Goal: Task Accomplishment & Management: Complete application form

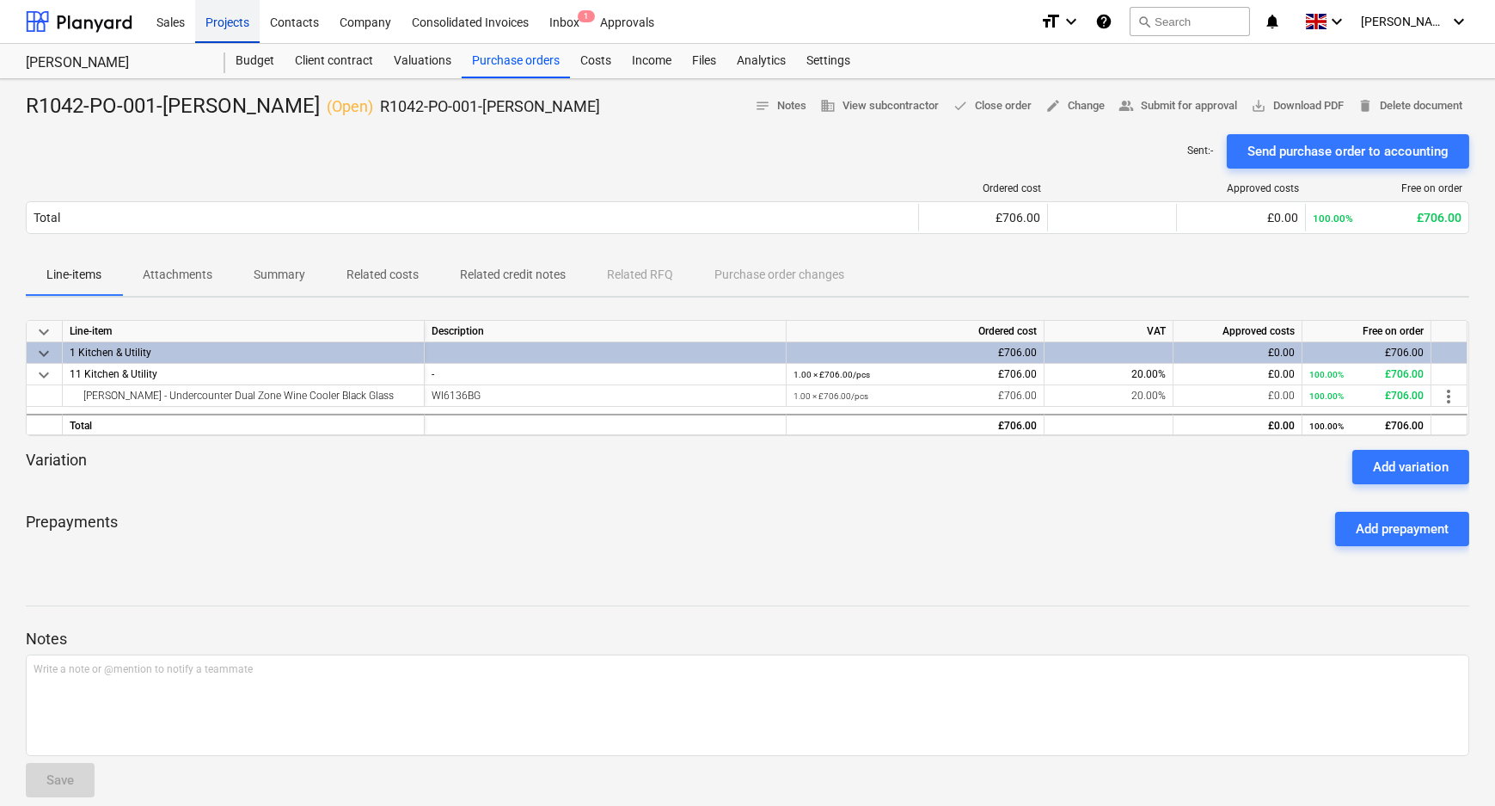
click at [245, 24] on div "Projects" at bounding box center [227, 21] width 64 height 44
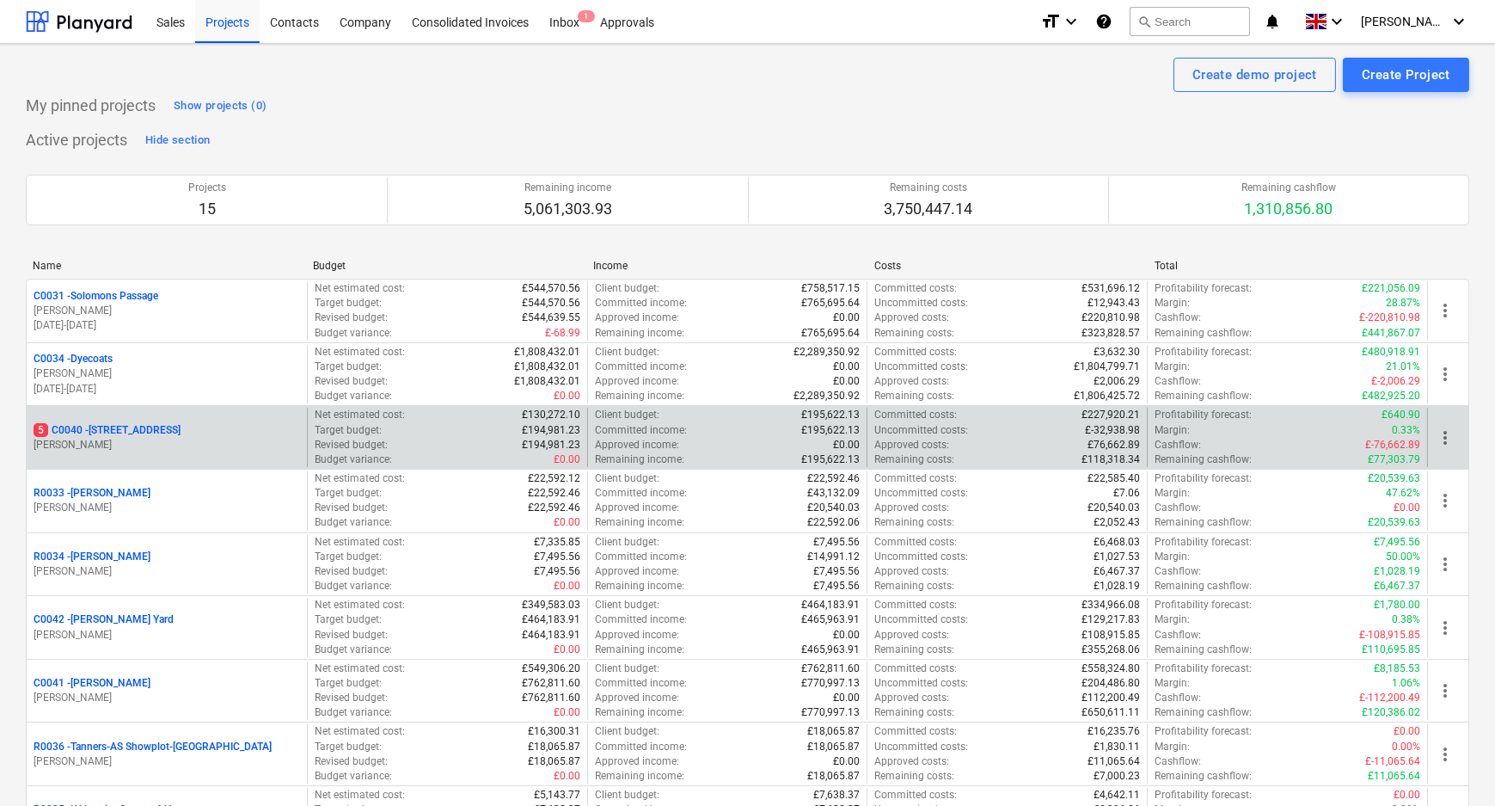
click at [131, 435] on p "[STREET_ADDRESS]" at bounding box center [107, 430] width 147 height 15
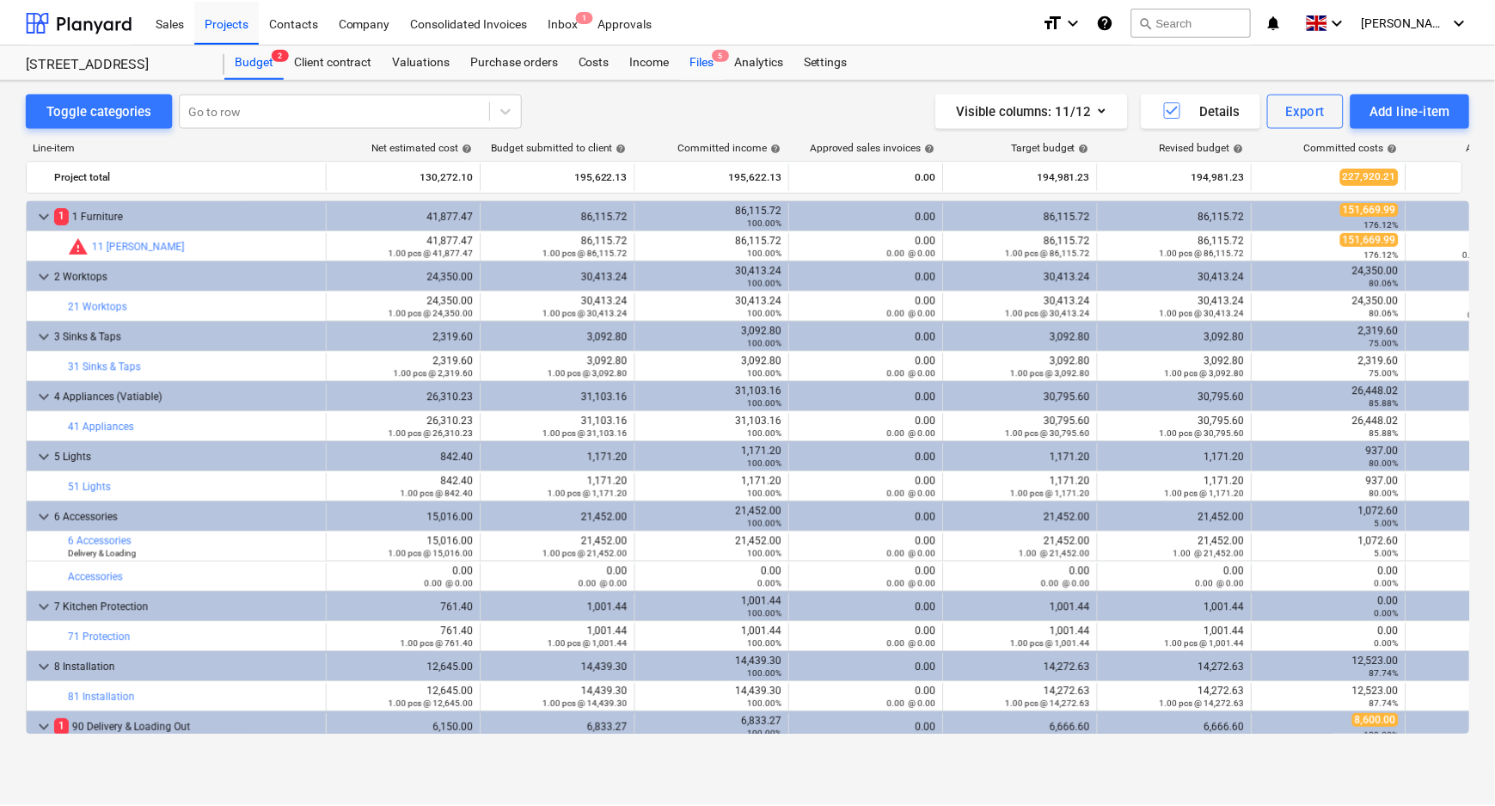
scroll to position [36, 0]
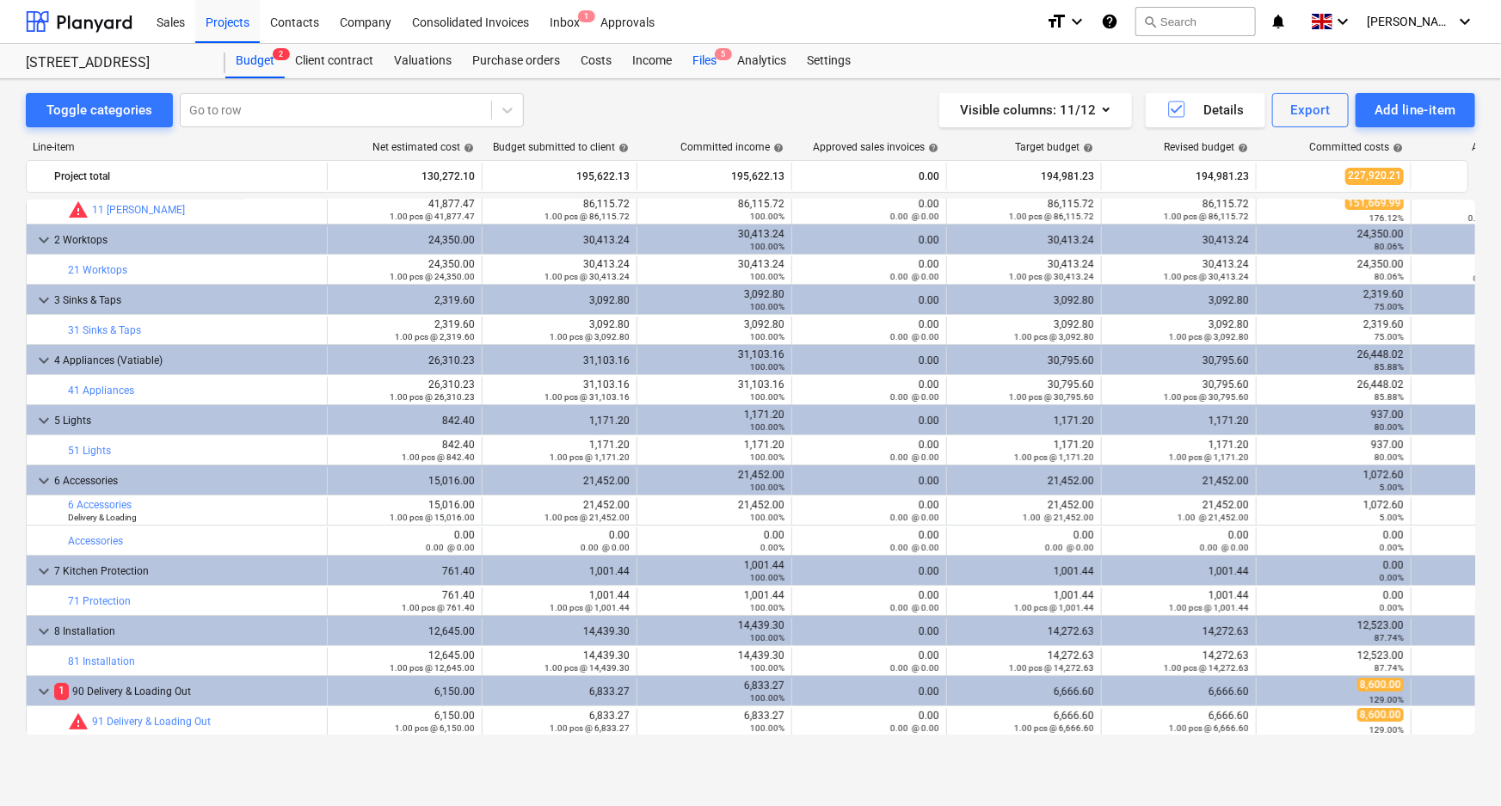
click at [715, 57] on span "5" at bounding box center [723, 54] width 17 height 12
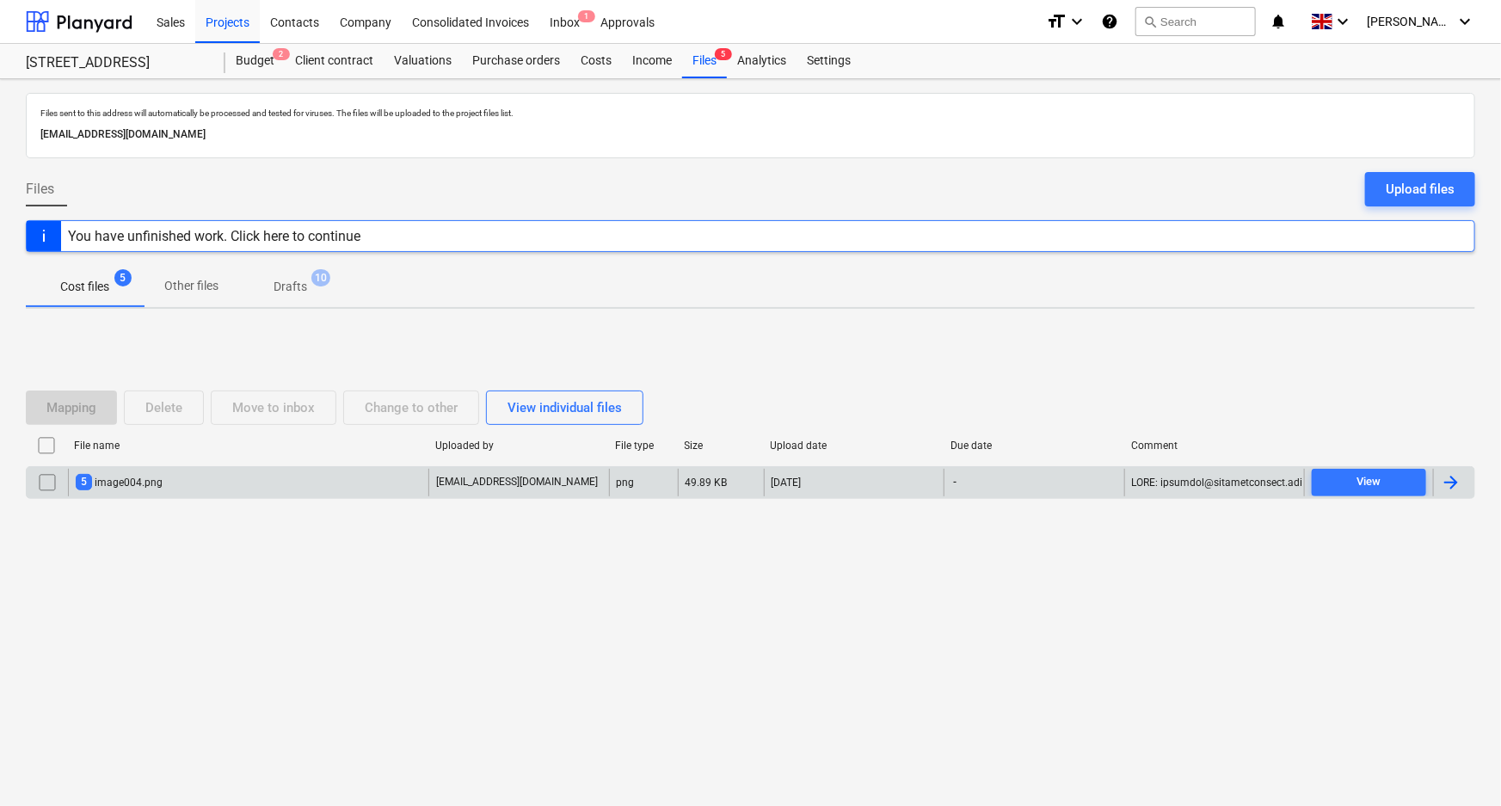
click at [210, 476] on div "5 image004.png" at bounding box center [248, 483] width 360 height 28
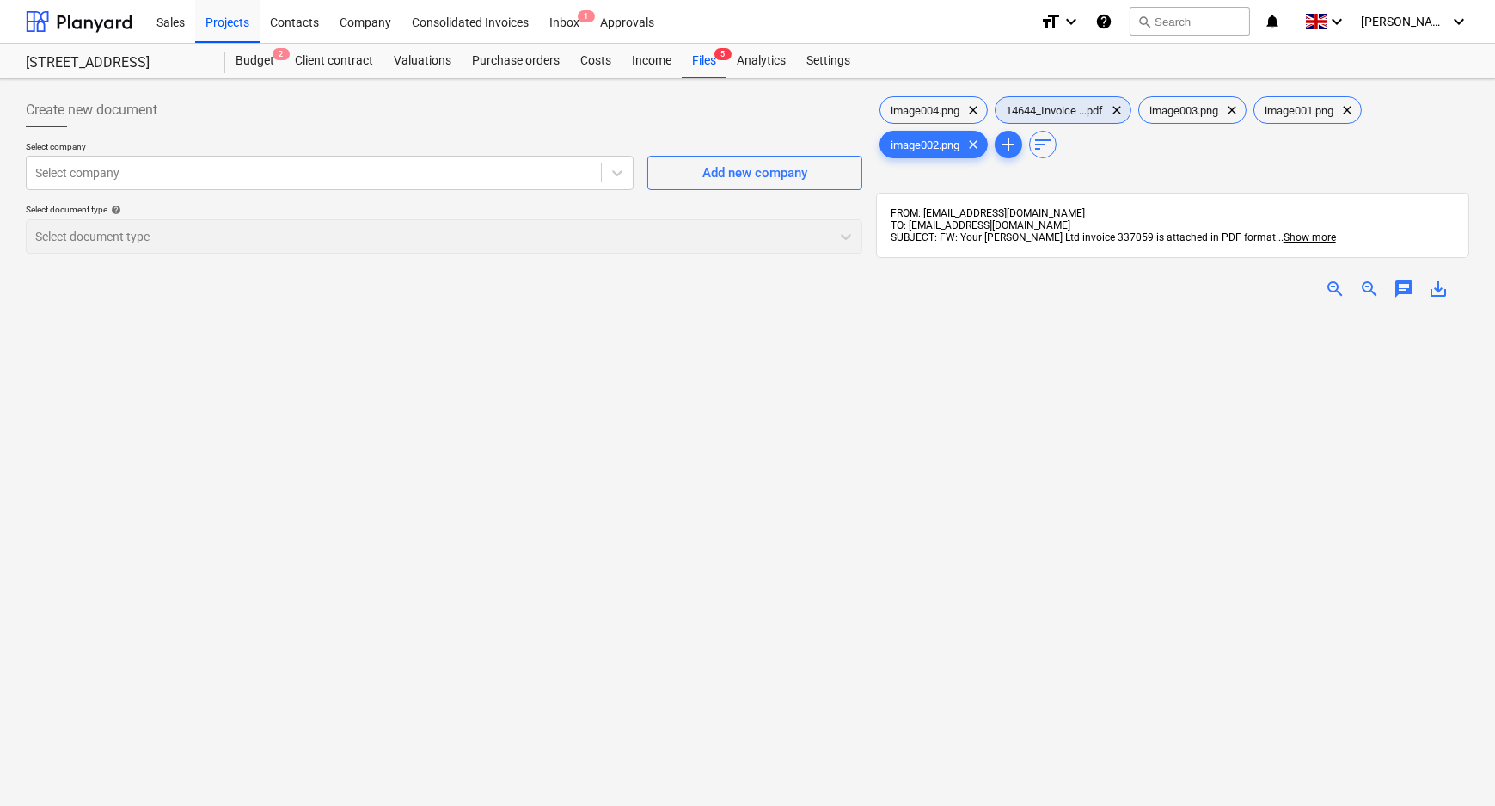
click at [1050, 114] on span "14644_Invoice ...pdf" at bounding box center [1055, 110] width 118 height 13
click at [559, 176] on div at bounding box center [313, 172] width 557 height 17
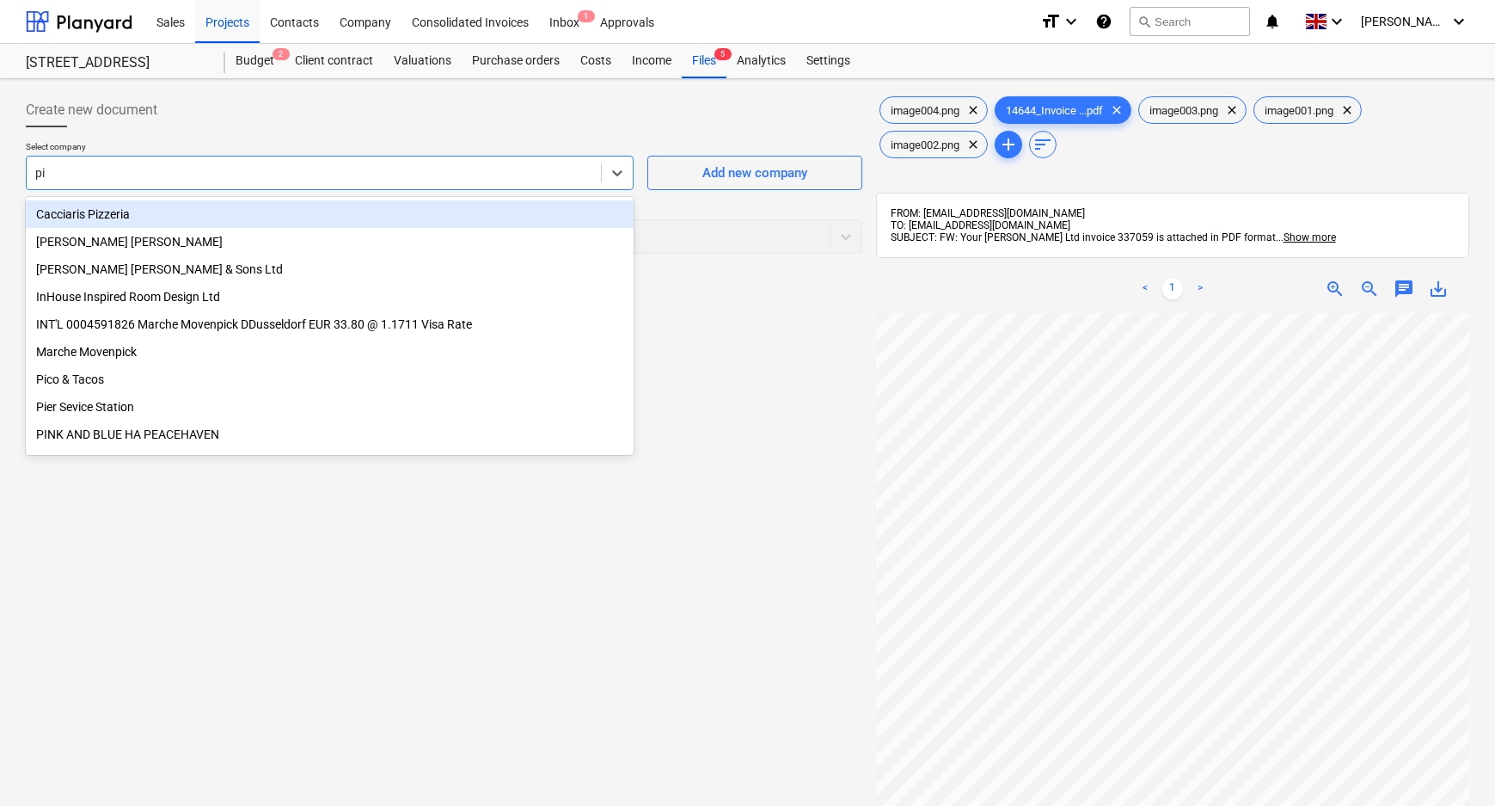
type input "pic"
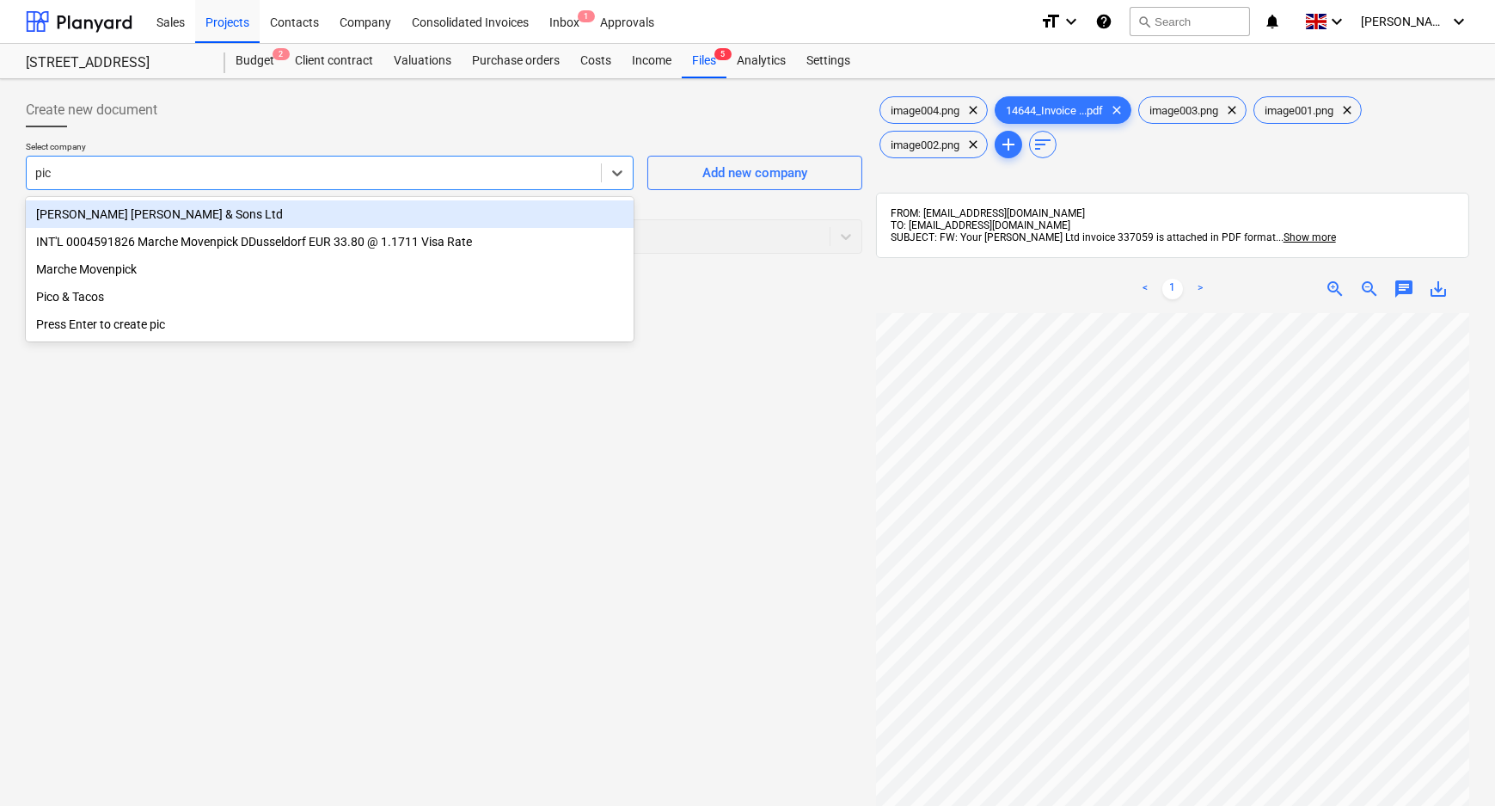
click at [460, 206] on div "[PERSON_NAME] [PERSON_NAME] & Sons Ltd" at bounding box center [330, 214] width 608 height 28
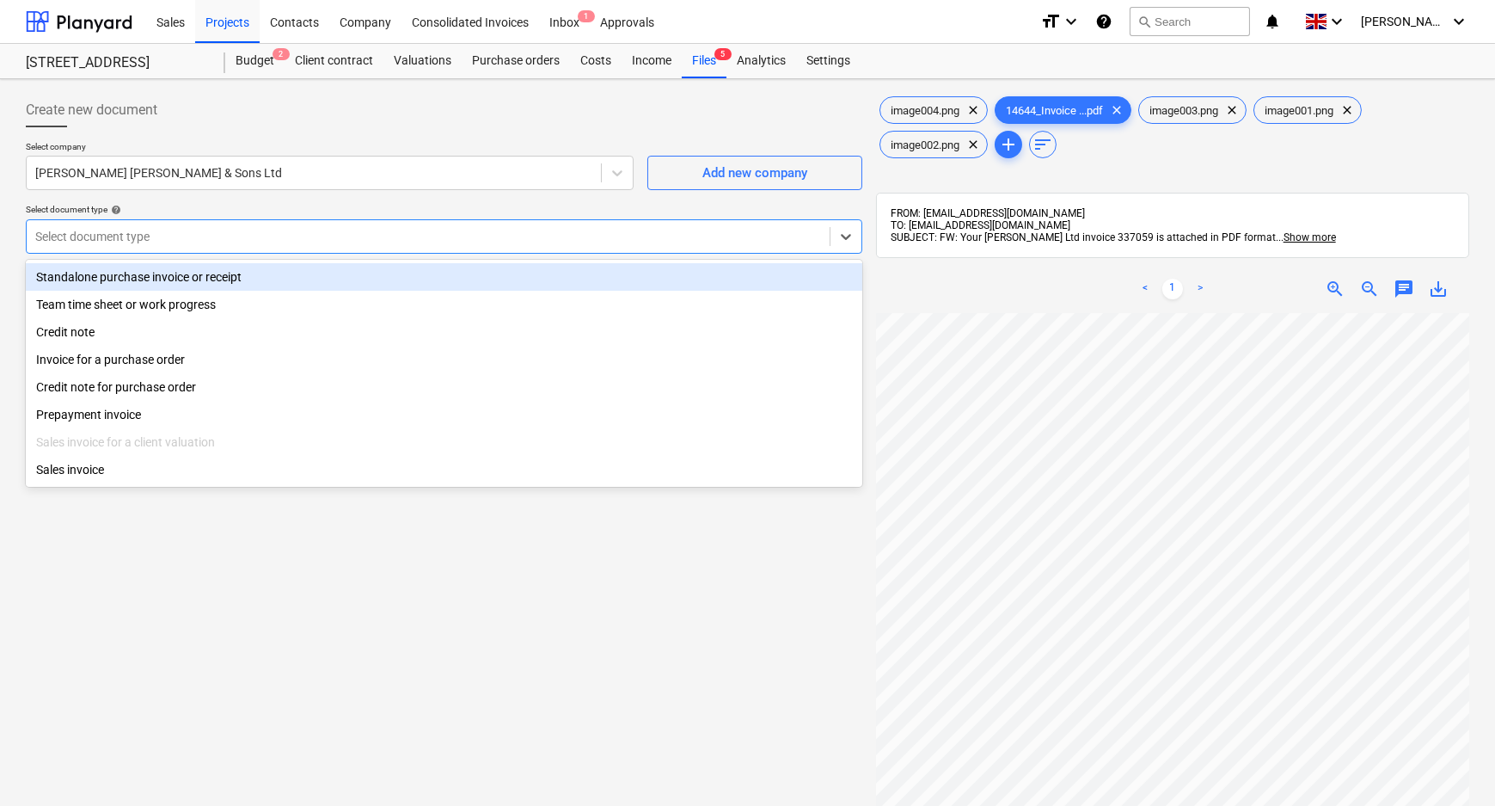
click at [300, 234] on div at bounding box center [428, 236] width 786 height 17
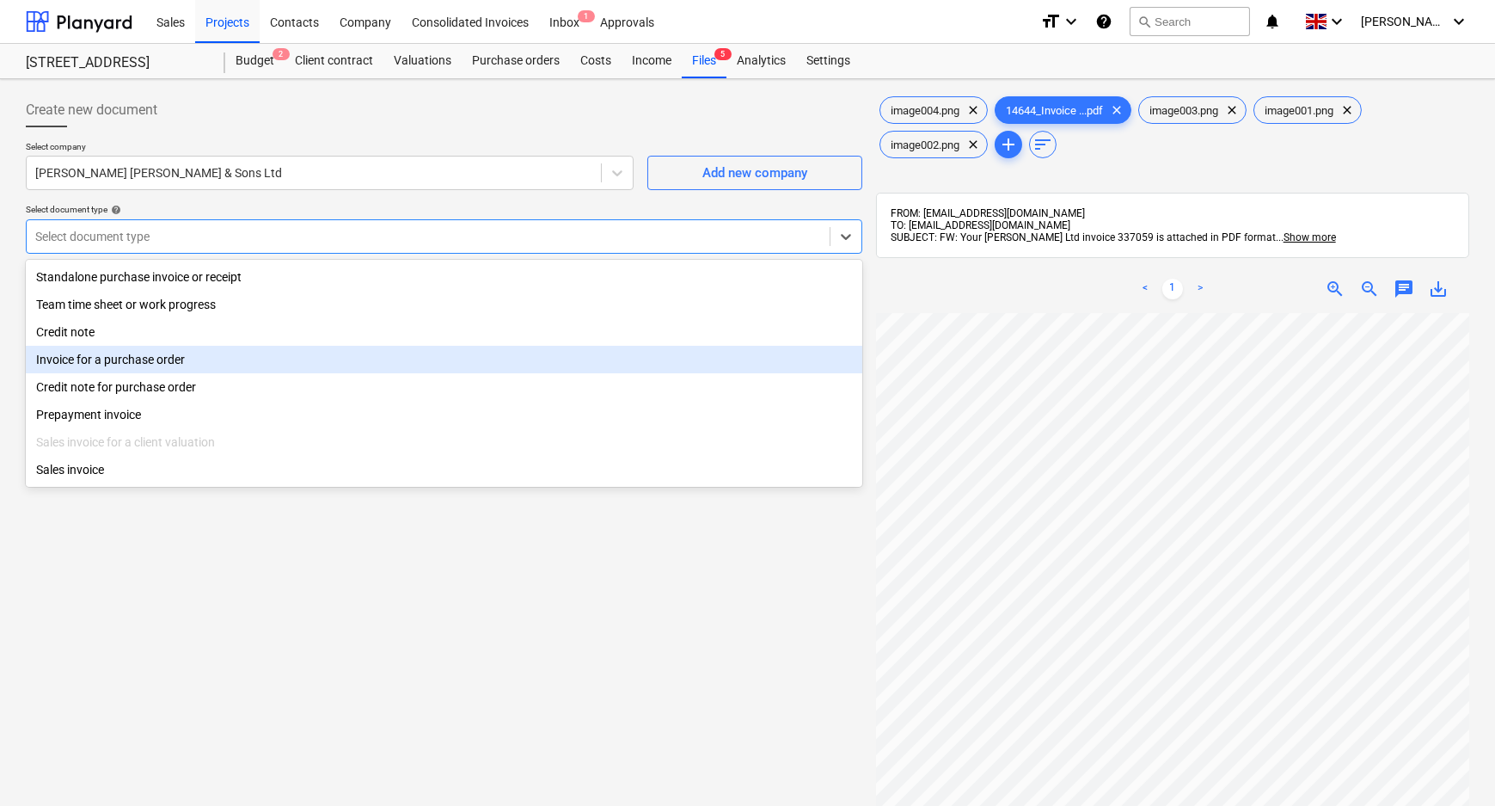
click at [202, 359] on div "Invoice for a purchase order" at bounding box center [444, 360] width 837 height 28
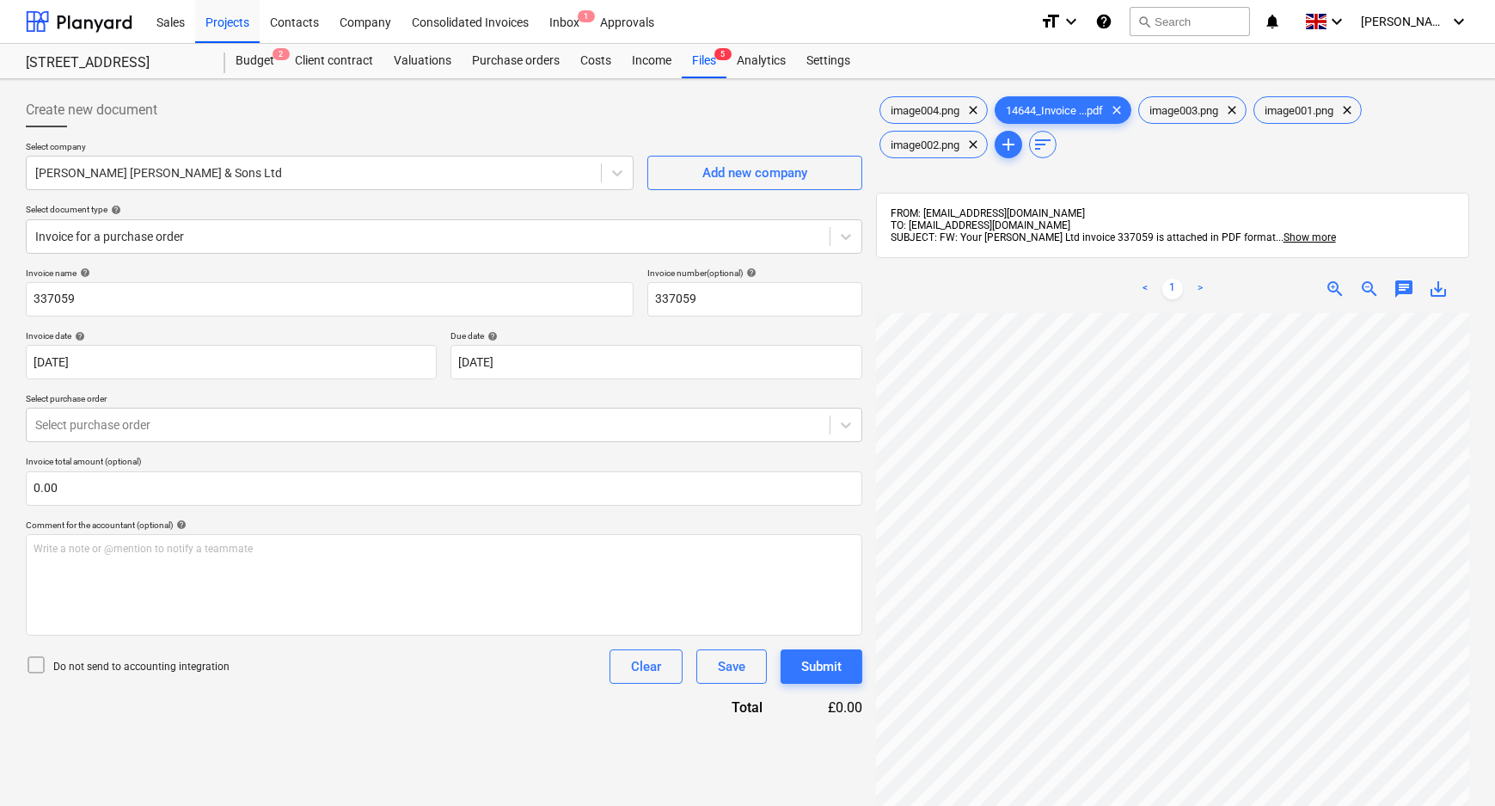
click at [168, 447] on div "Invoice name help 337059 Invoice number (optional) help 337059 Invoice date hel…" at bounding box center [444, 492] width 837 height 450
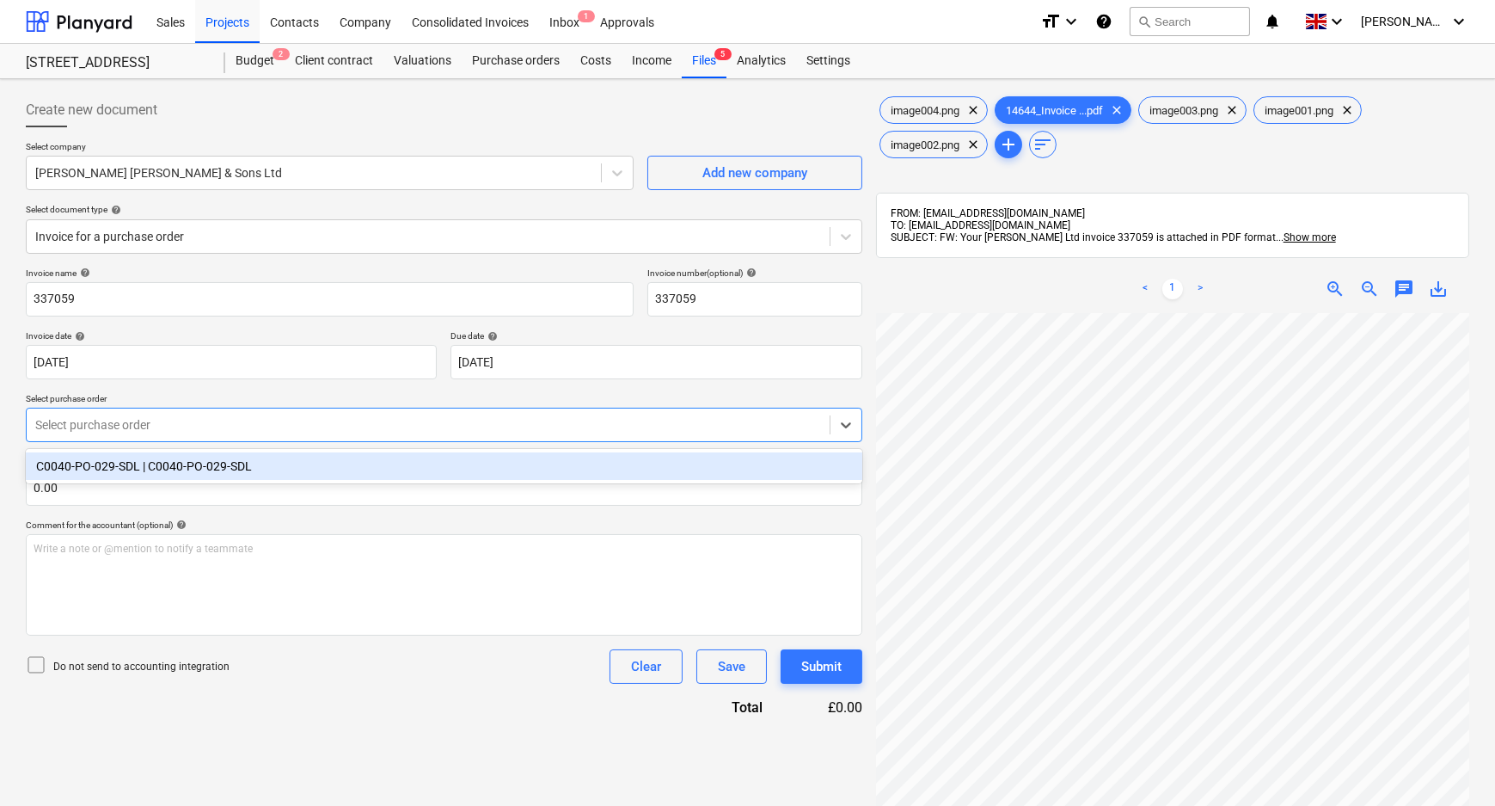
click at [165, 430] on div at bounding box center [428, 424] width 786 height 17
click at [155, 477] on div "C0040-PO-029-SDL | C0040-PO-029-SDL" at bounding box center [444, 466] width 837 height 28
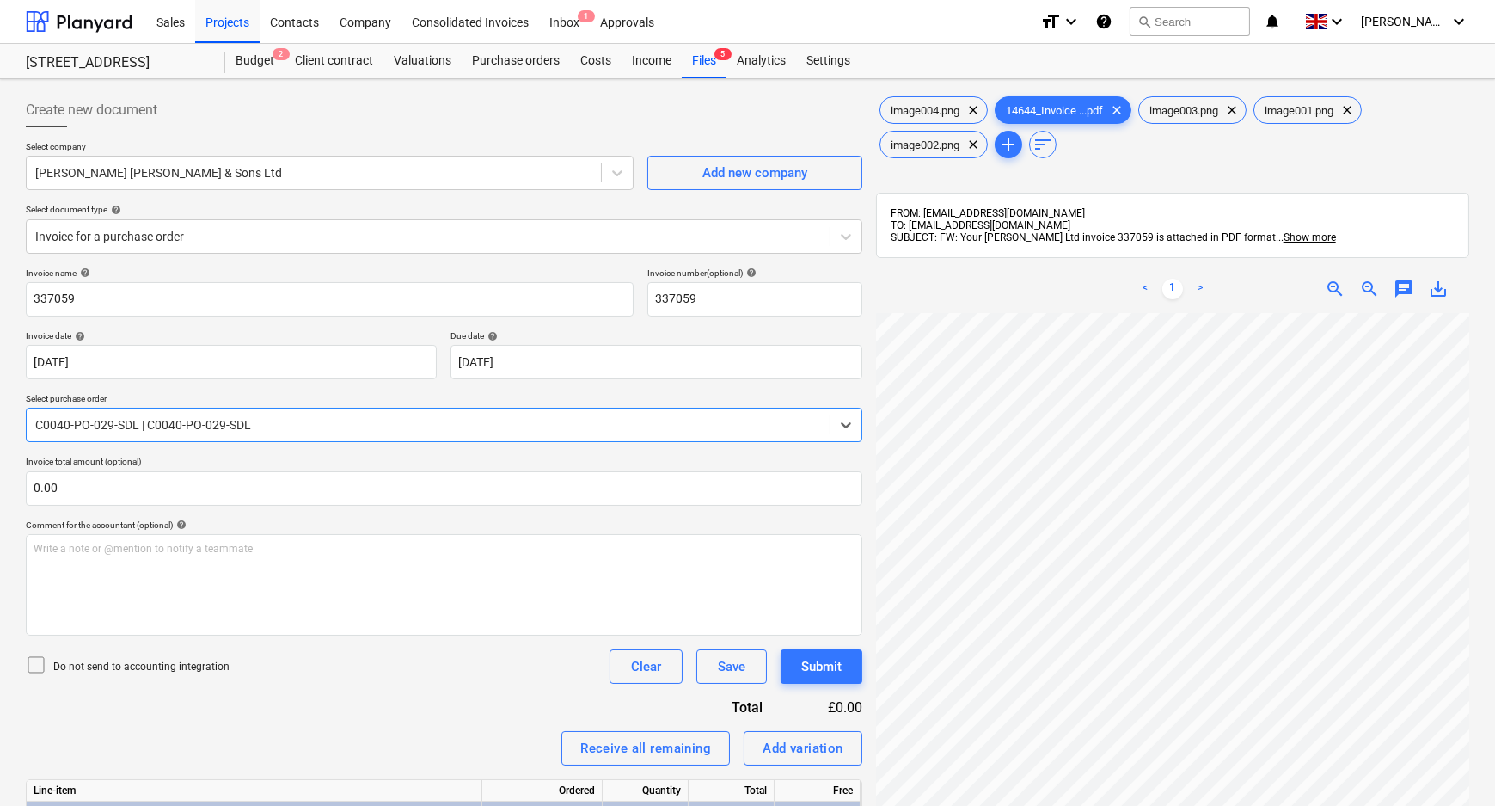
click at [267, 522] on div "Comment for the accountant (optional) help" at bounding box center [444, 524] width 837 height 11
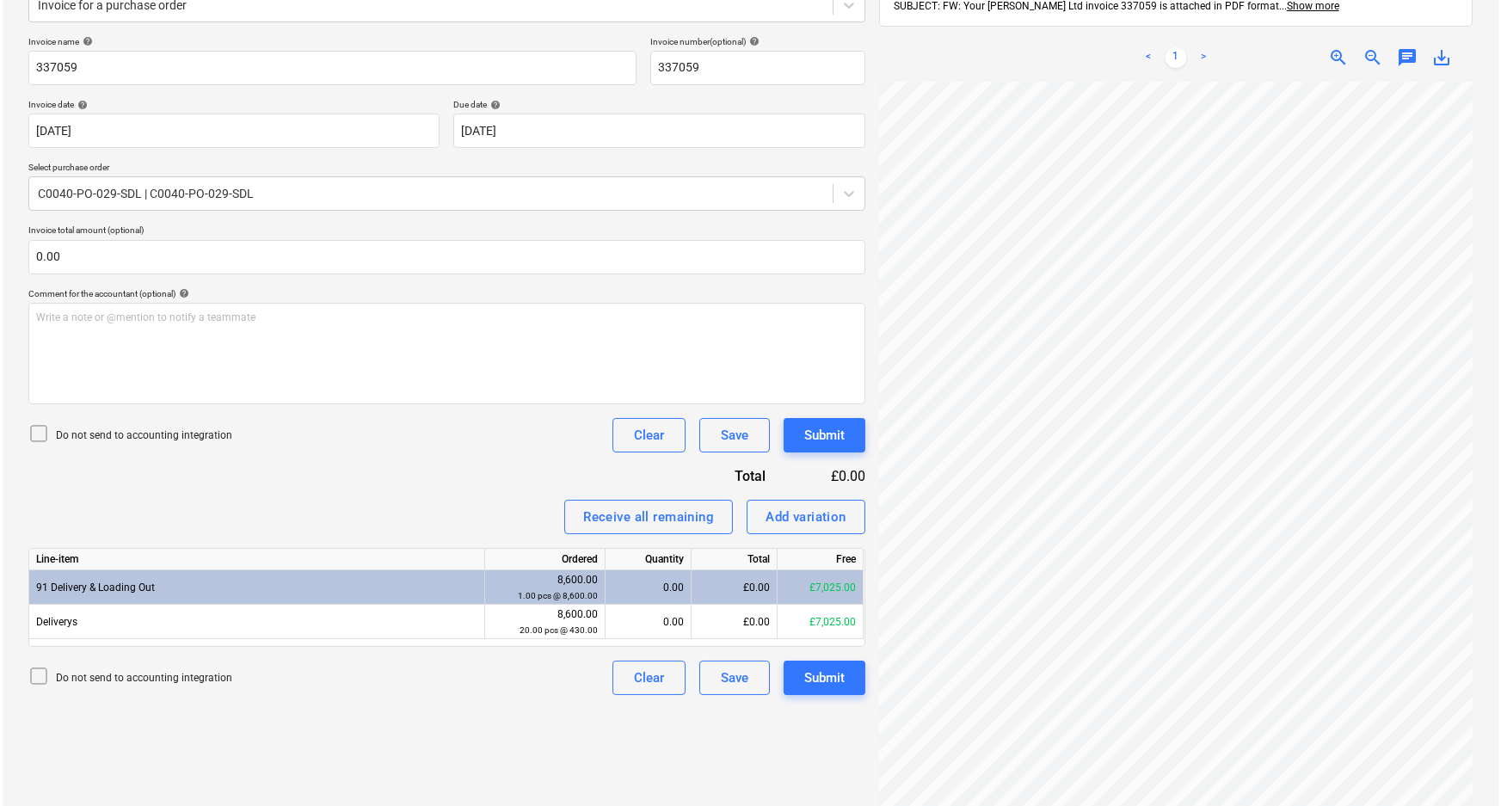
scroll to position [234, 0]
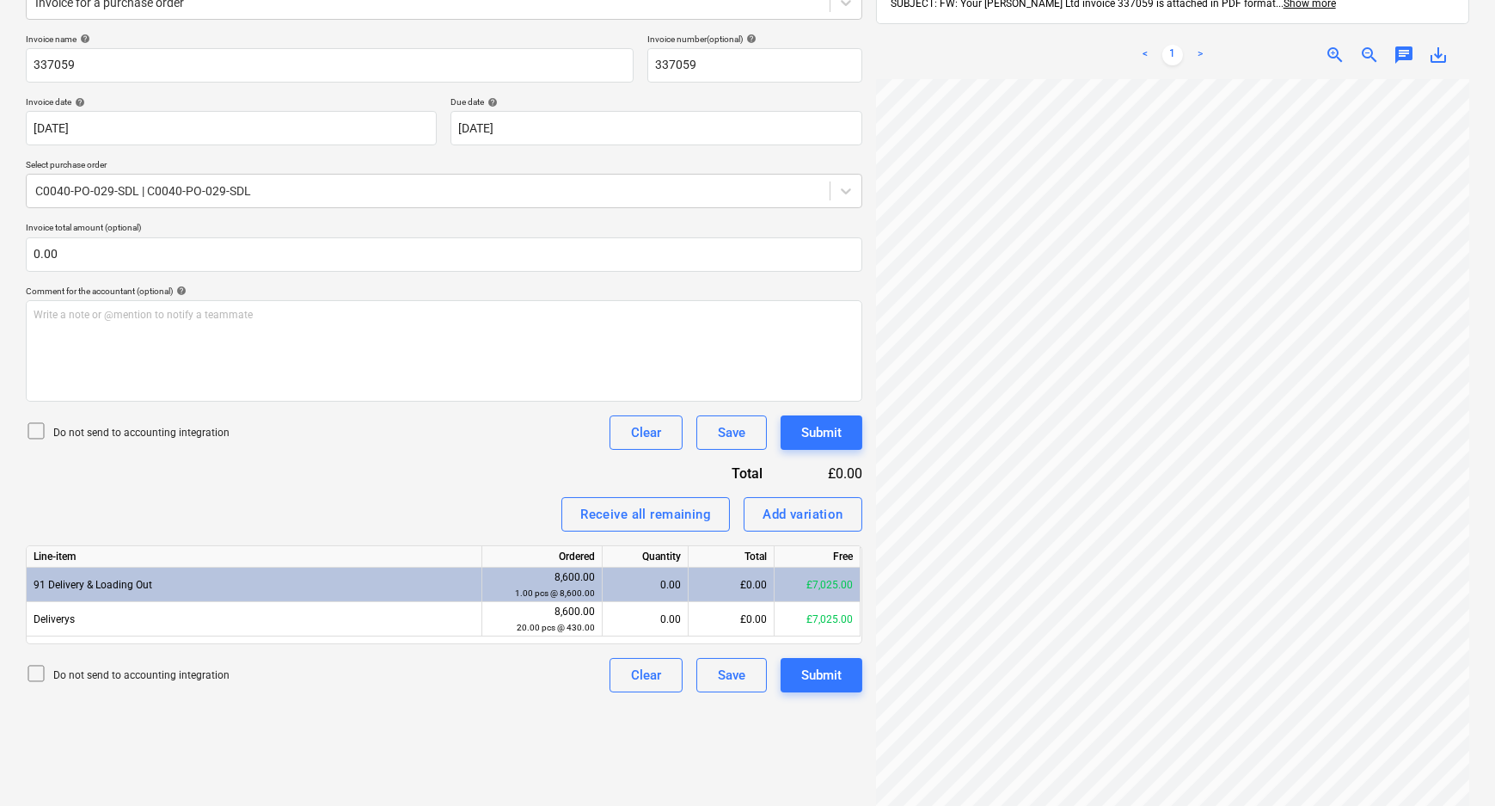
click at [173, 427] on p "Do not send to accounting integration" at bounding box center [141, 433] width 176 height 15
click at [795, 519] on div "Add variation" at bounding box center [803, 514] width 81 height 22
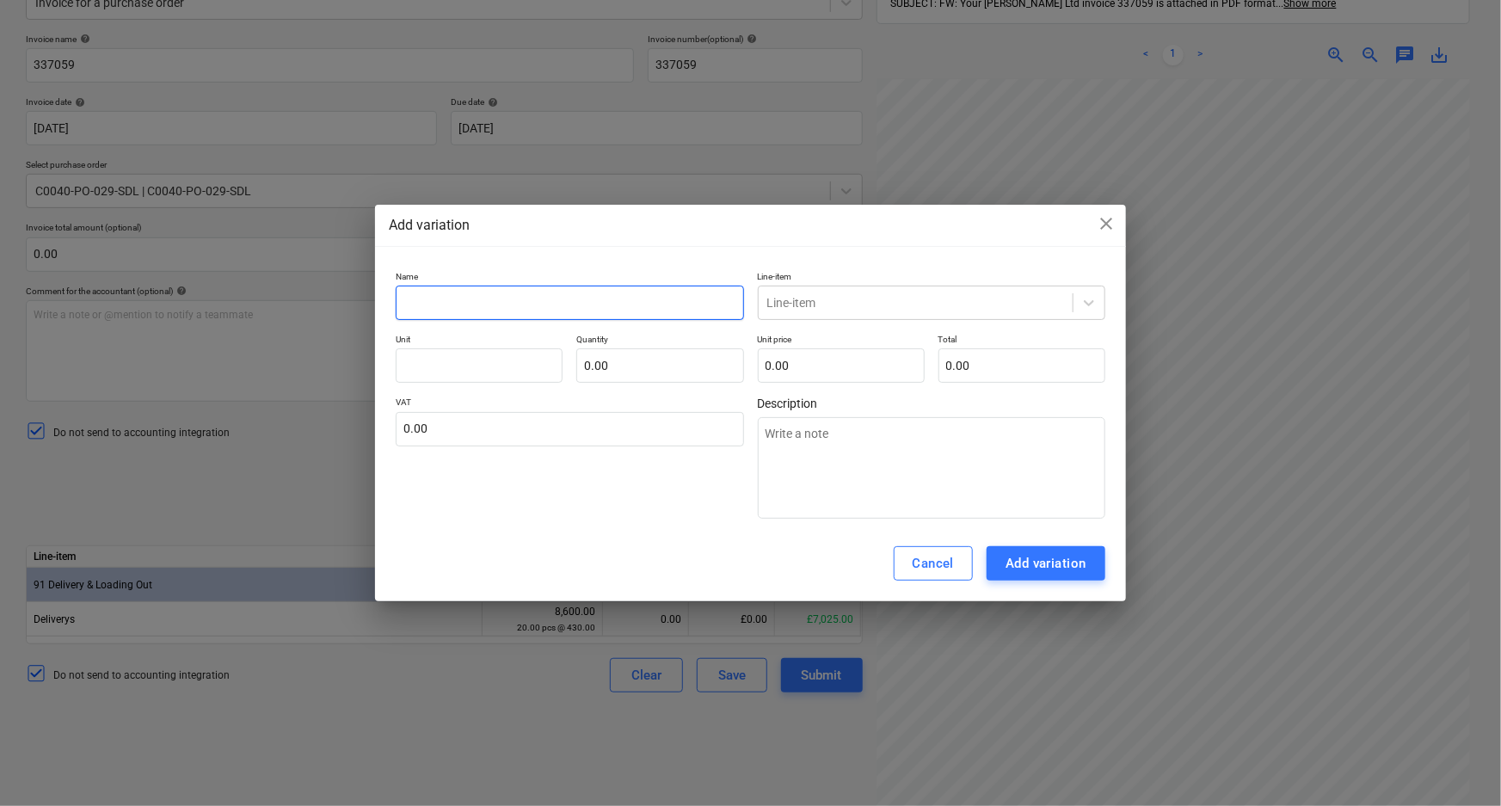
click at [538, 318] on input "text" at bounding box center [569, 303] width 347 height 34
type textarea "x"
type input "A"
type textarea "x"
type input "Ao"
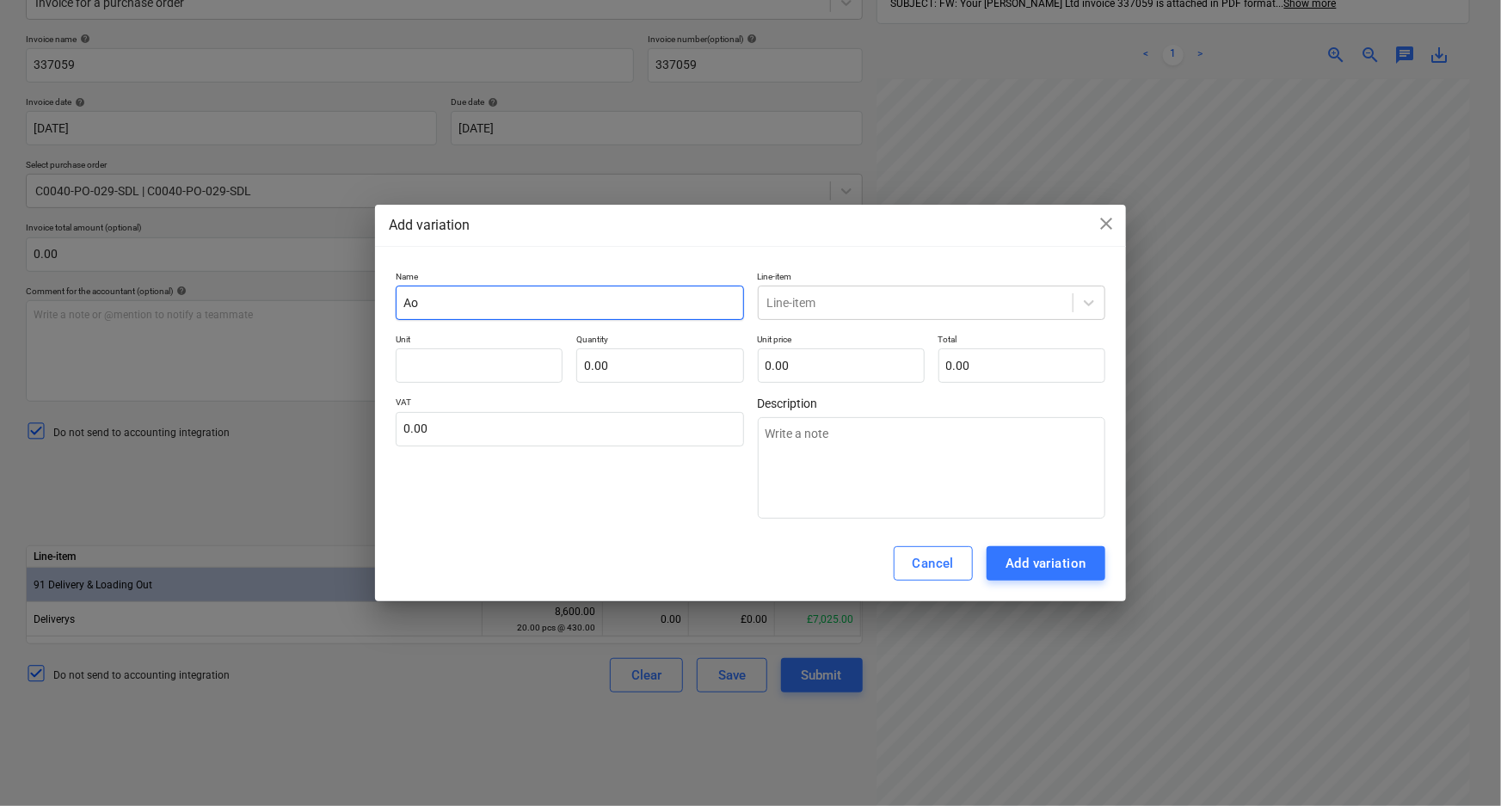
type textarea "x"
type input "Aor"
type textarea "x"
type input "Aort"
type textarea "x"
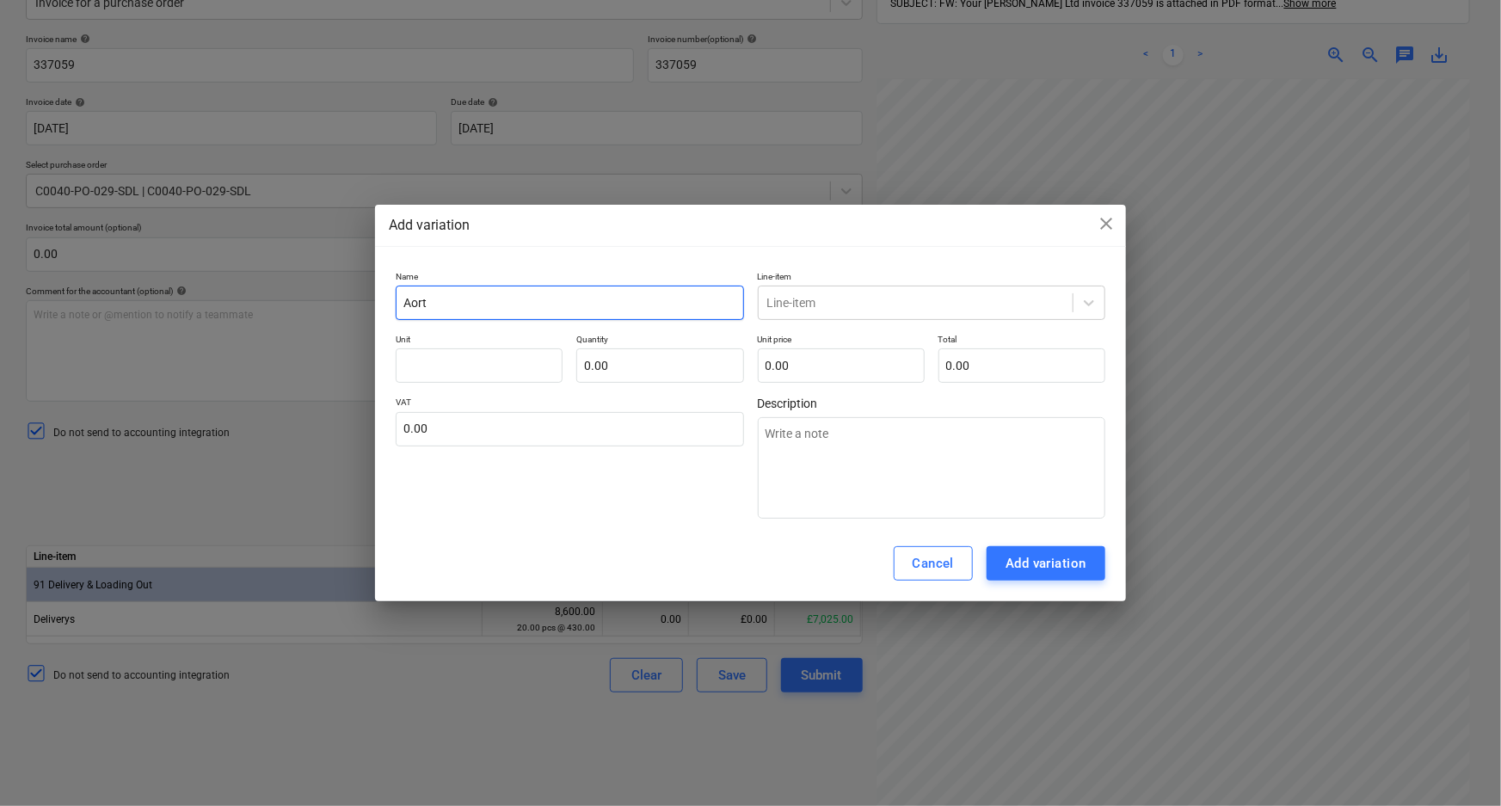
type input "Aorte"
type textarea "x"
type input "Aorted"
type textarea "x"
type input "Aorted"
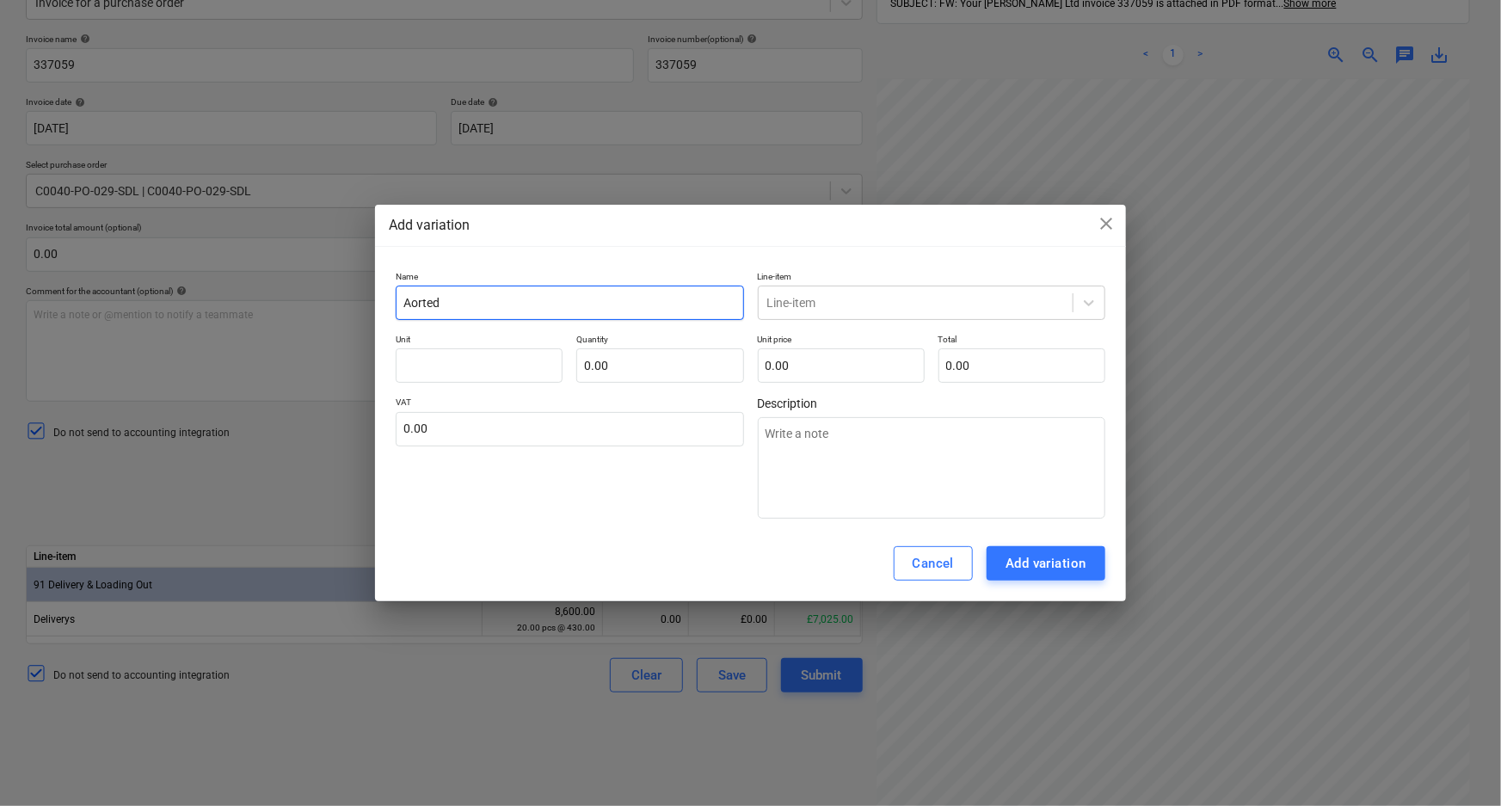
type textarea "x"
type input "Aorted d"
type textarea "x"
type input "Aorted de"
type textarea "x"
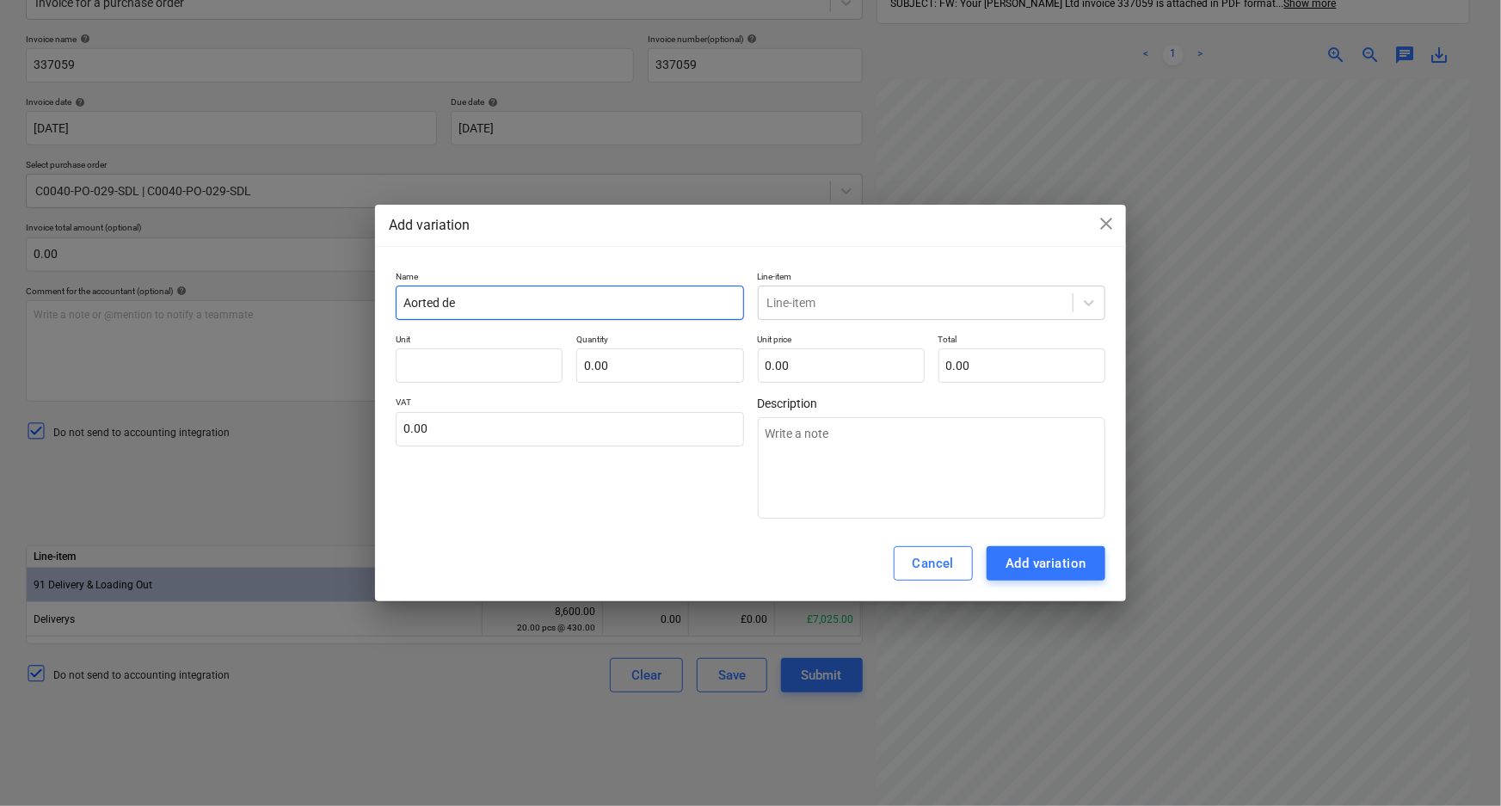
type input "Aorted del"
type textarea "x"
type input "Aorted de"
type textarea "x"
type input "Aorted d"
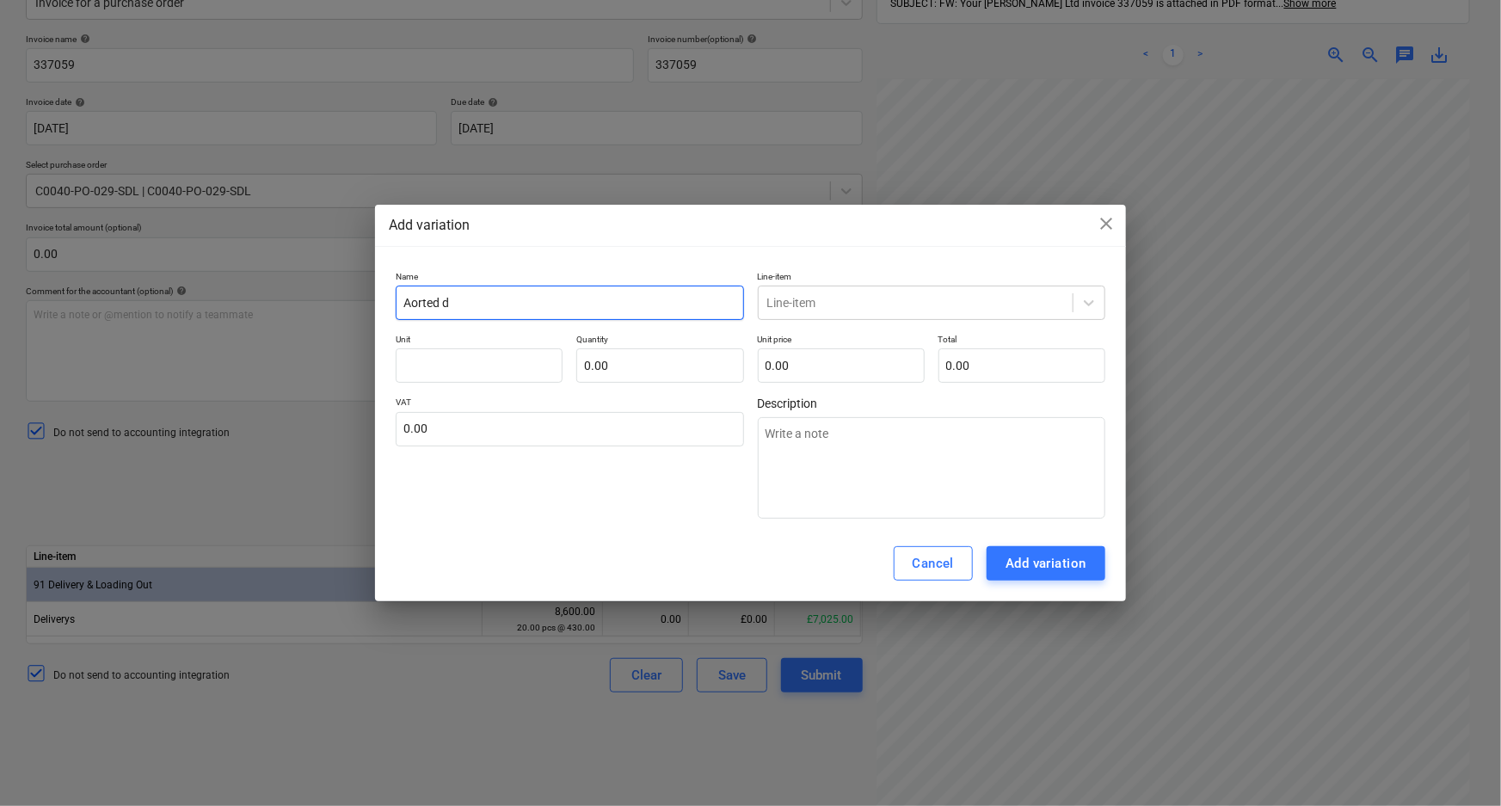
type textarea "x"
type input "Aorted"
type textarea "x"
type input "Aorted"
type textarea "x"
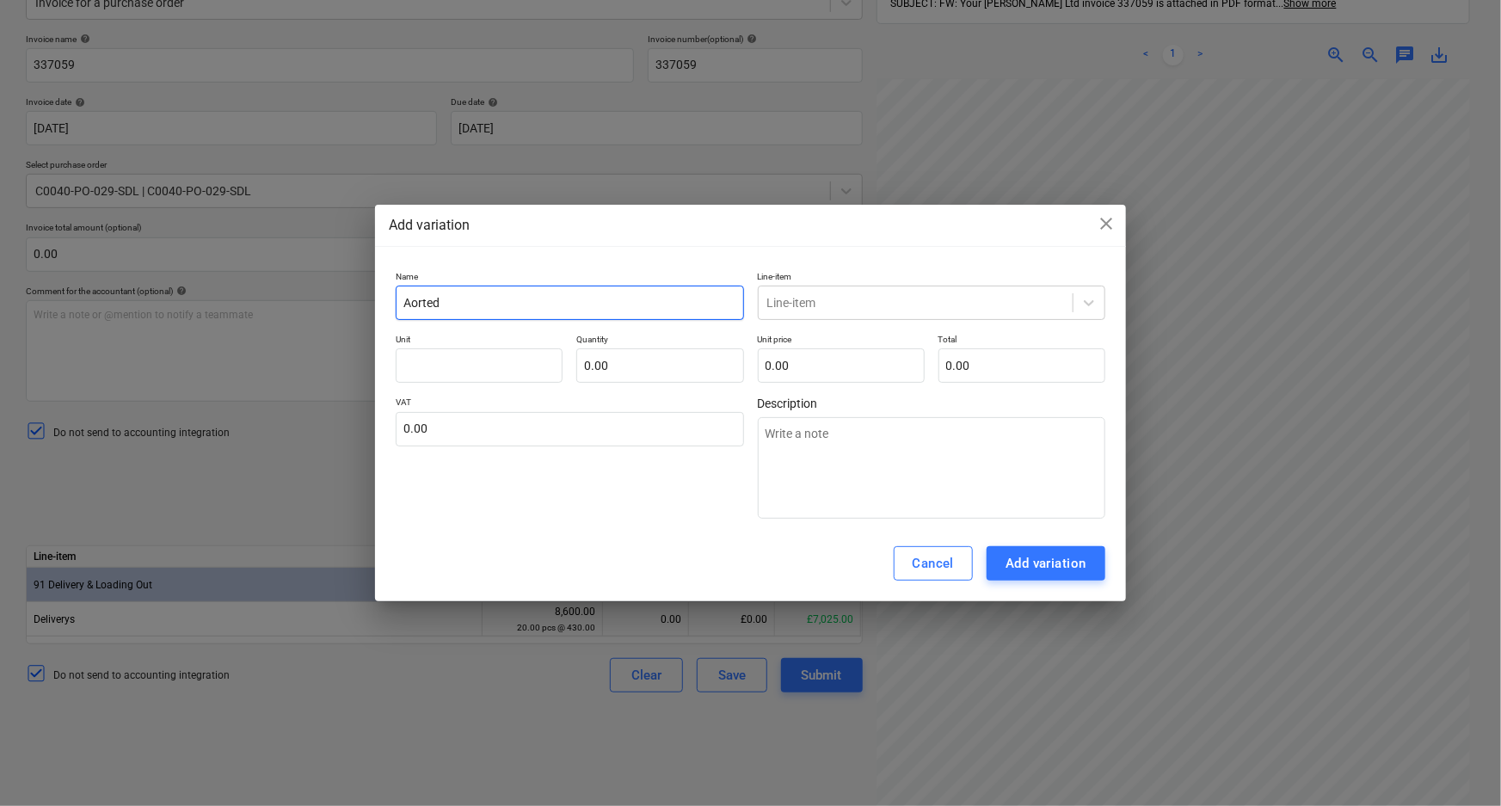
type input "Aorte"
type textarea "x"
type input "Aort"
type textarea "x"
type input "Aor"
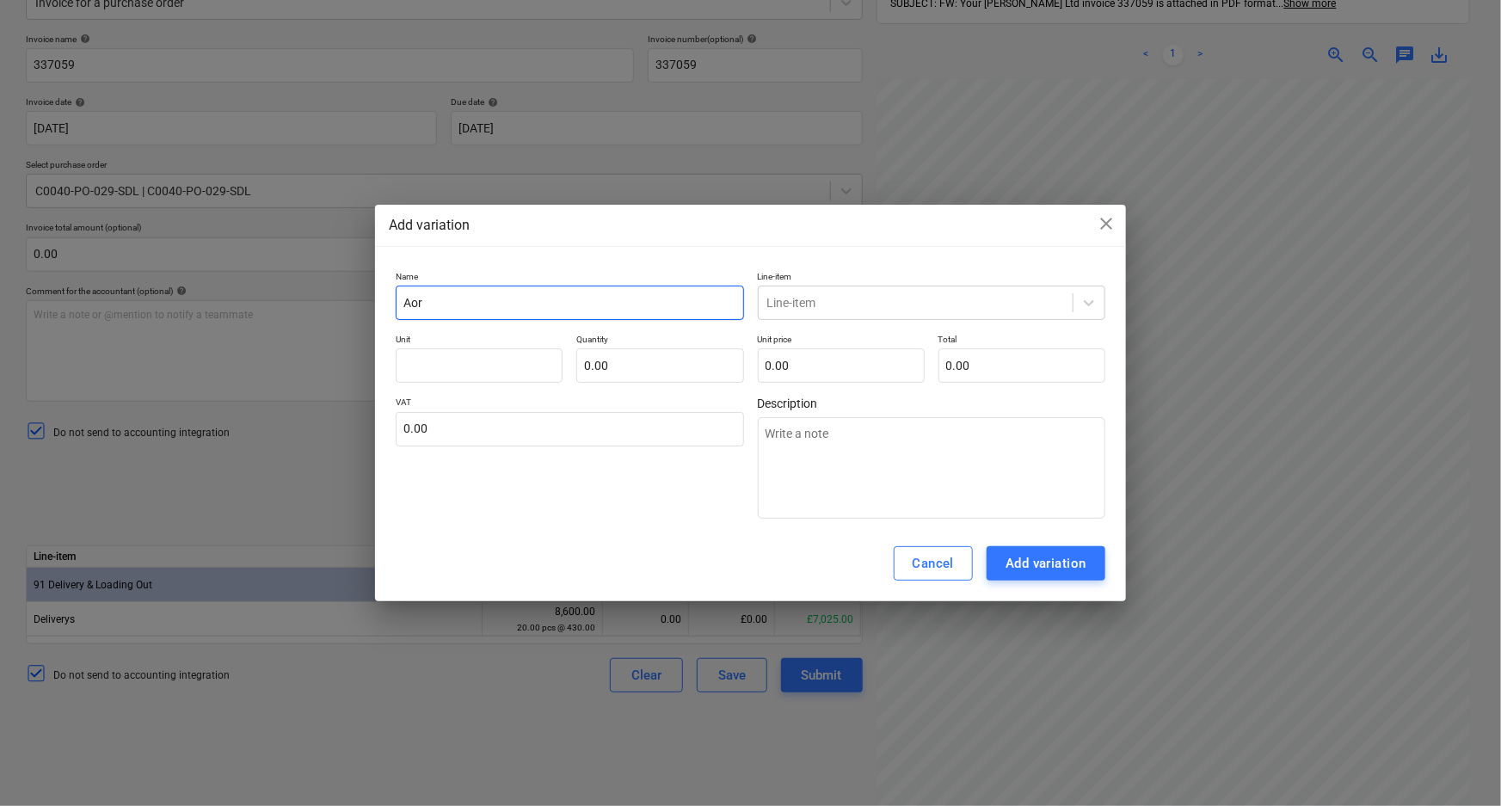
type textarea "x"
type input "Ao"
type textarea "x"
type input "A"
type textarea "x"
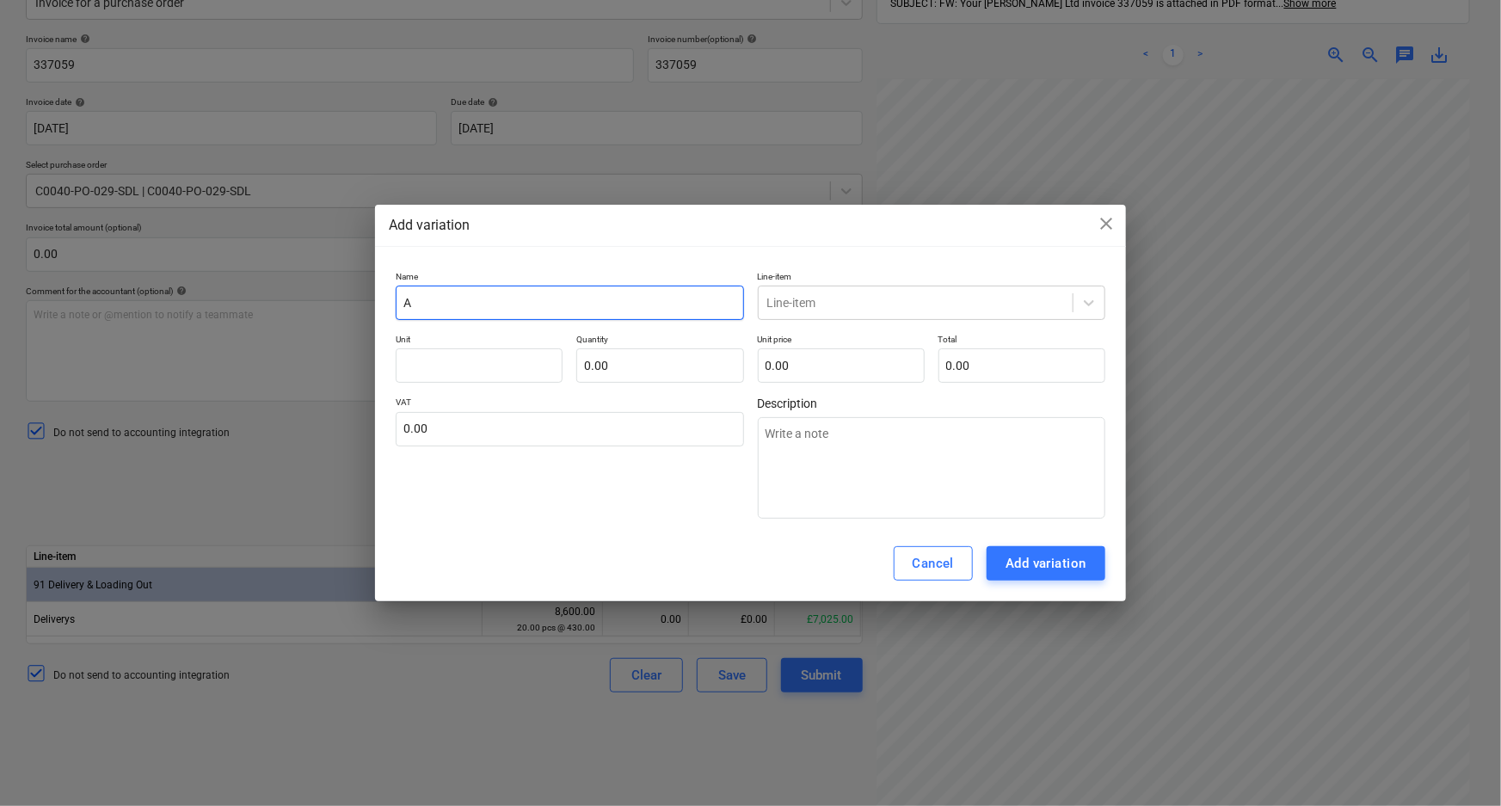
type input "Ab"
type textarea "x"
type input "Abor"
type textarea "x"
type input "Abort"
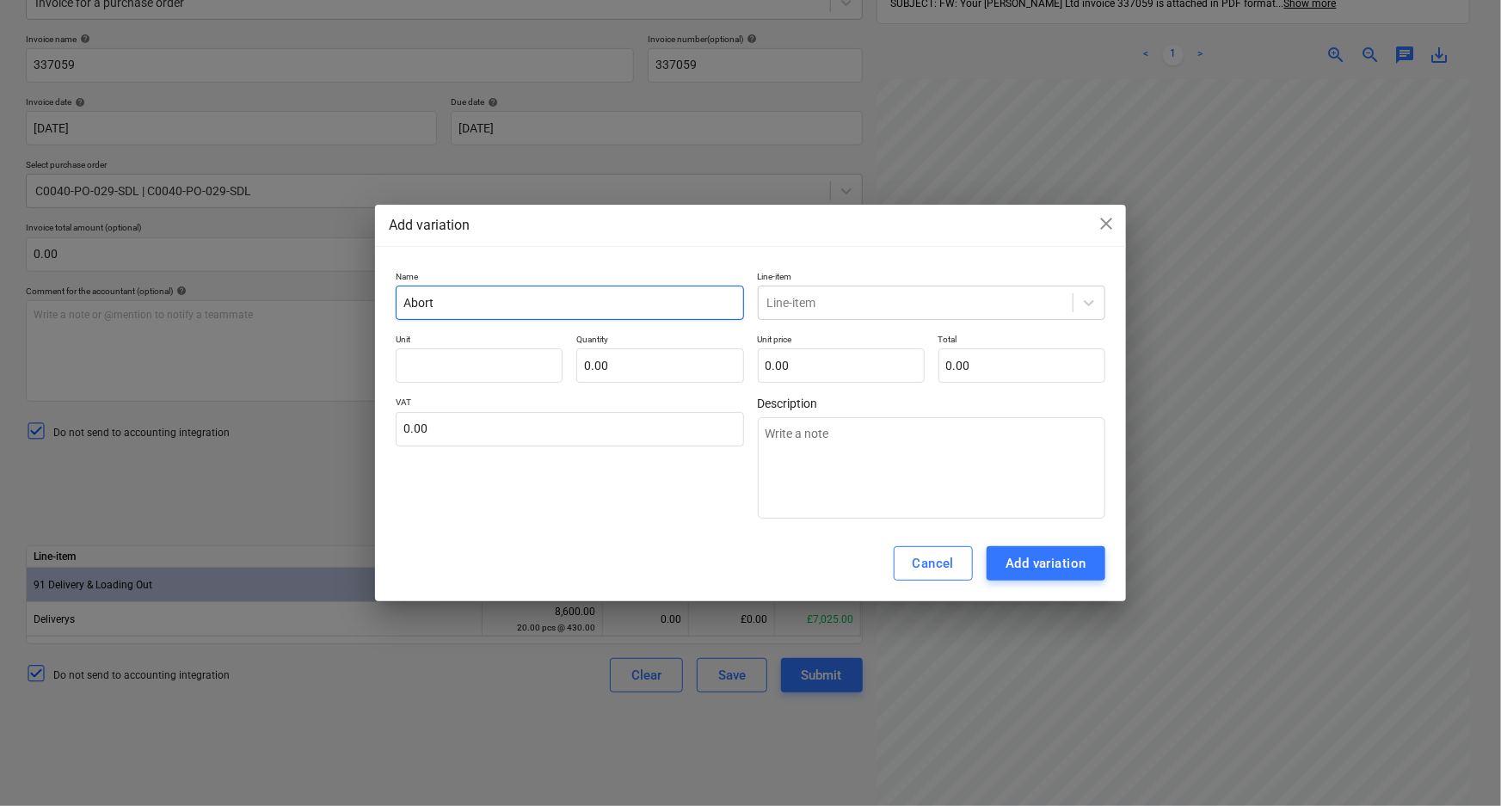
type textarea "x"
type input "Aborte"
type textarea "x"
type input "Aborted"
type textarea "x"
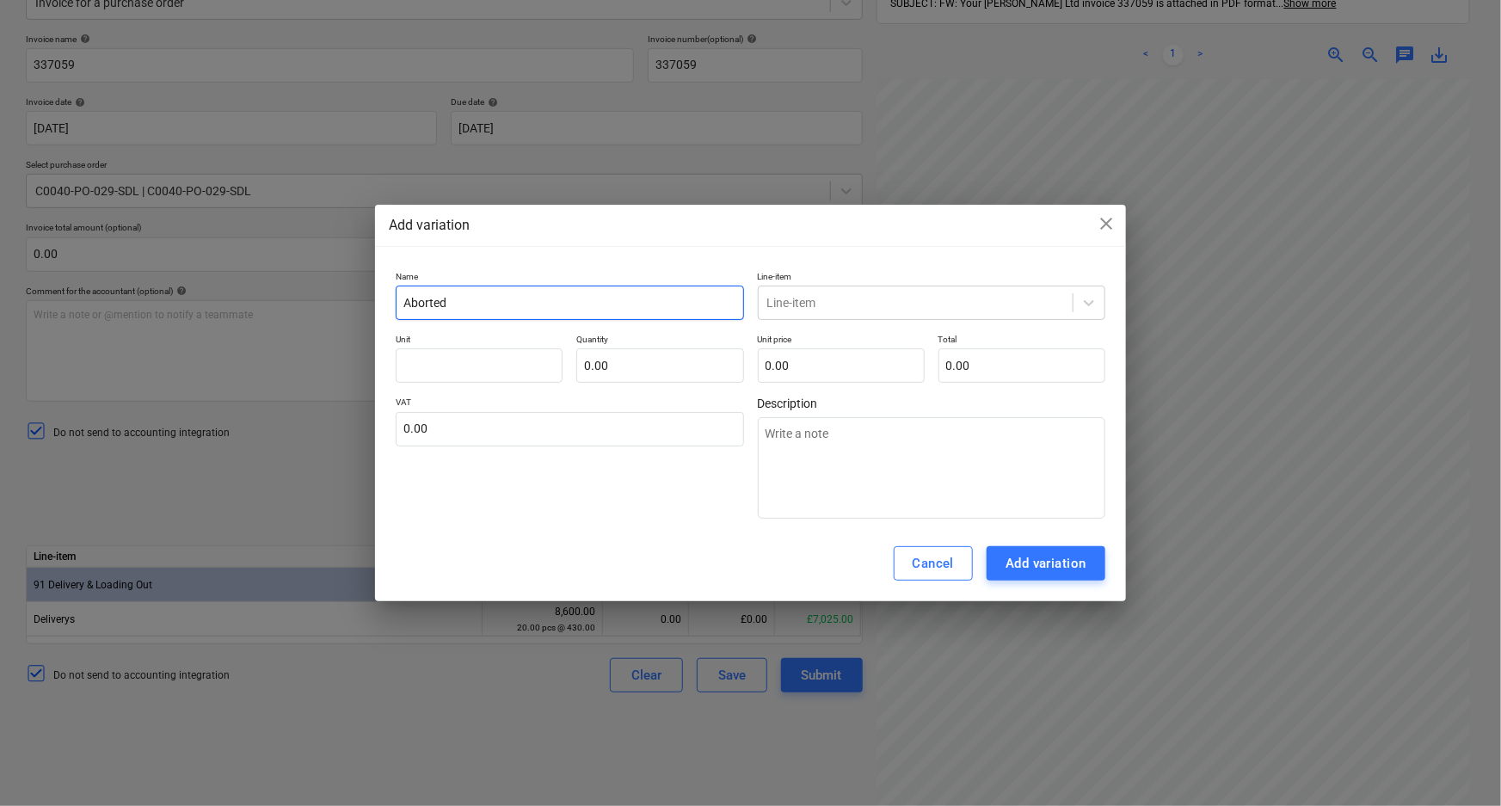
type input "Aborted"
type textarea "x"
type input "Aborted d"
type textarea "x"
type input "Aborted de"
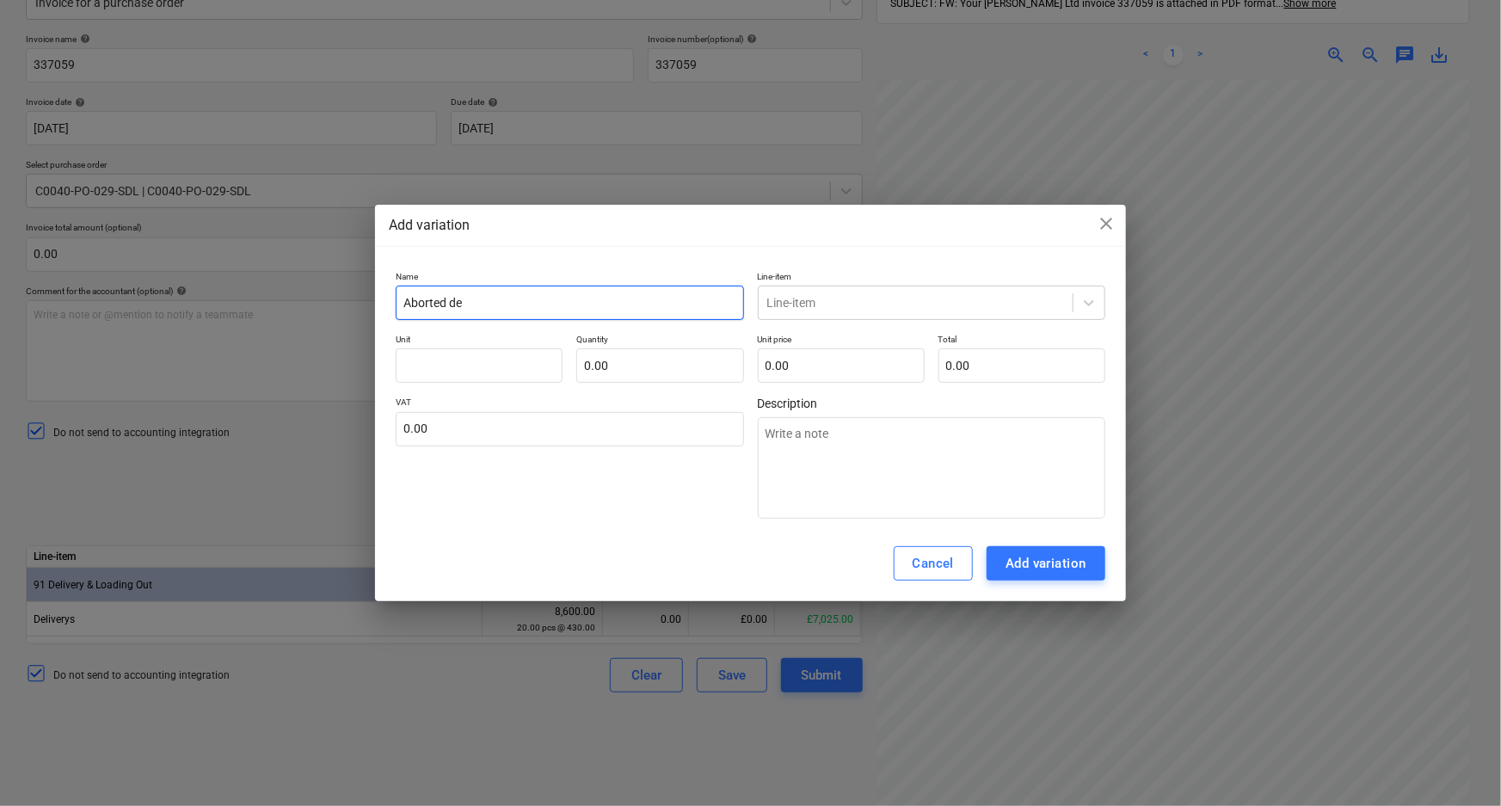
type textarea "x"
type input "Aborted del"
type textarea "x"
type input "Aborted deli"
type textarea "x"
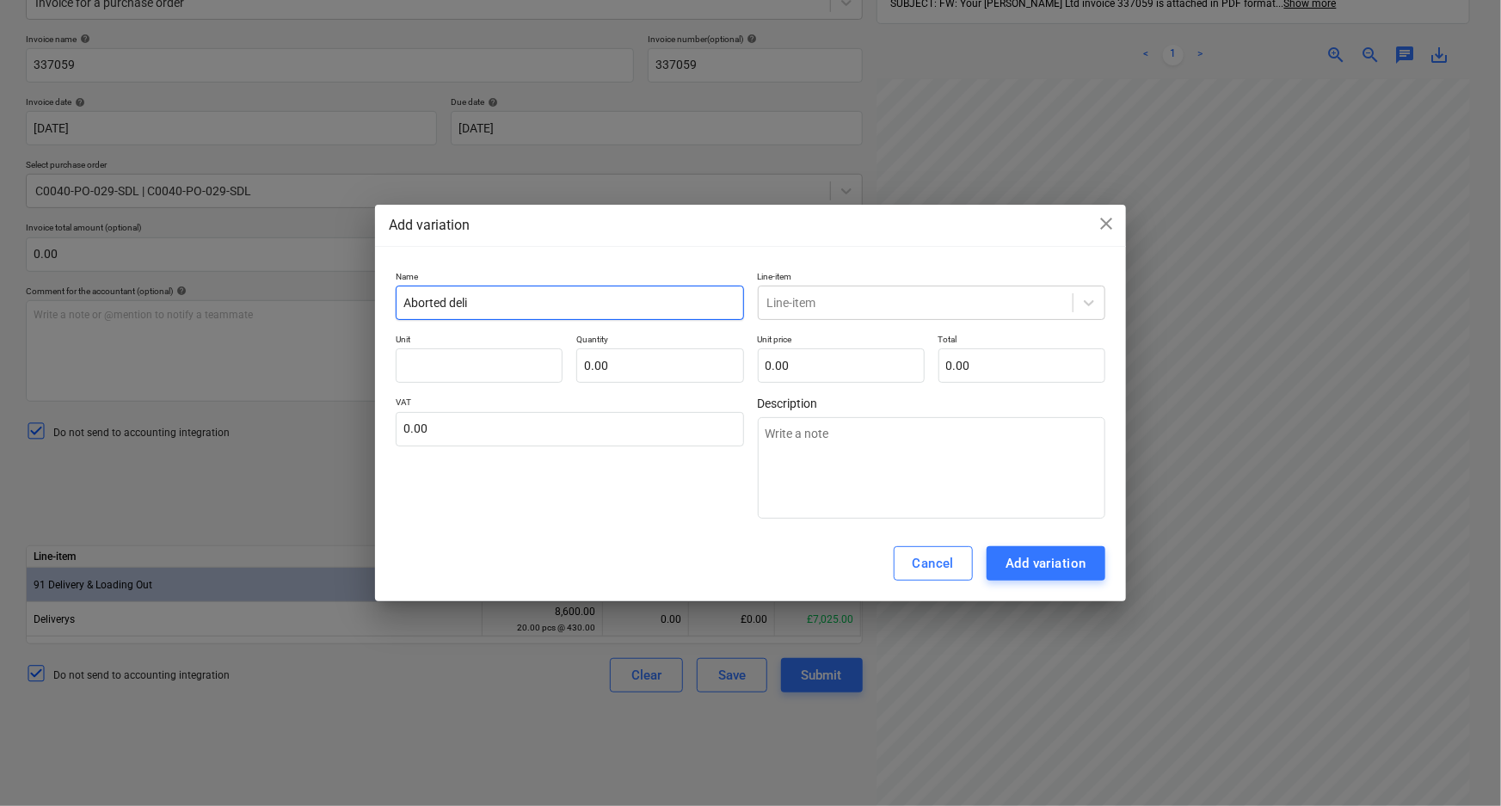
type input "Aborted deliv"
type textarea "x"
type input "Aborted delive"
type textarea "x"
type input "Aborted delivert"
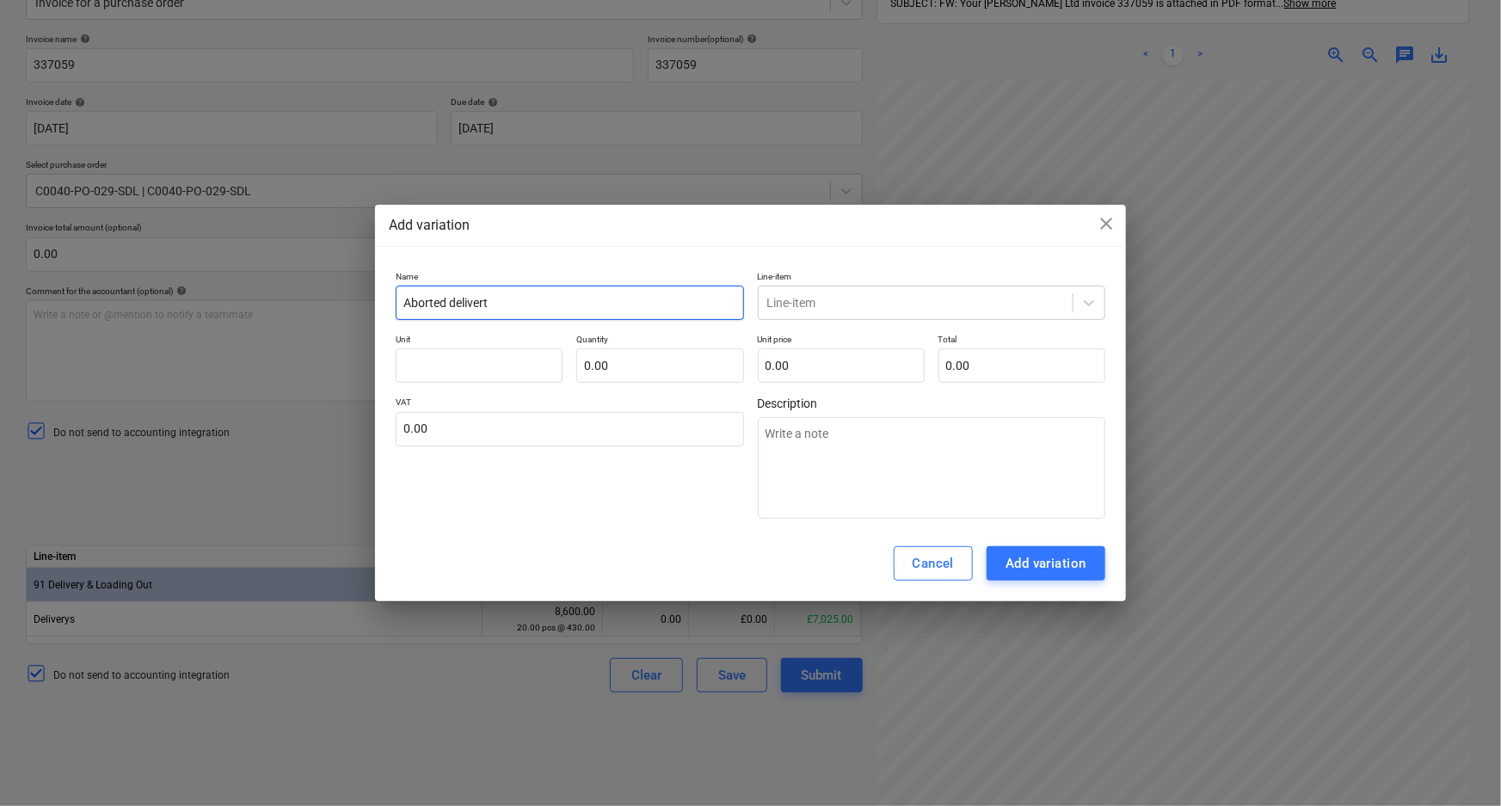
type textarea "x"
type input "Aborted deliverty"
type textarea "x"
type input "Aborted deliverty"
type textarea "x"
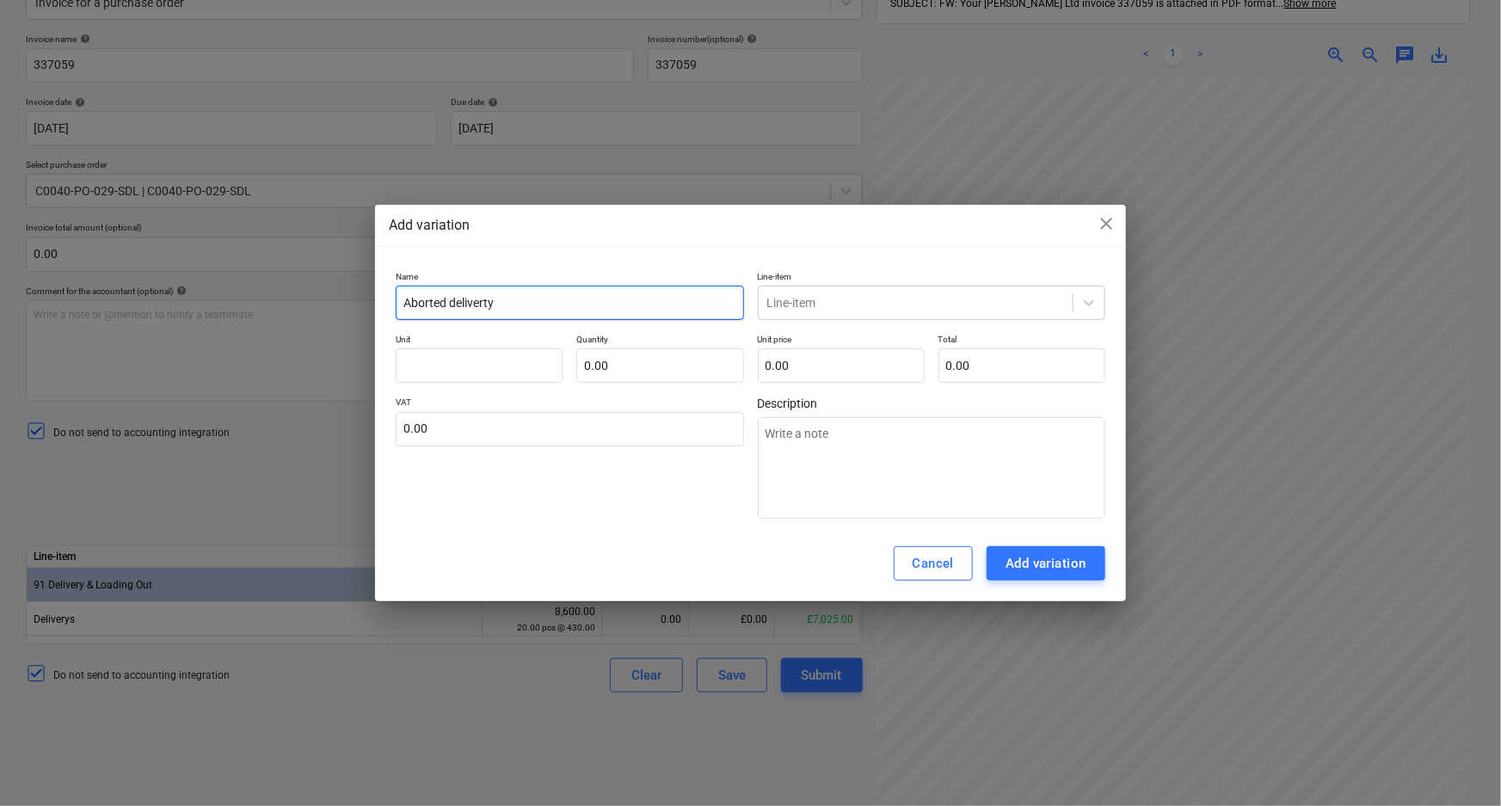
type input "Aborted deliverty"
type textarea "x"
type input "Aborted delivert"
type textarea "x"
type input "Aborted deliver"
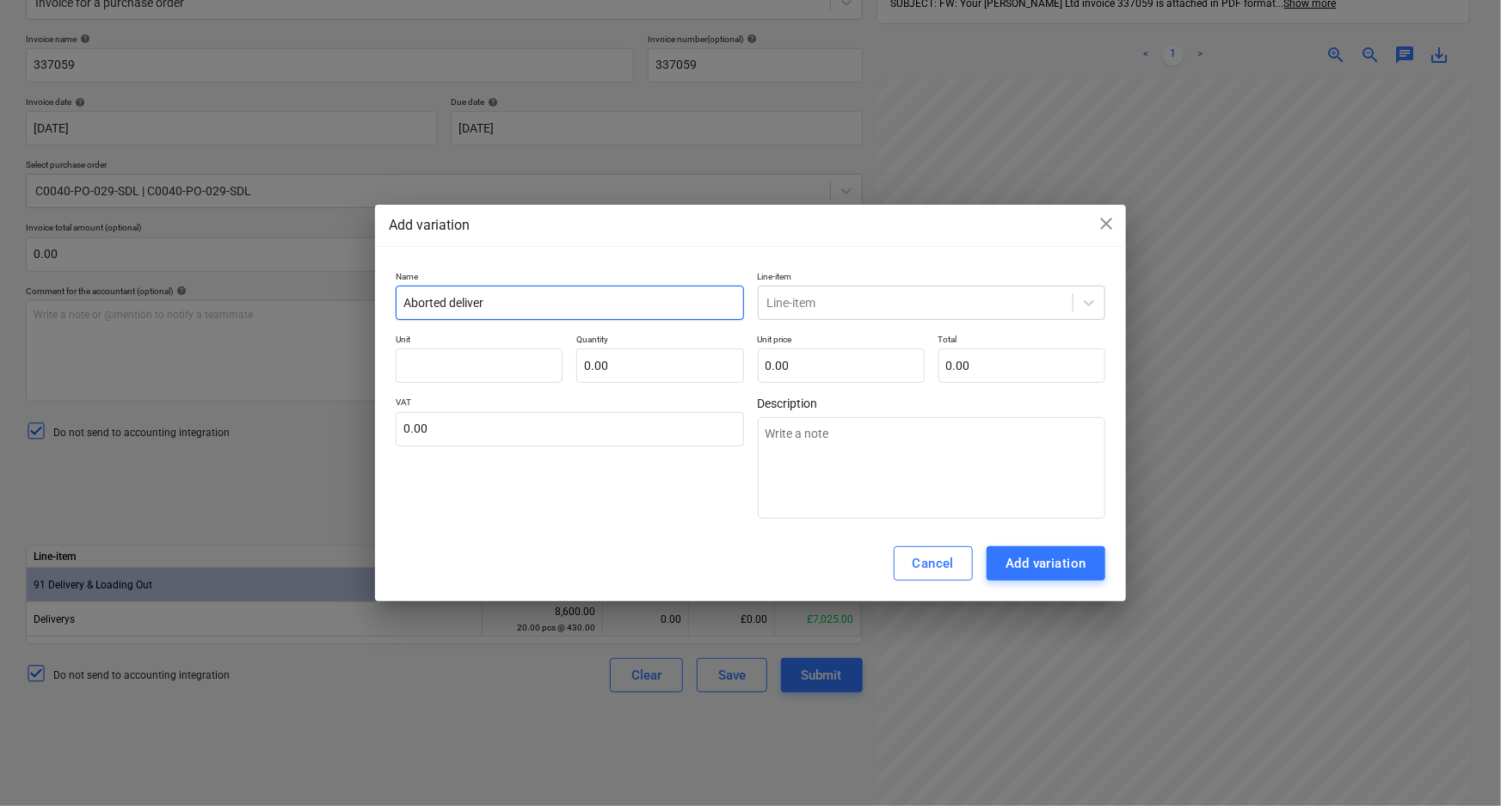
type textarea "x"
type input "Aborted delivery"
type textarea "x"
type input "Aborted delivery"
type textarea "x"
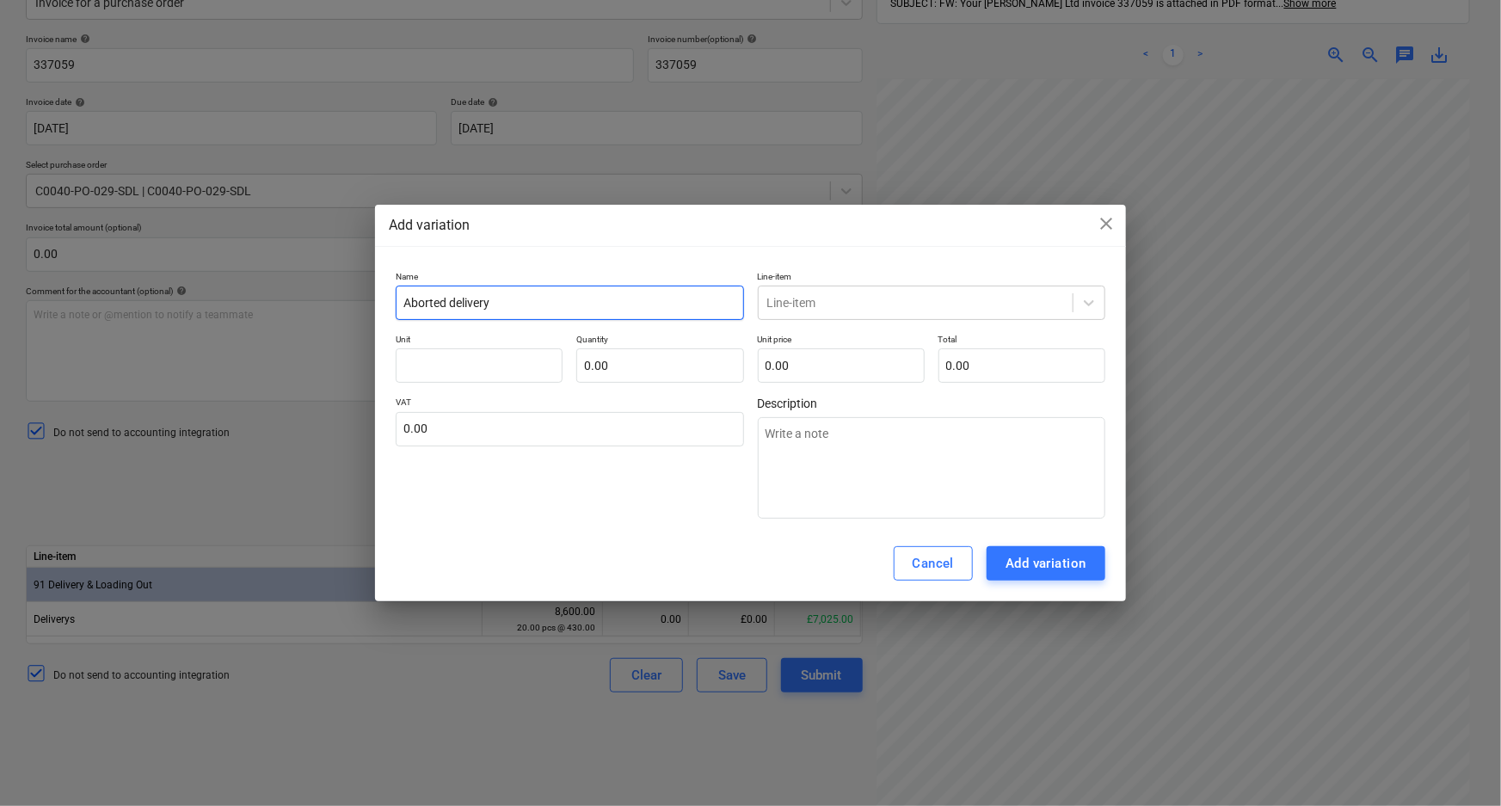
type input "Aborted delivery 1"
type textarea "x"
type input "Aborted delivery 17"
type textarea "x"
type input "Aborted delivery 17/"
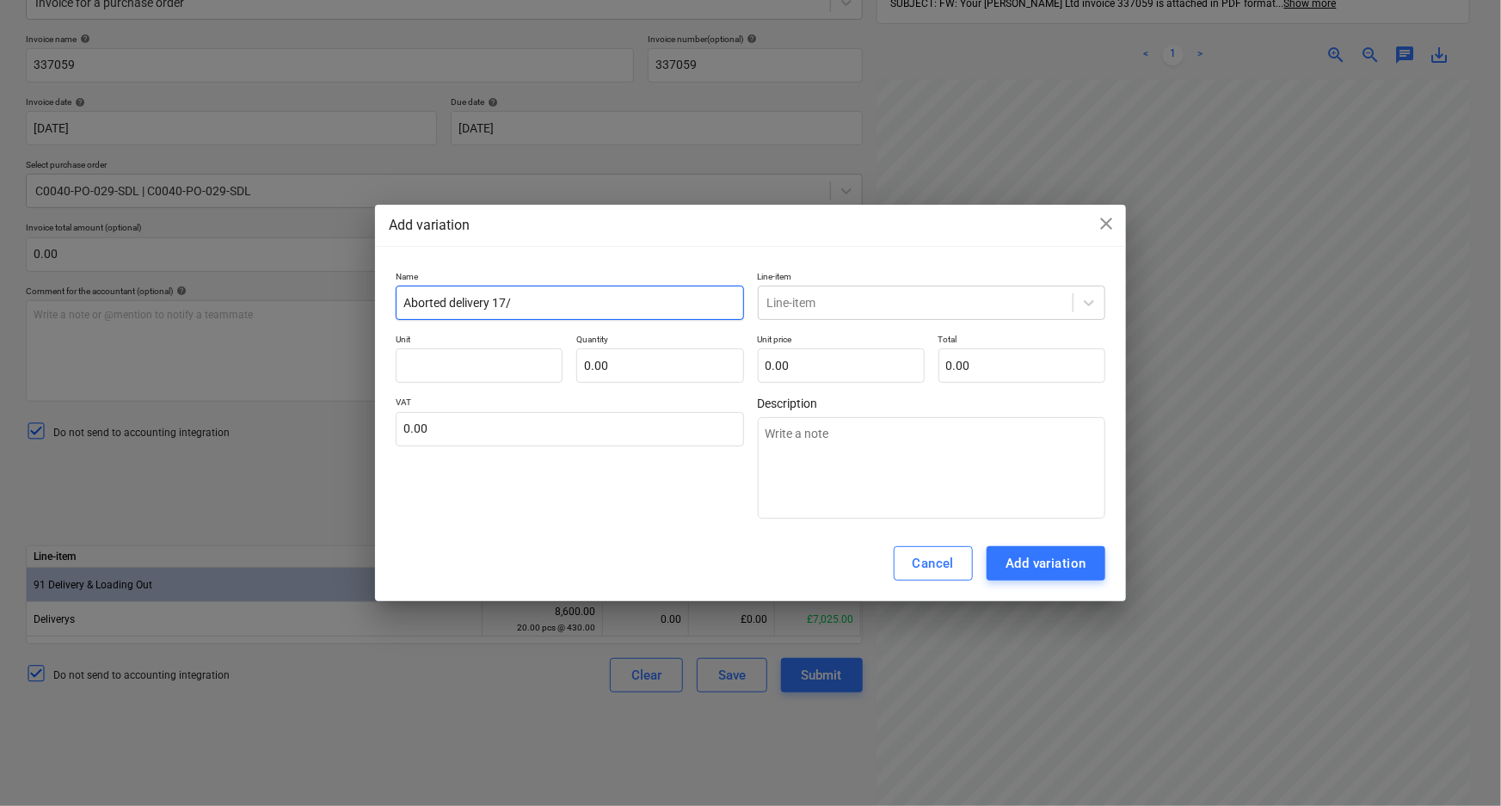
type textarea "x"
type input "Aborted delivery 17/0"
type textarea "x"
type input "Aborted delivery 17/09"
type textarea "x"
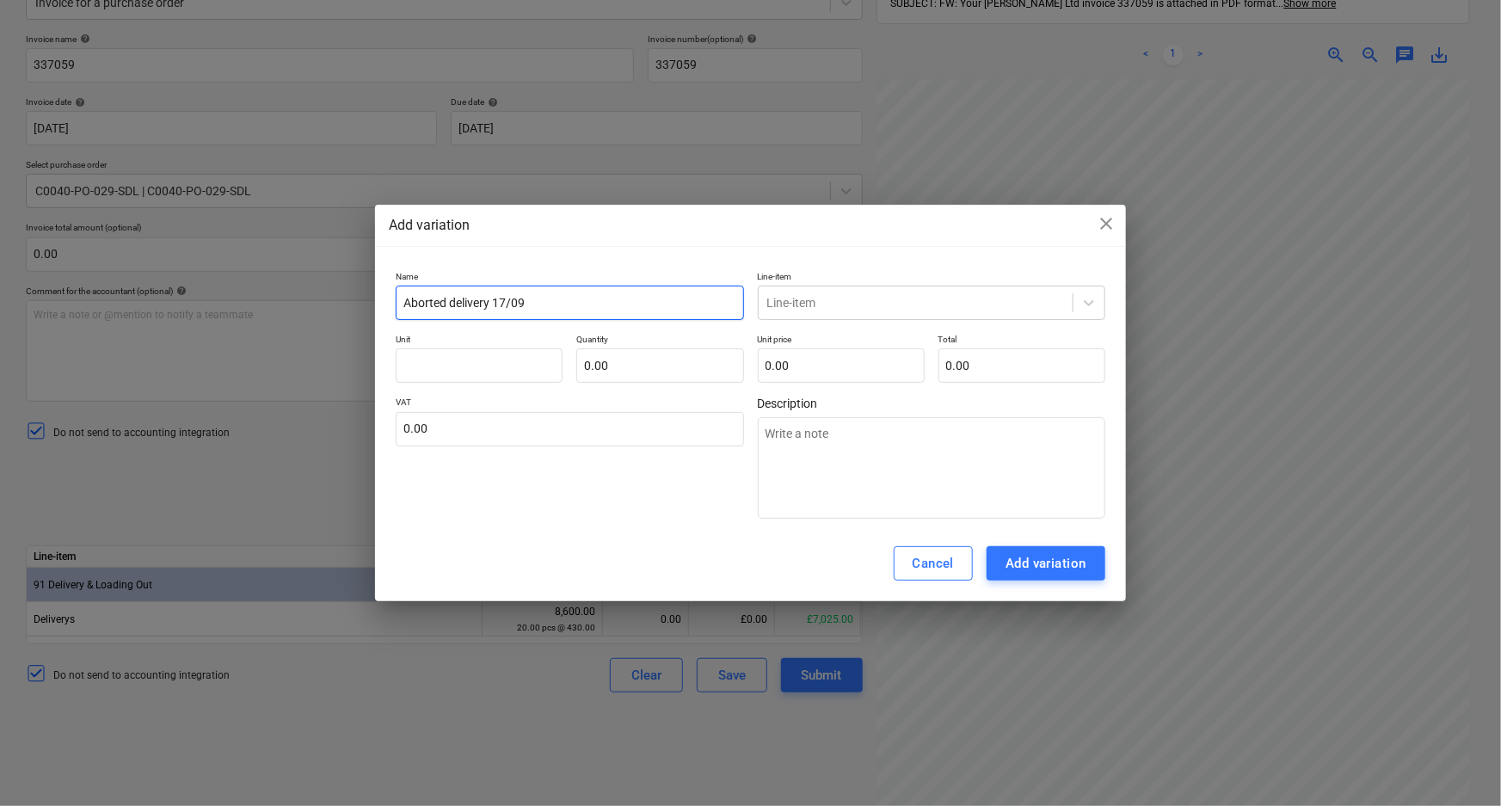
type input "Aborted delivery 17/09/"
type textarea "x"
type input "Aborted delivery 17/09/2"
type textarea "x"
type input "Aborted delivery [DATE]"
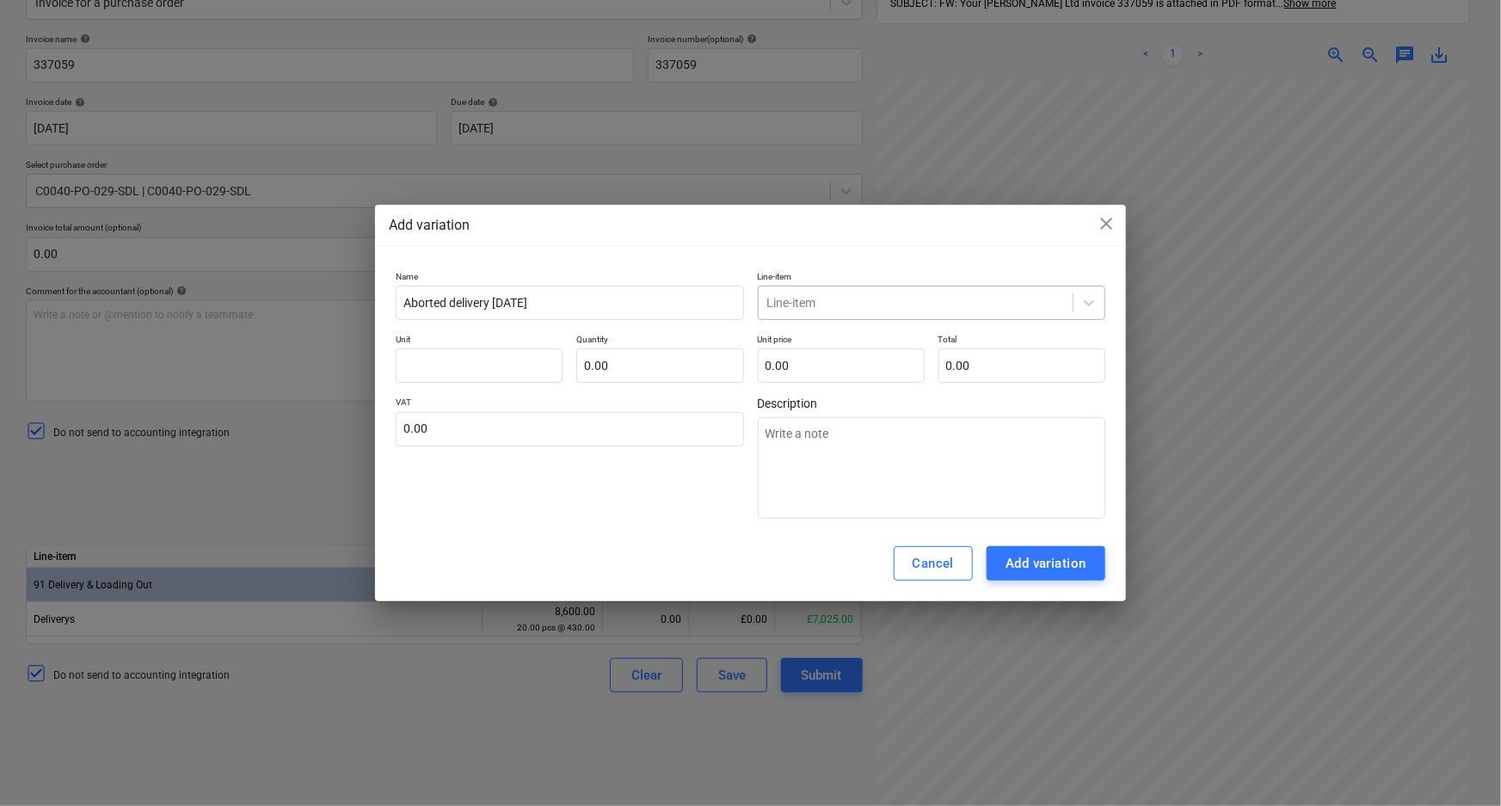
click at [1104, 296] on div "Line-item" at bounding box center [931, 303] width 347 height 34
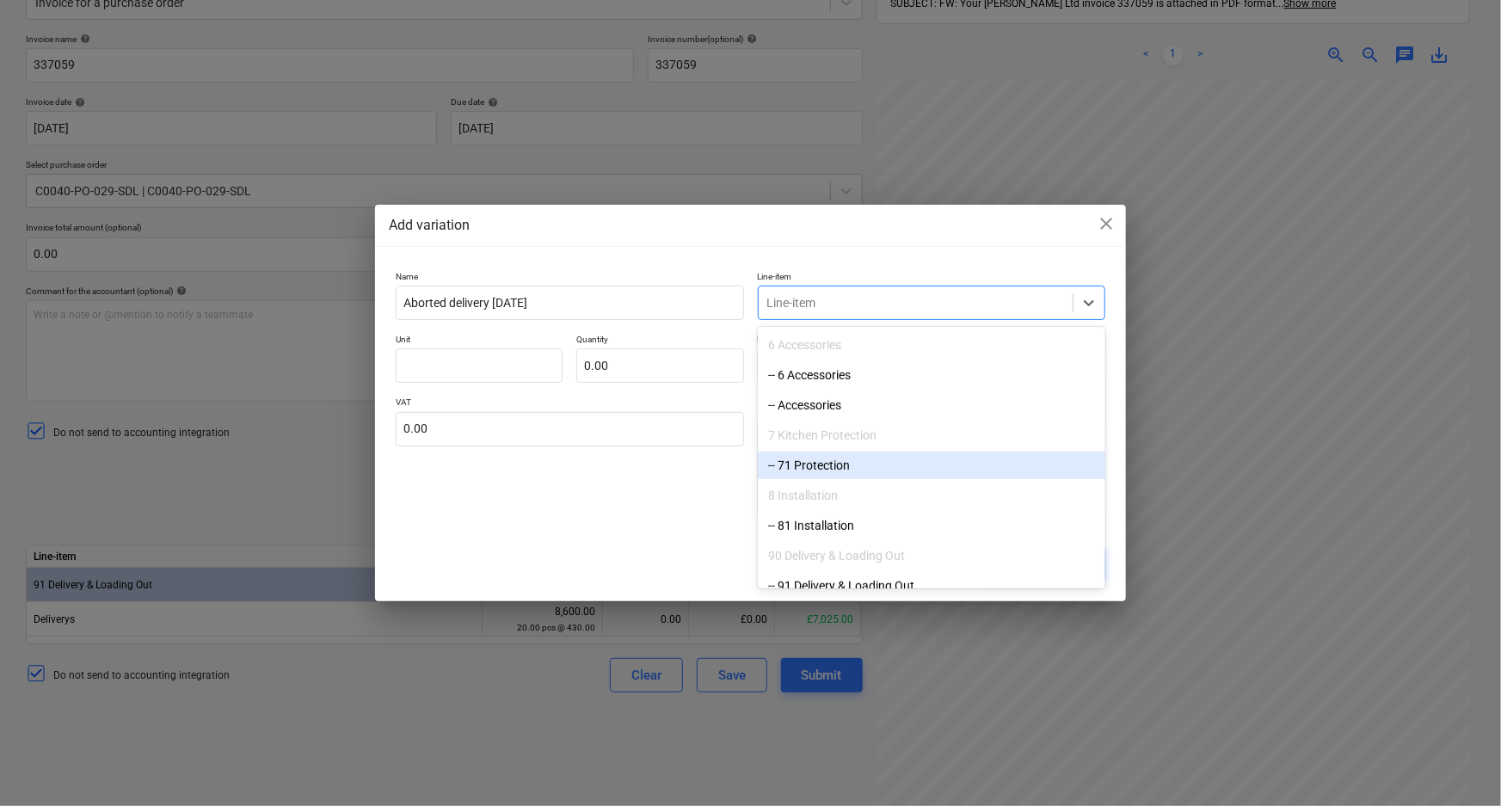
scroll to position [404, 0]
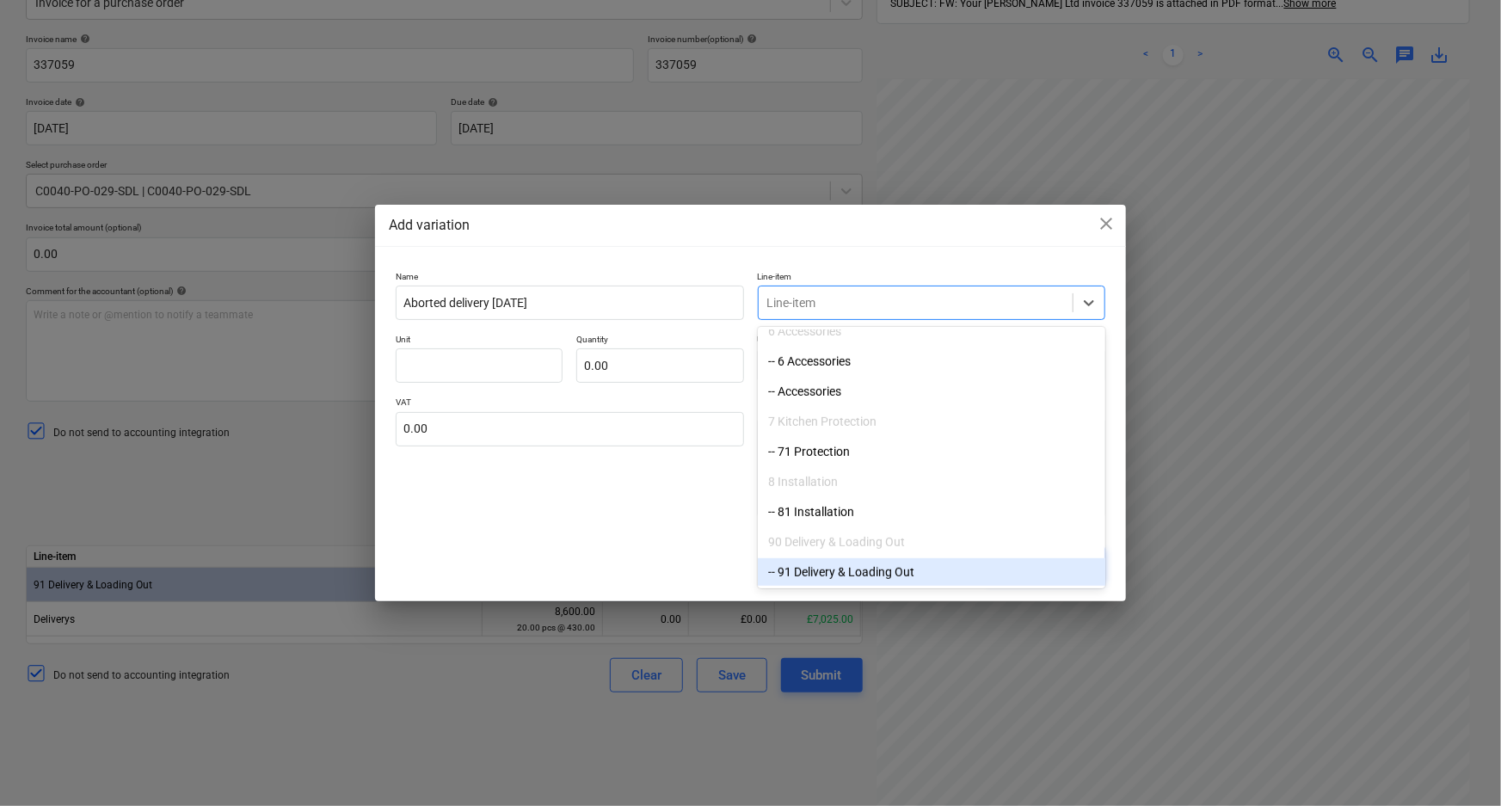
click at [860, 568] on div "-- 91 Delivery & Loading Out" at bounding box center [931, 572] width 347 height 28
type textarea "x"
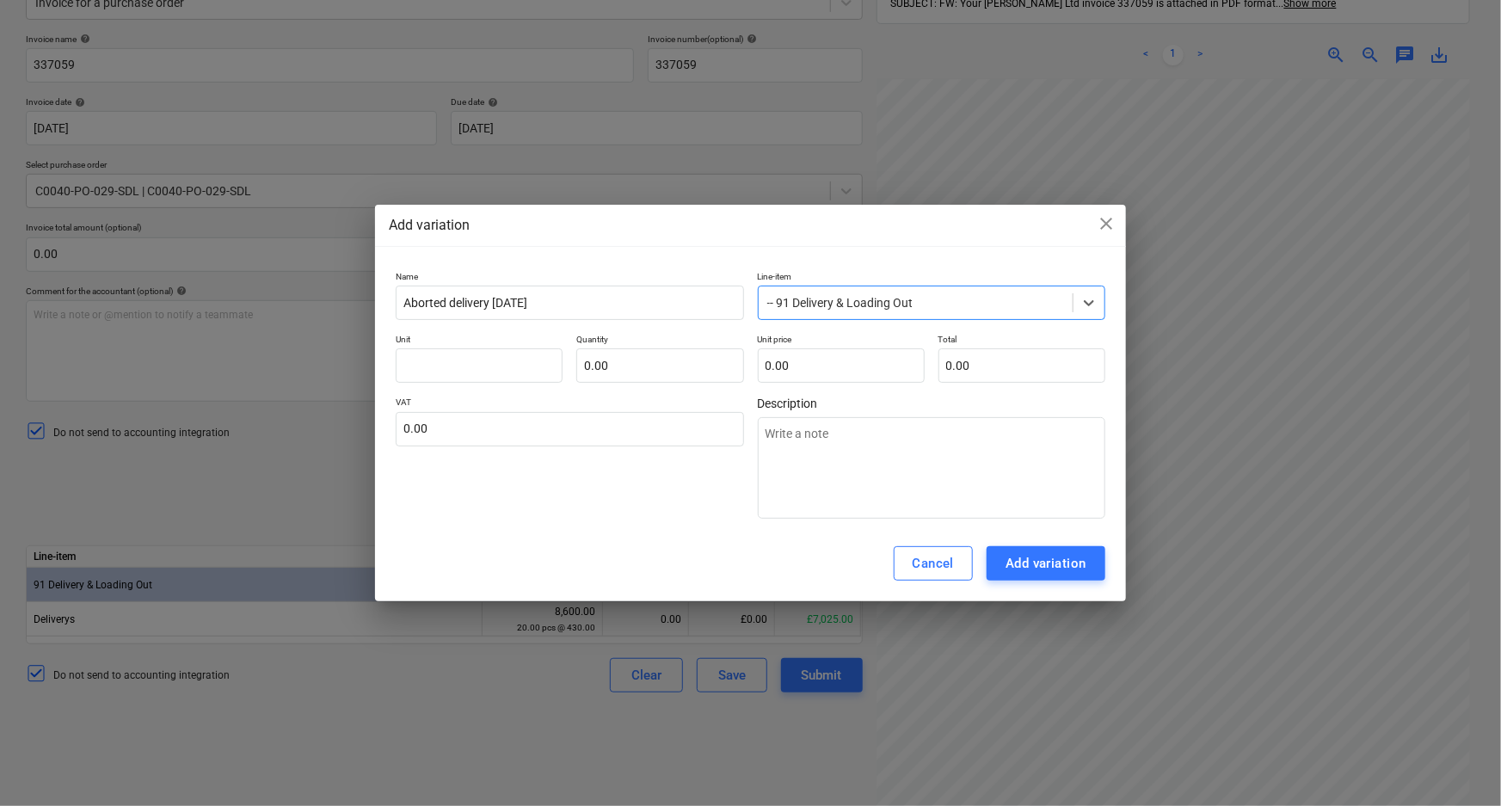
click at [662, 486] on div "VAT 0.00" at bounding box center [569, 457] width 347 height 122
click at [609, 370] on input "text" at bounding box center [659, 365] width 167 height 34
type textarea "x"
type input "1.00"
click at [496, 360] on input "text" at bounding box center [479, 365] width 167 height 34
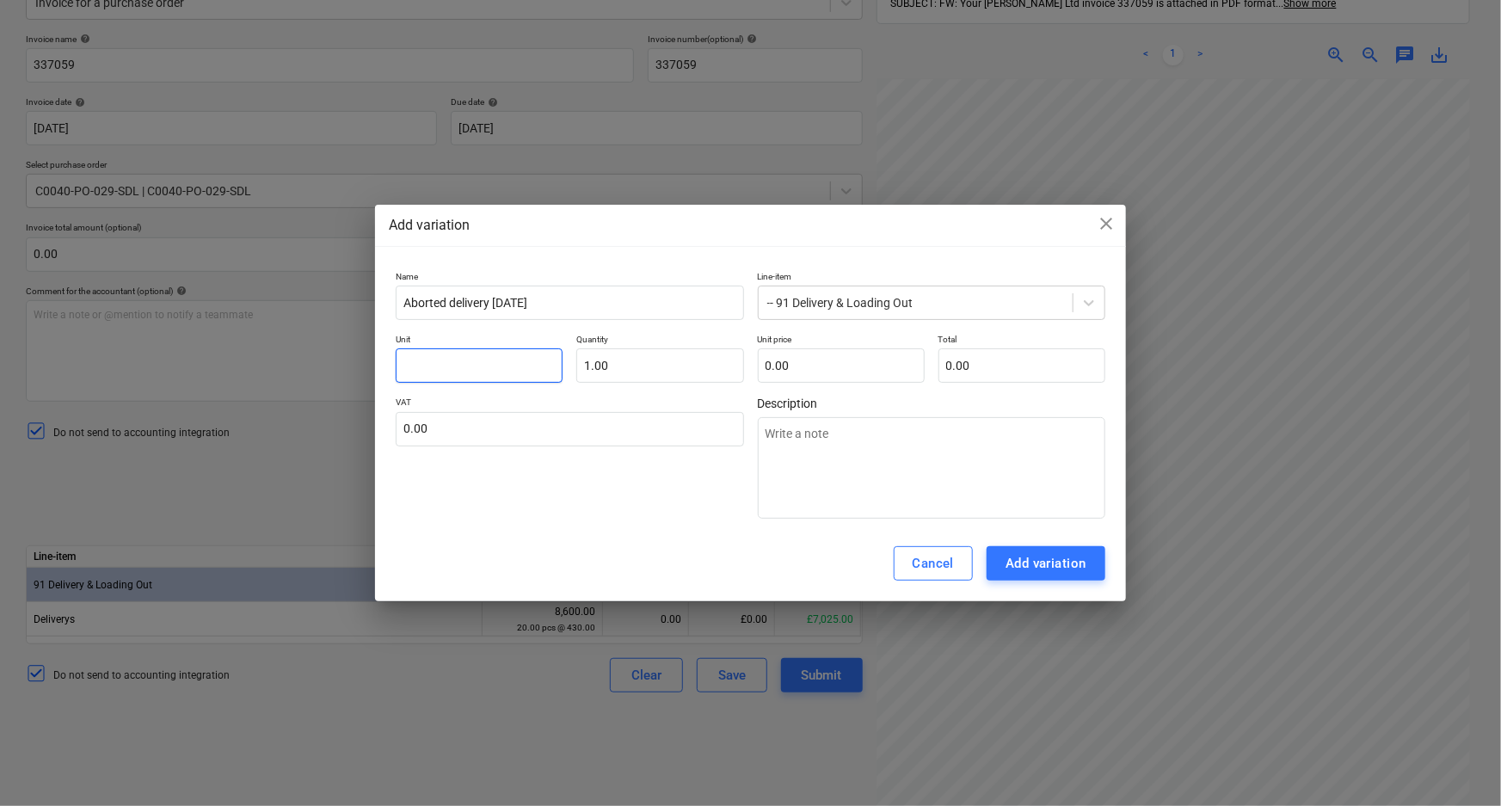
type textarea "x"
type input "p"
type textarea "x"
type input "pc"
type textarea "x"
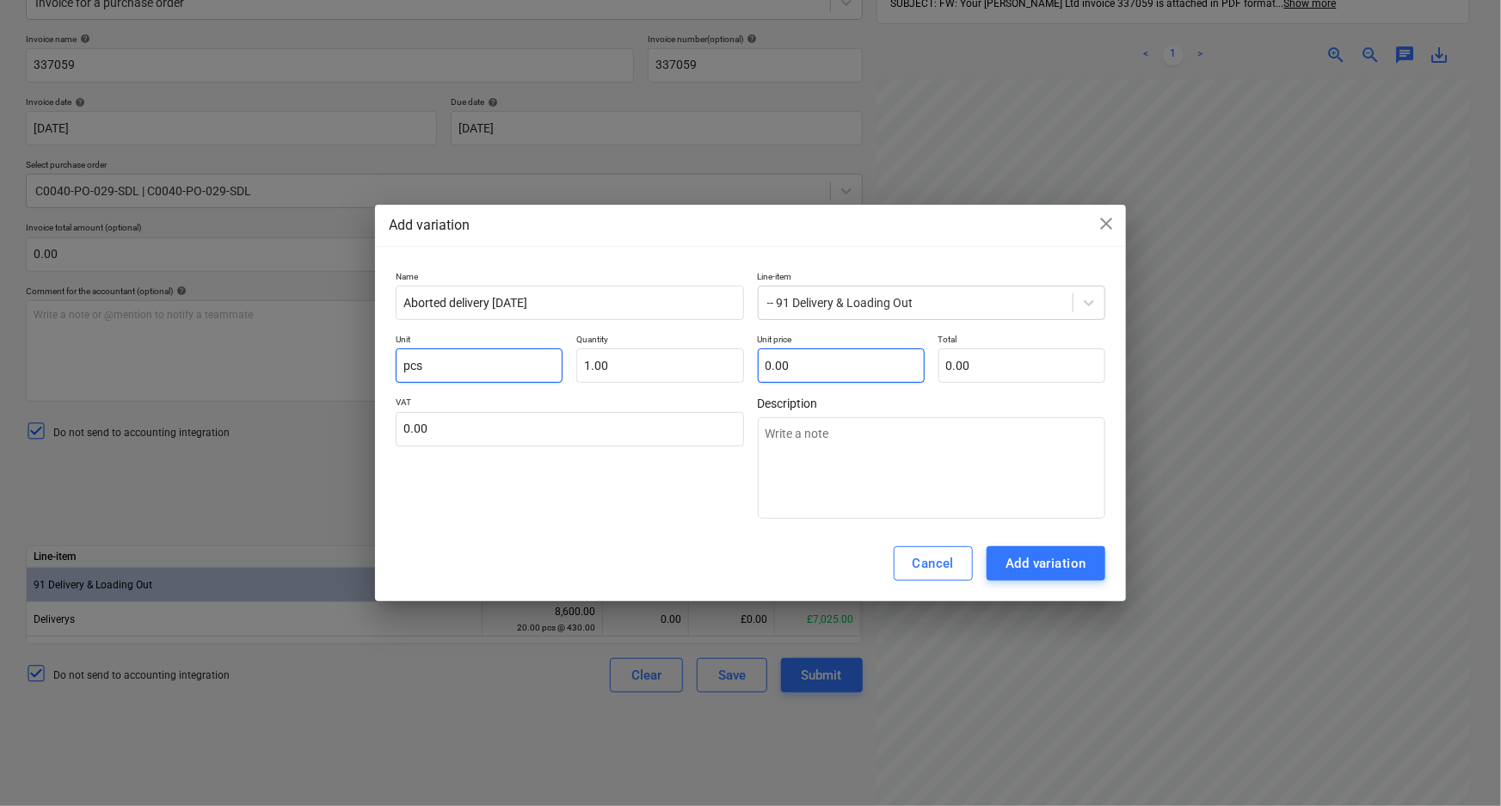
type input "pcs"
click at [848, 363] on input "text" at bounding box center [841, 365] width 167 height 34
type textarea "x"
type input "8"
type input "8.00"
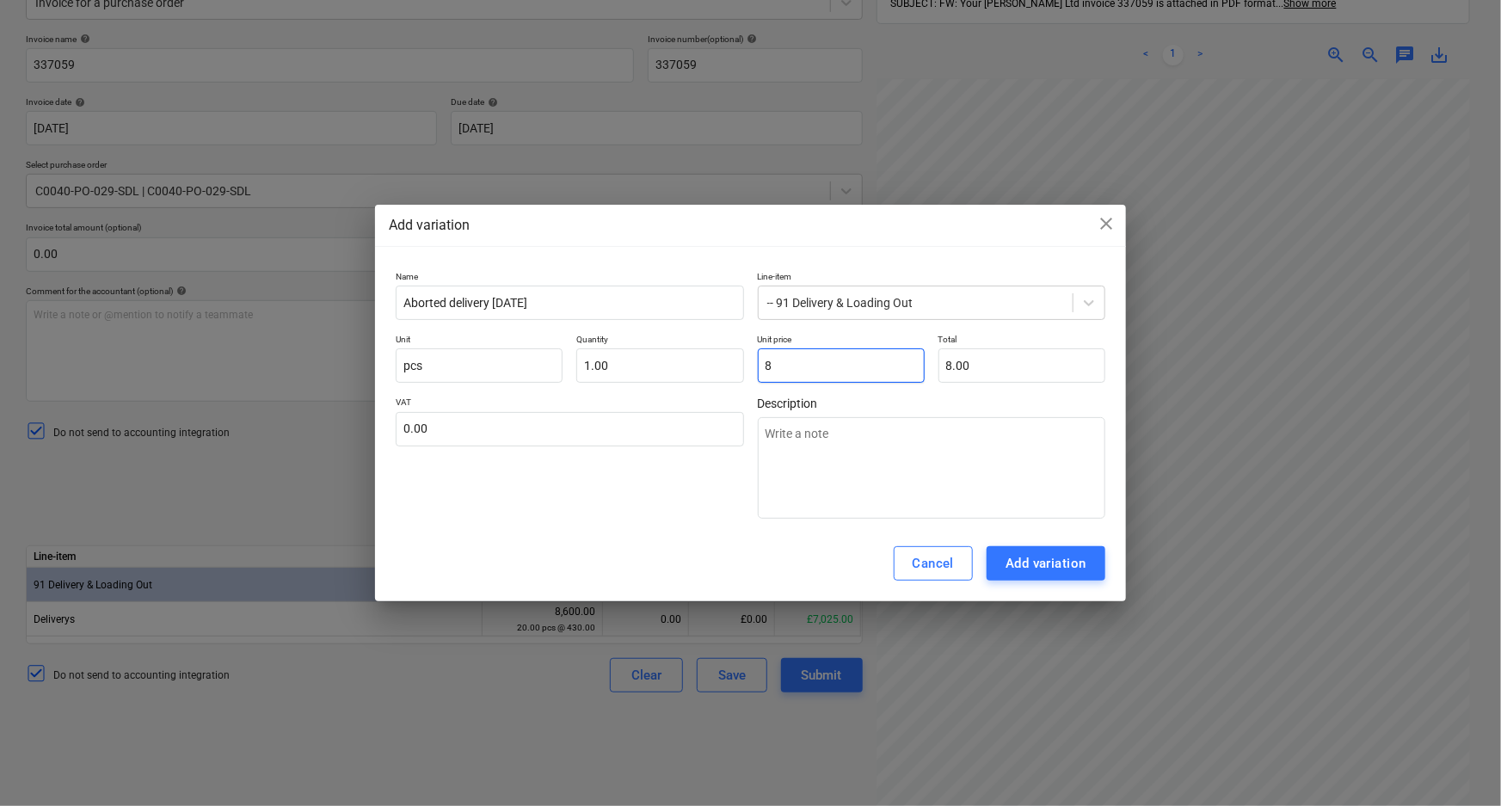
type textarea "x"
type input "86"
type input "86.00"
type textarea "x"
type input "860"
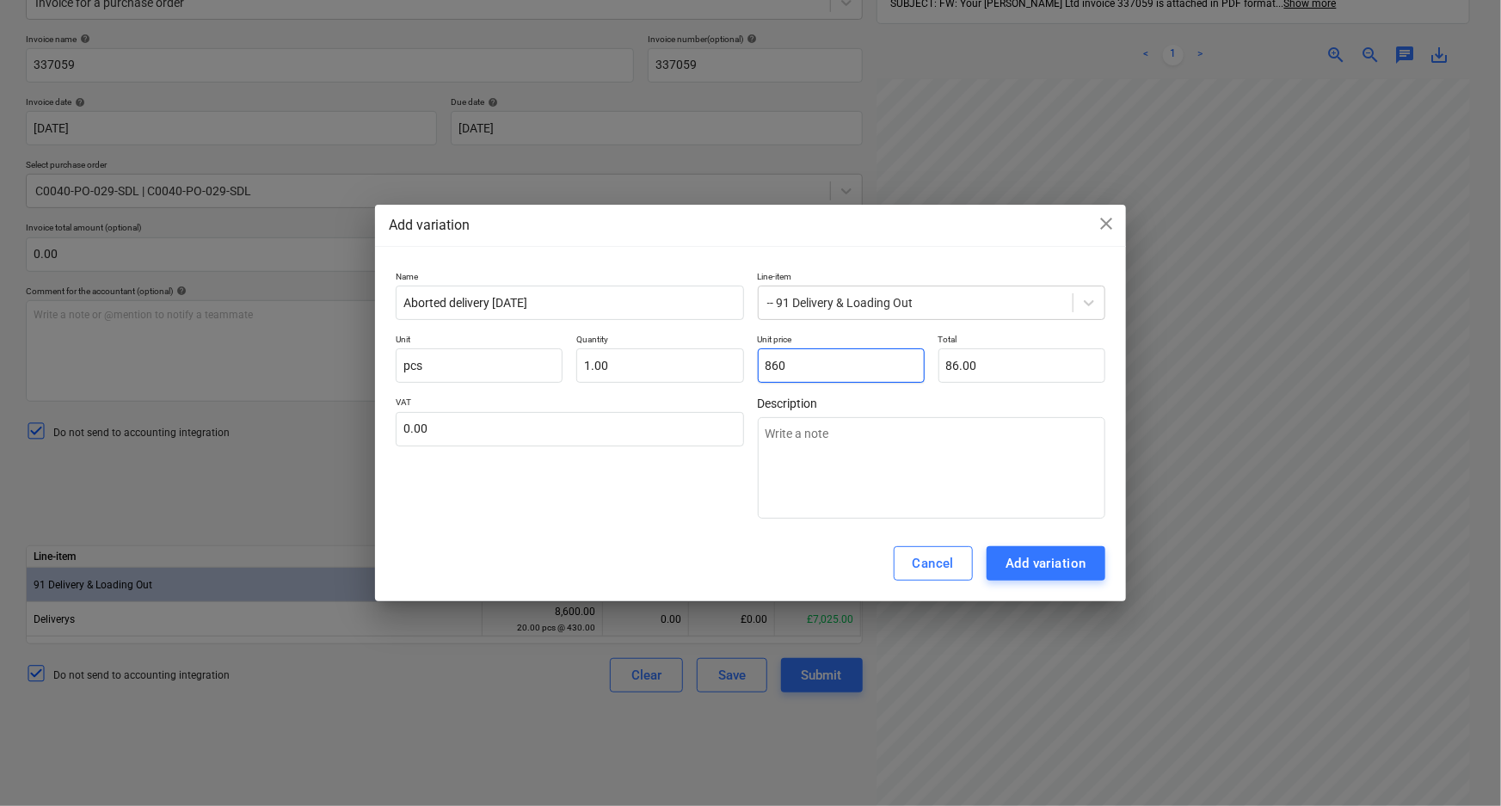
type input "860.00"
click at [633, 427] on input "text" at bounding box center [569, 429] width 347 height 34
type textarea "x"
type input "2"
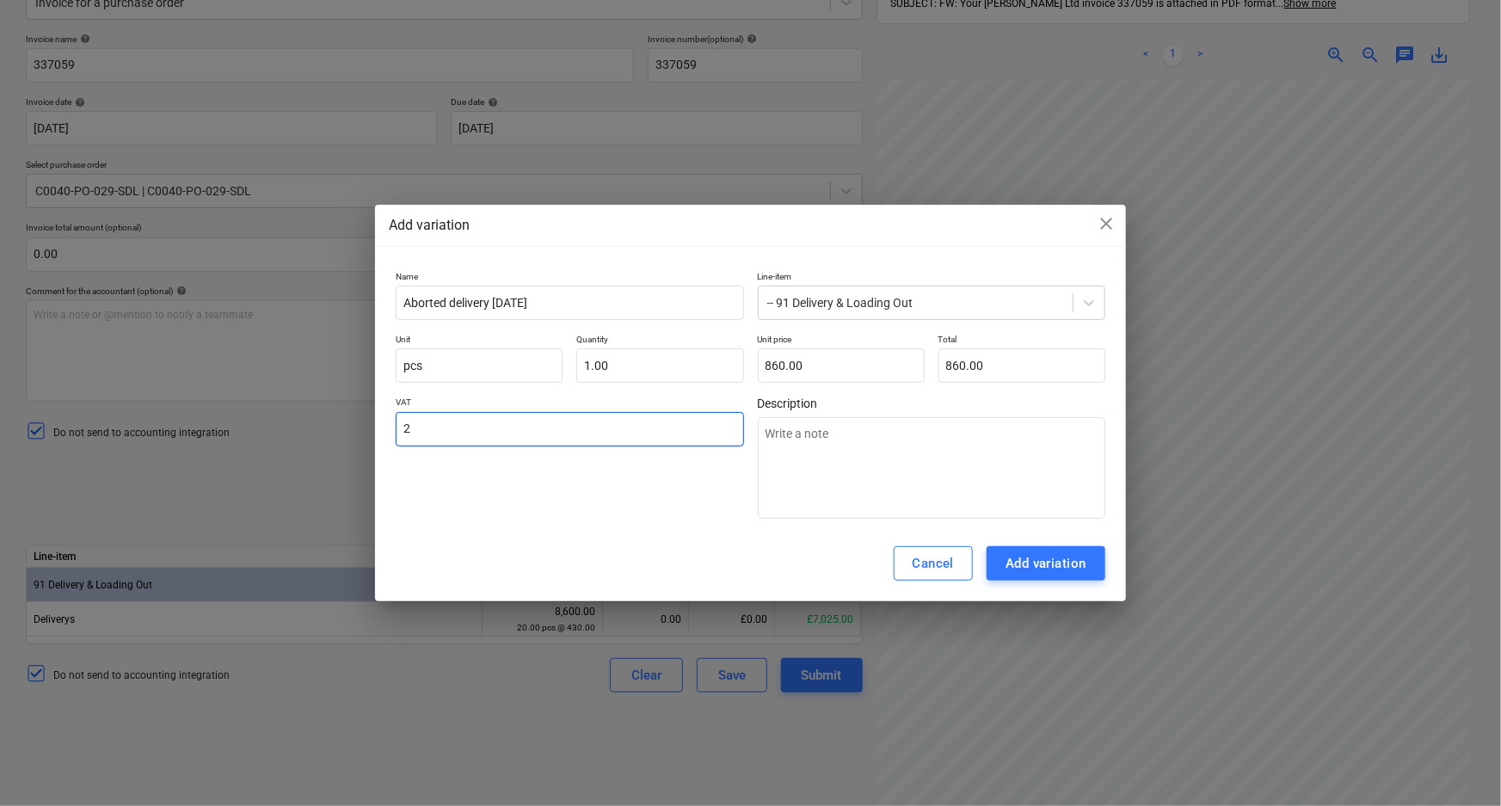
type textarea "x"
type input "20.00"
click at [520, 561] on div "Cancel Add variation" at bounding box center [750, 563] width 751 height 76
click at [1031, 561] on div "Add variation" at bounding box center [1045, 563] width 81 height 22
type textarea "x"
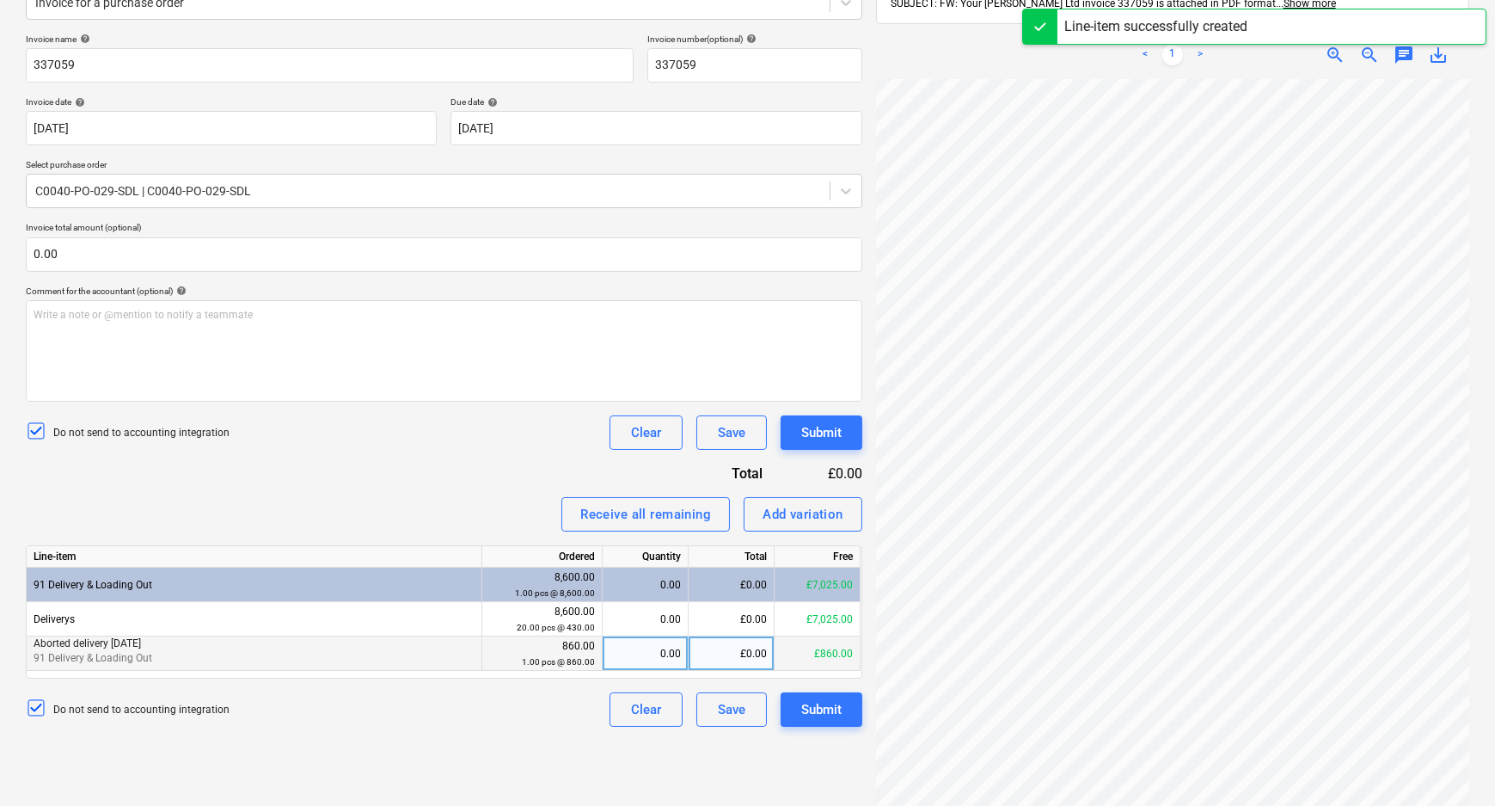
click at [638, 648] on div "0.00" at bounding box center [645, 653] width 71 height 34
type input "1"
click at [509, 711] on div "Create new document Select company [PERSON_NAME] Pickers [PERSON_NAME] & Sons L…" at bounding box center [444, 348] width 851 height 993
click at [847, 424] on button "Submit" at bounding box center [822, 432] width 82 height 34
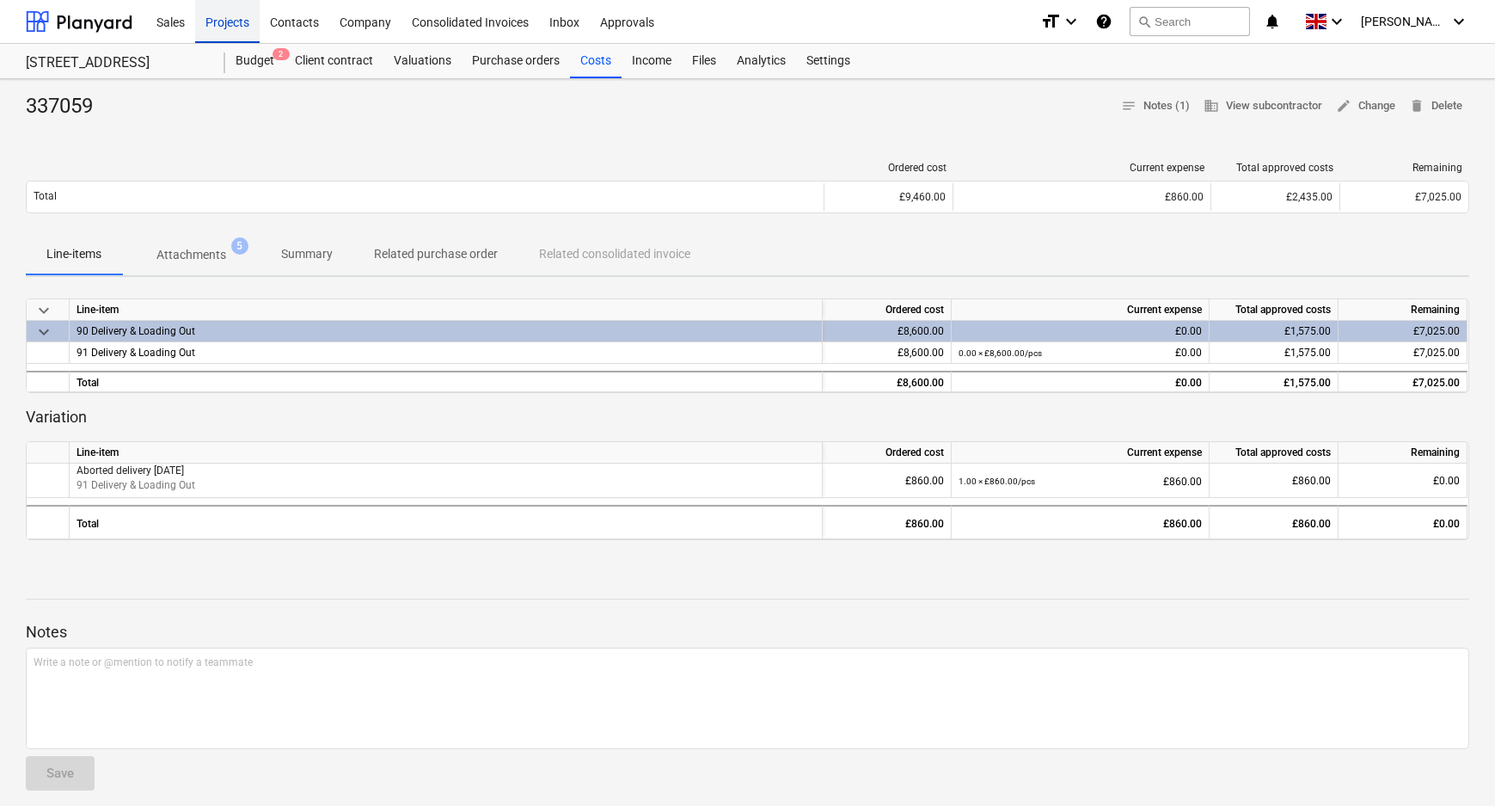
click at [217, 23] on div "Projects" at bounding box center [227, 21] width 64 height 44
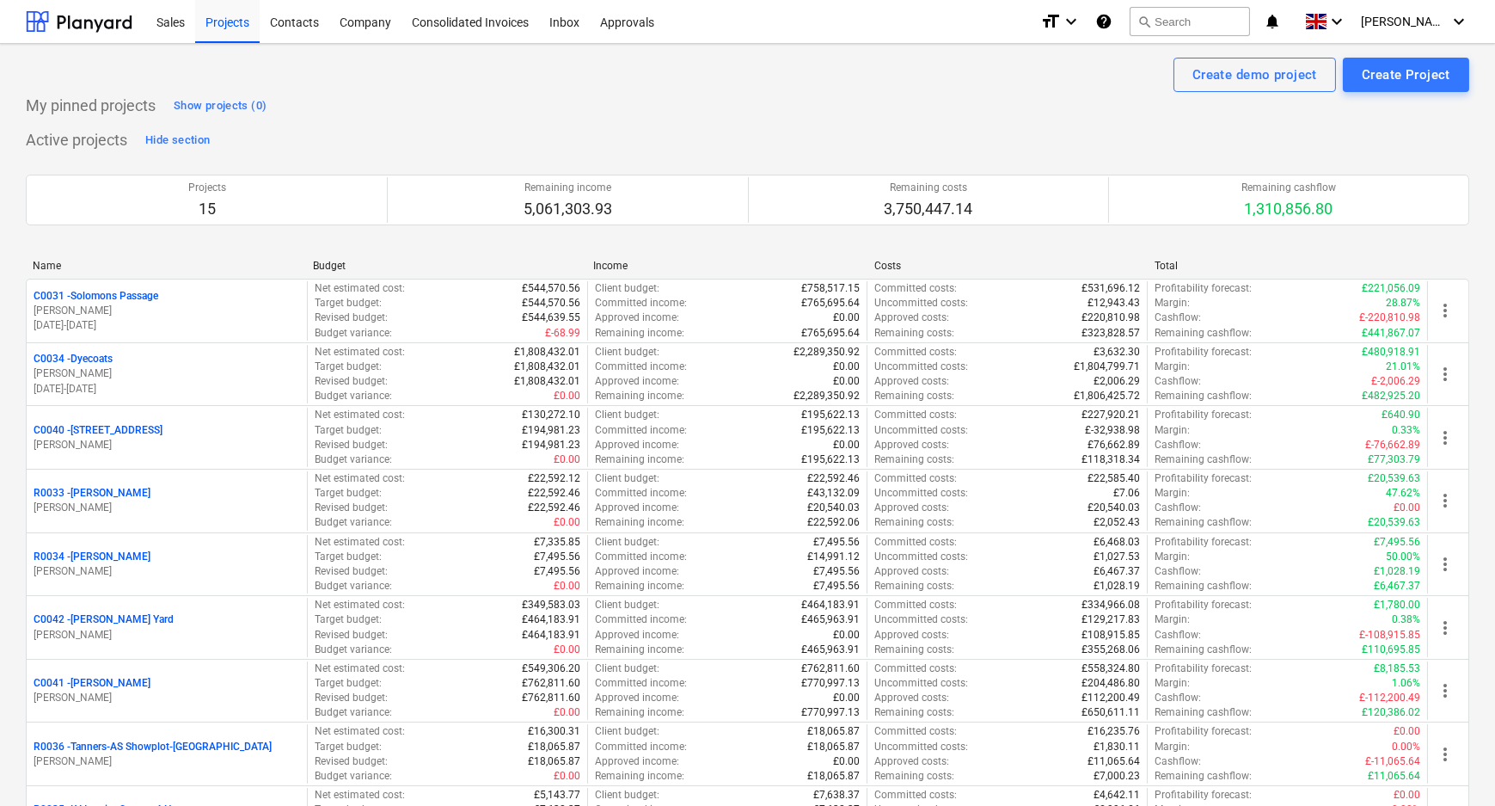
drag, startPoint x: 233, startPoint y: 26, endPoint x: 218, endPoint y: 52, distance: 30.1
click at [233, 26] on div "Projects" at bounding box center [227, 21] width 64 height 44
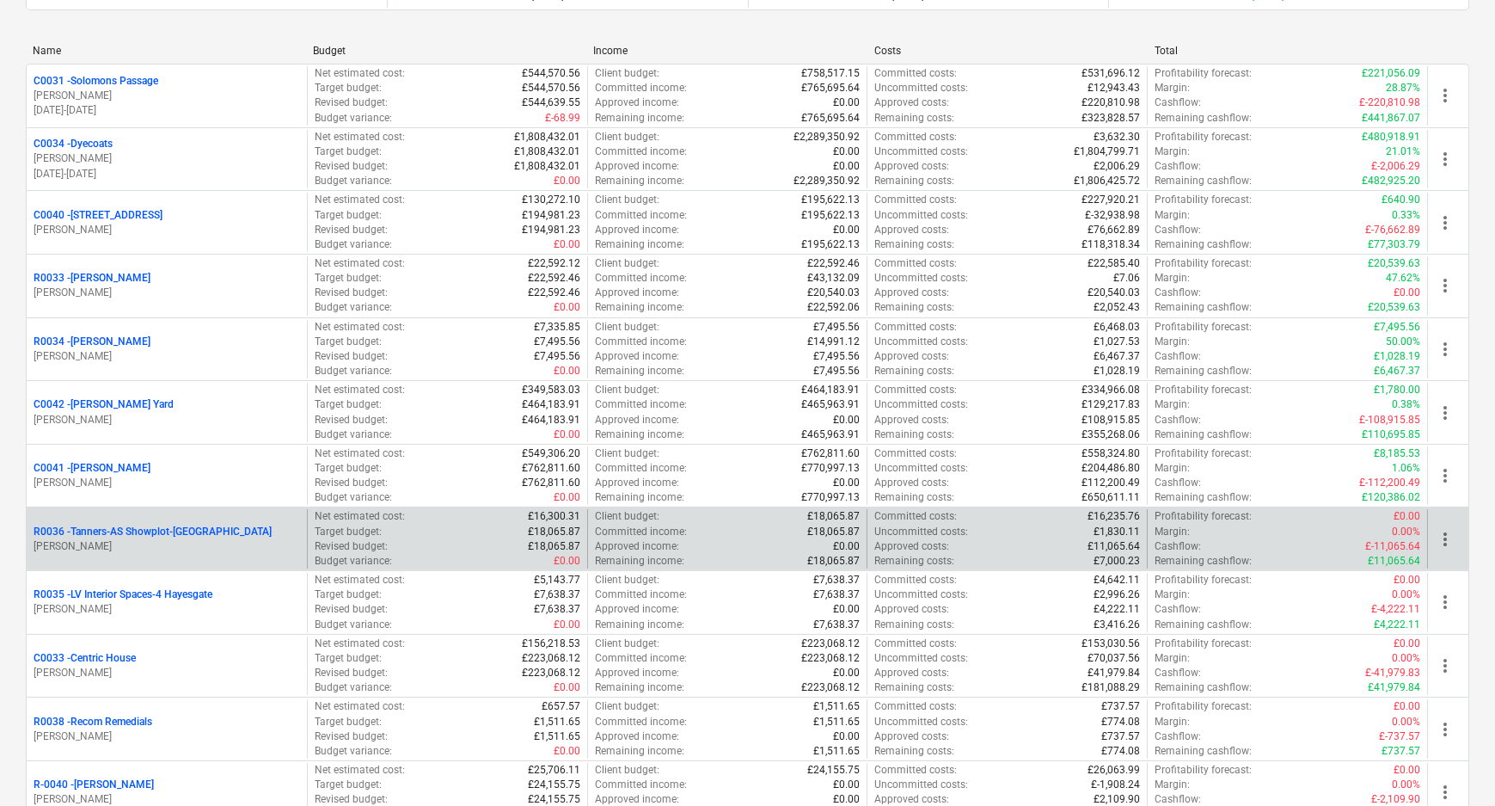
scroll to position [234, 0]
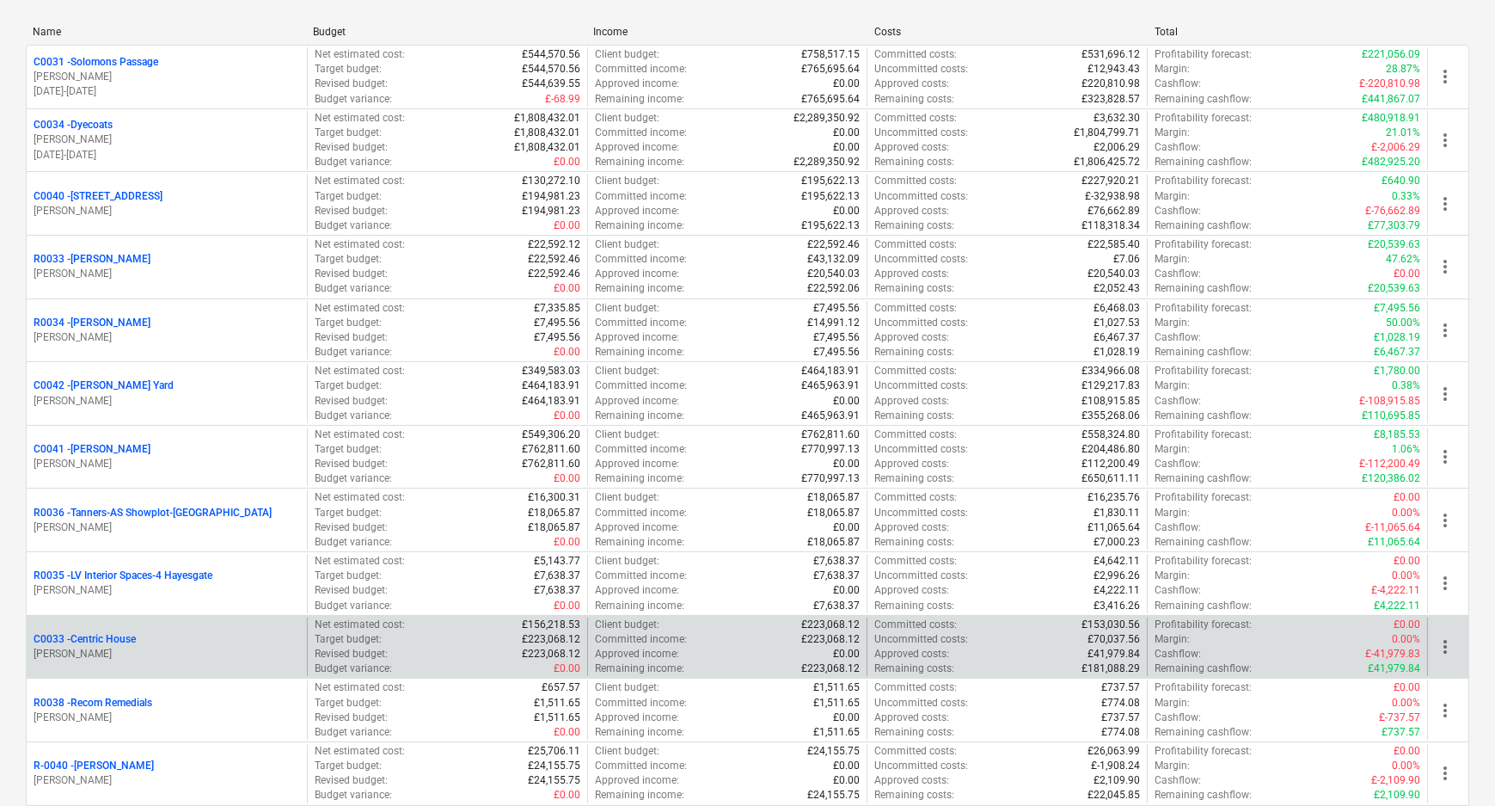
click at [111, 636] on p "C0033 - Centric House" at bounding box center [85, 639] width 102 height 15
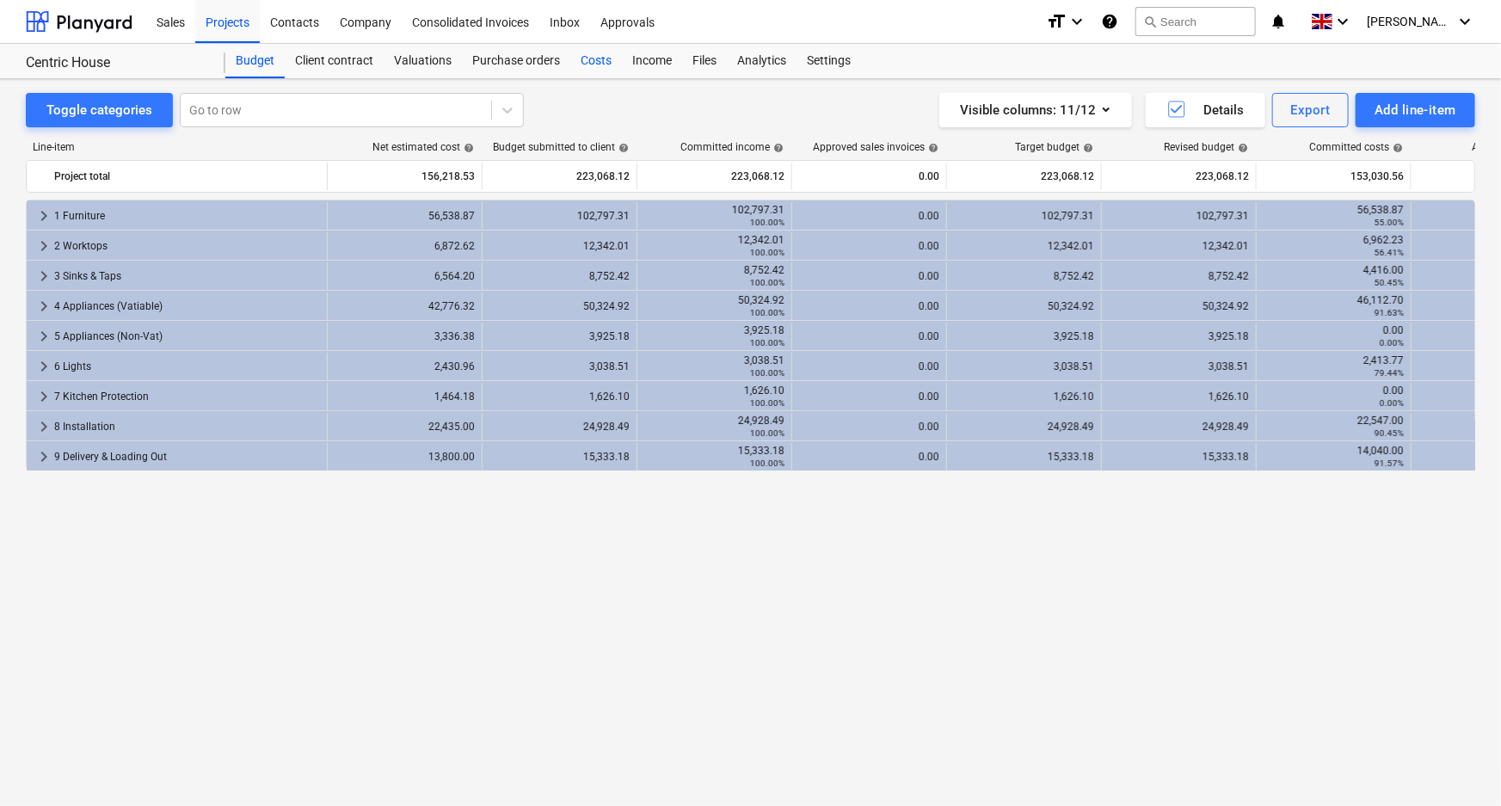
click at [576, 55] on div "Costs" at bounding box center [596, 61] width 52 height 34
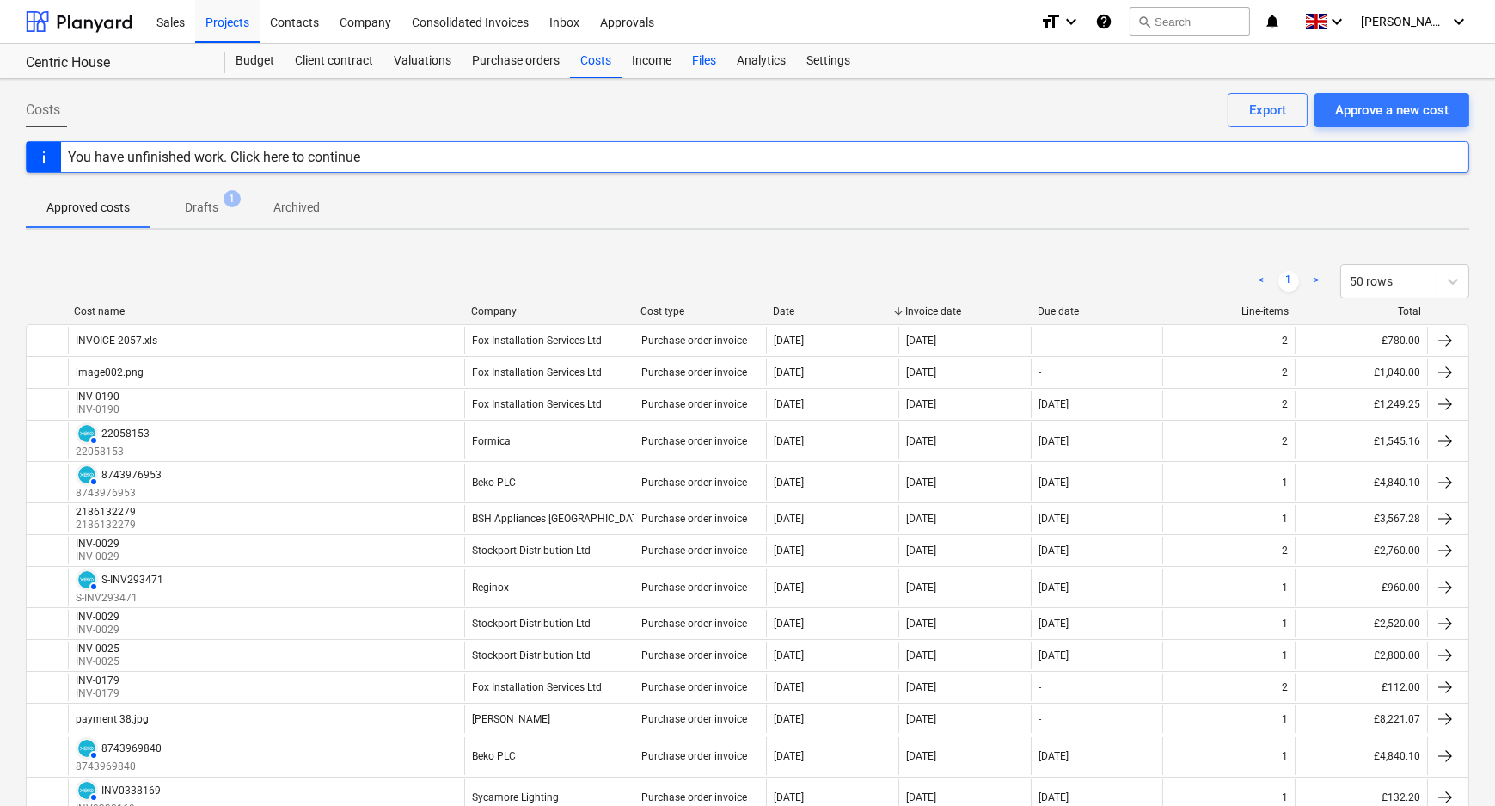
click at [692, 58] on div "Files" at bounding box center [704, 61] width 45 height 34
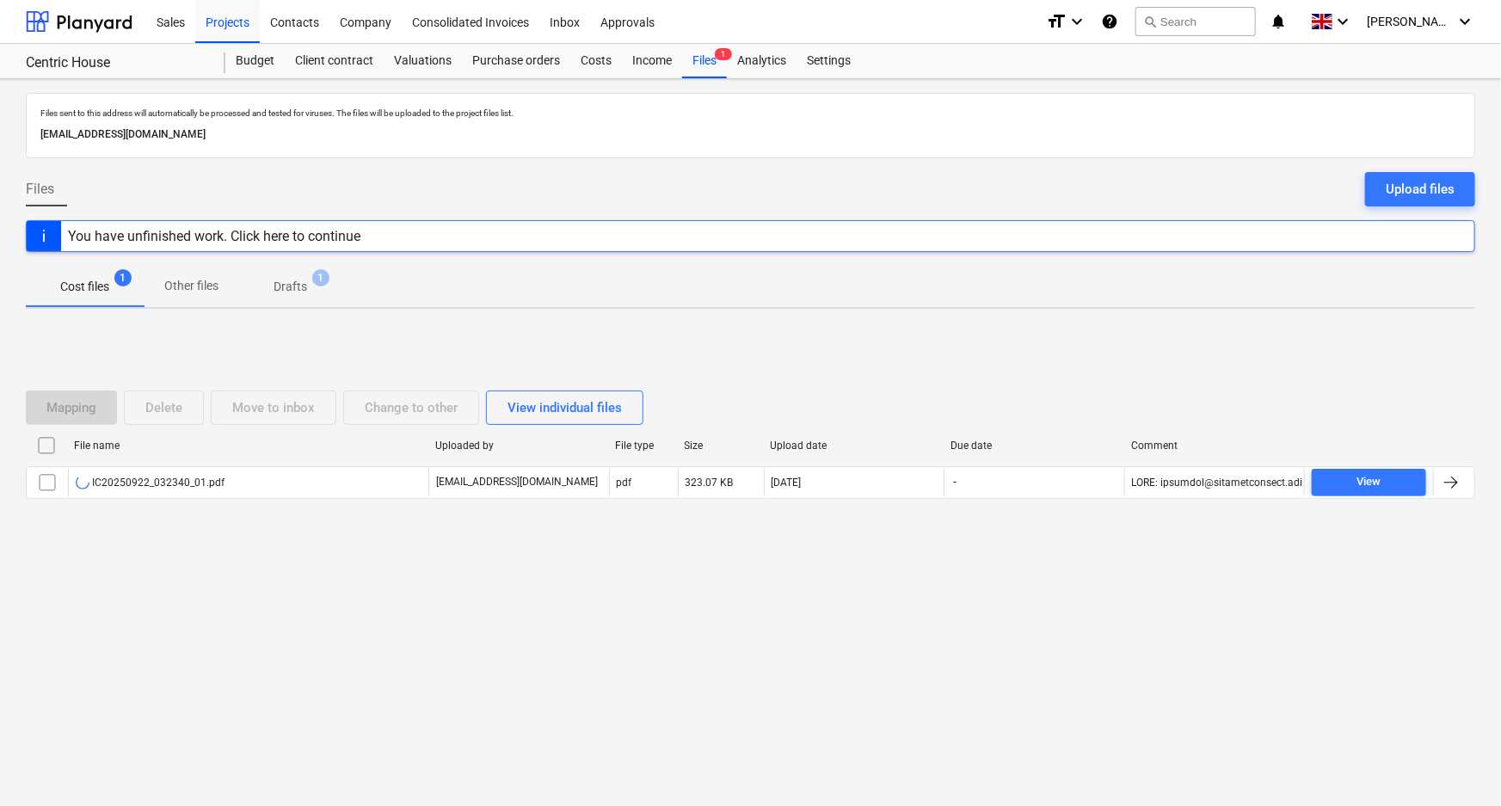
click at [157, 498] on div "File name Uploaded by File type Size Upload date Due date Comment IC20250922_03…" at bounding box center [750, 469] width 1449 height 74
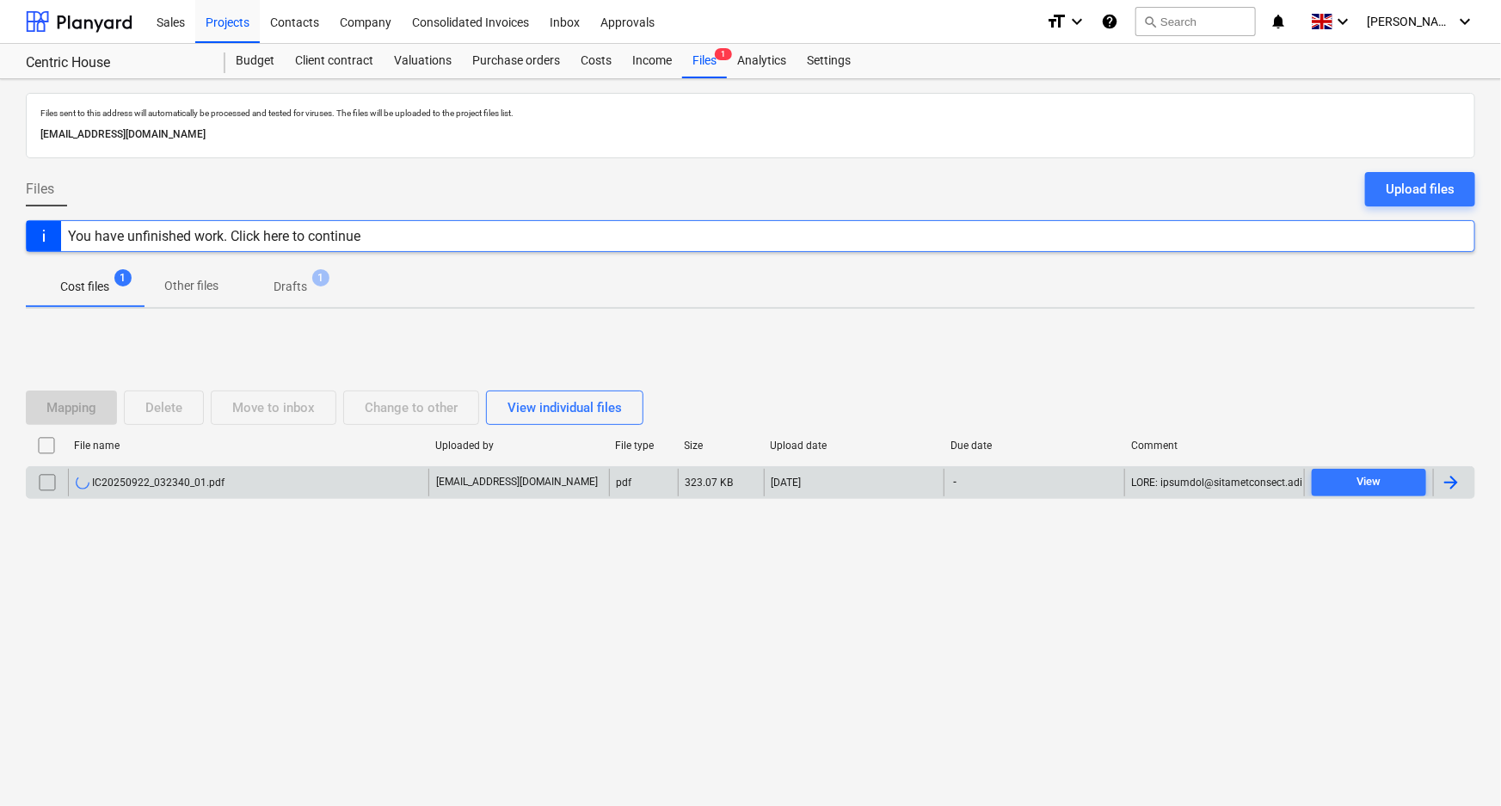
click at [169, 482] on div "IC20250922_032340_01.pdf" at bounding box center [150, 483] width 149 height 14
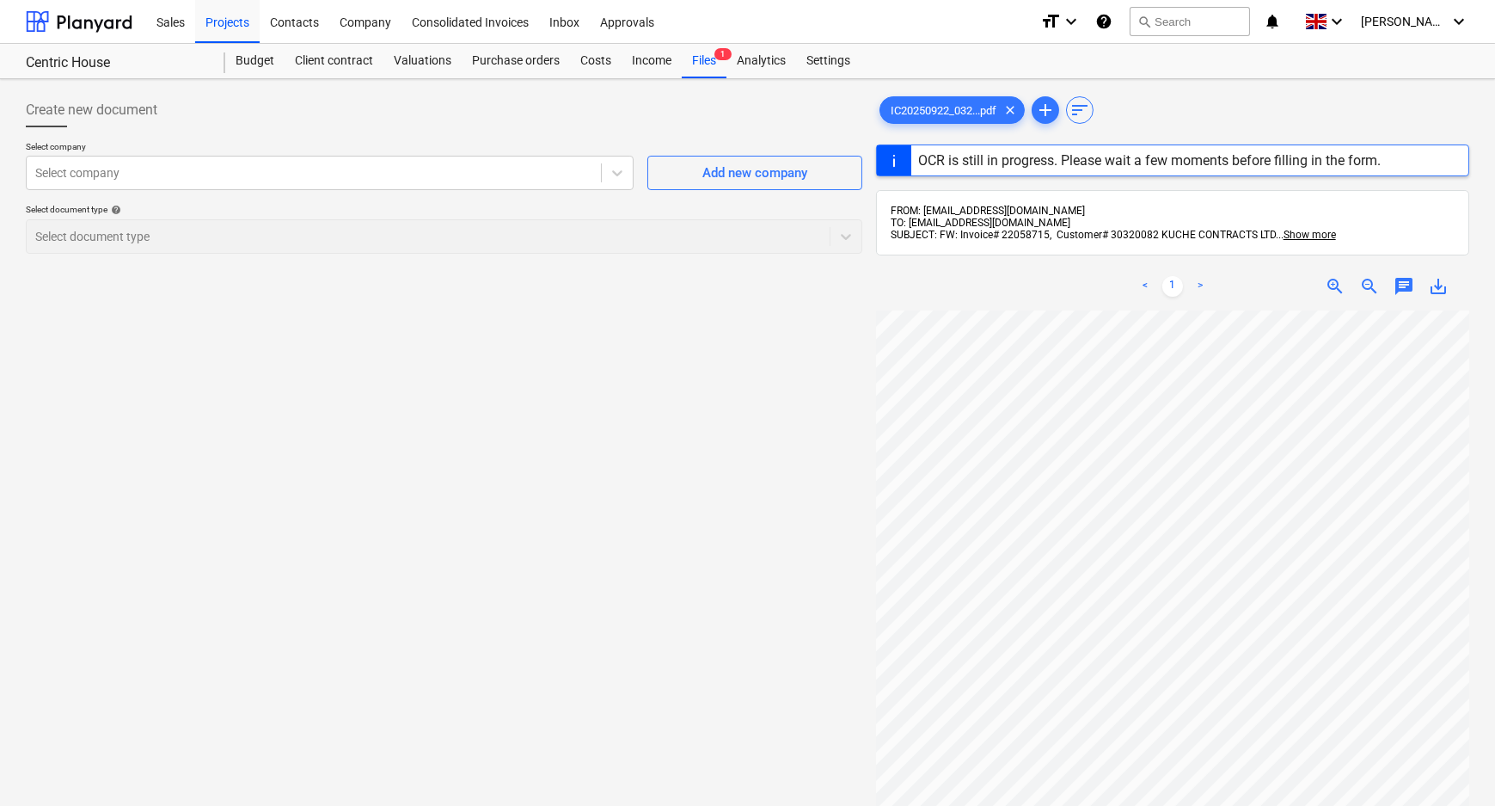
scroll to position [0, 320]
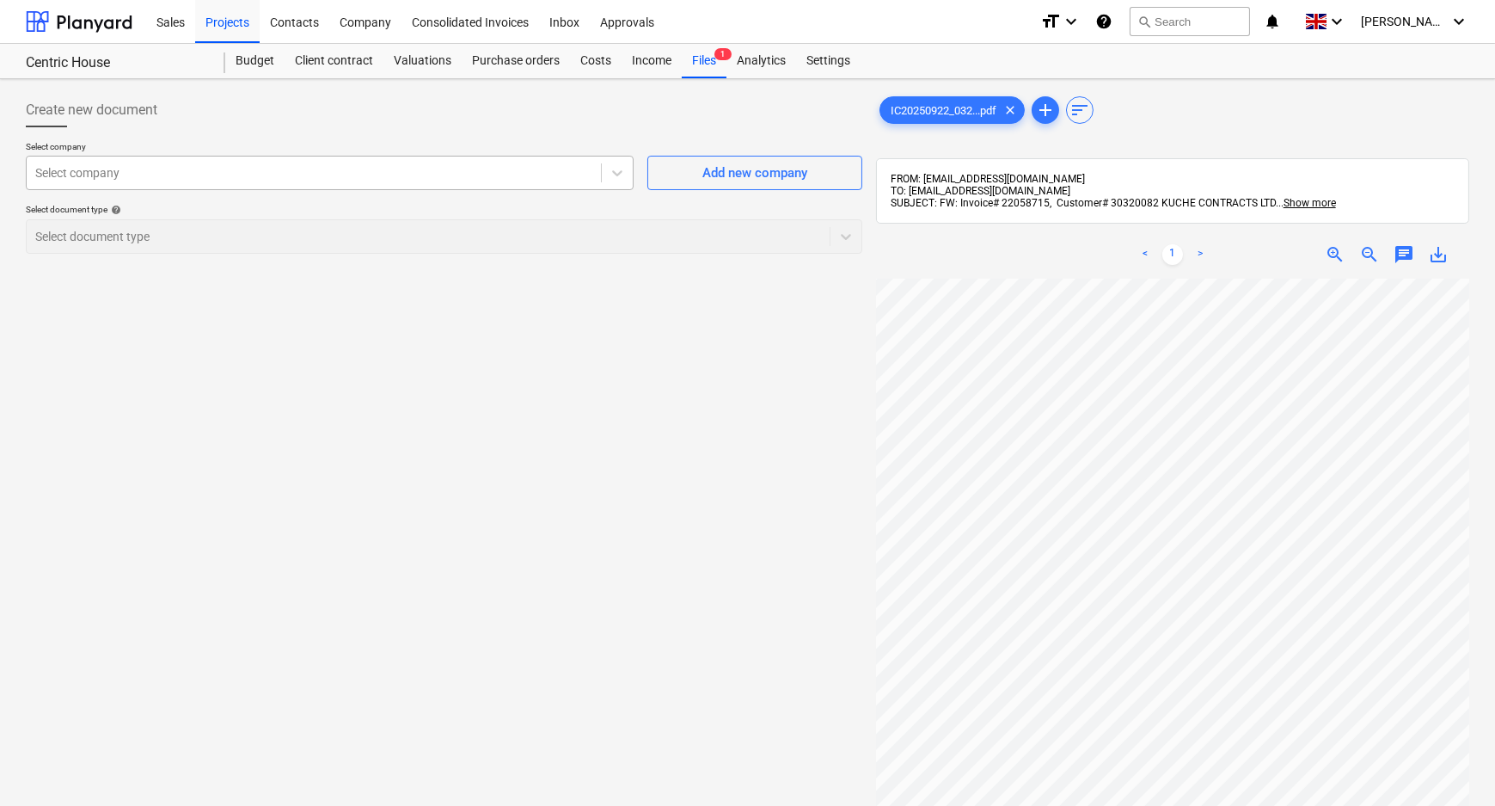
click at [416, 169] on div at bounding box center [313, 172] width 557 height 17
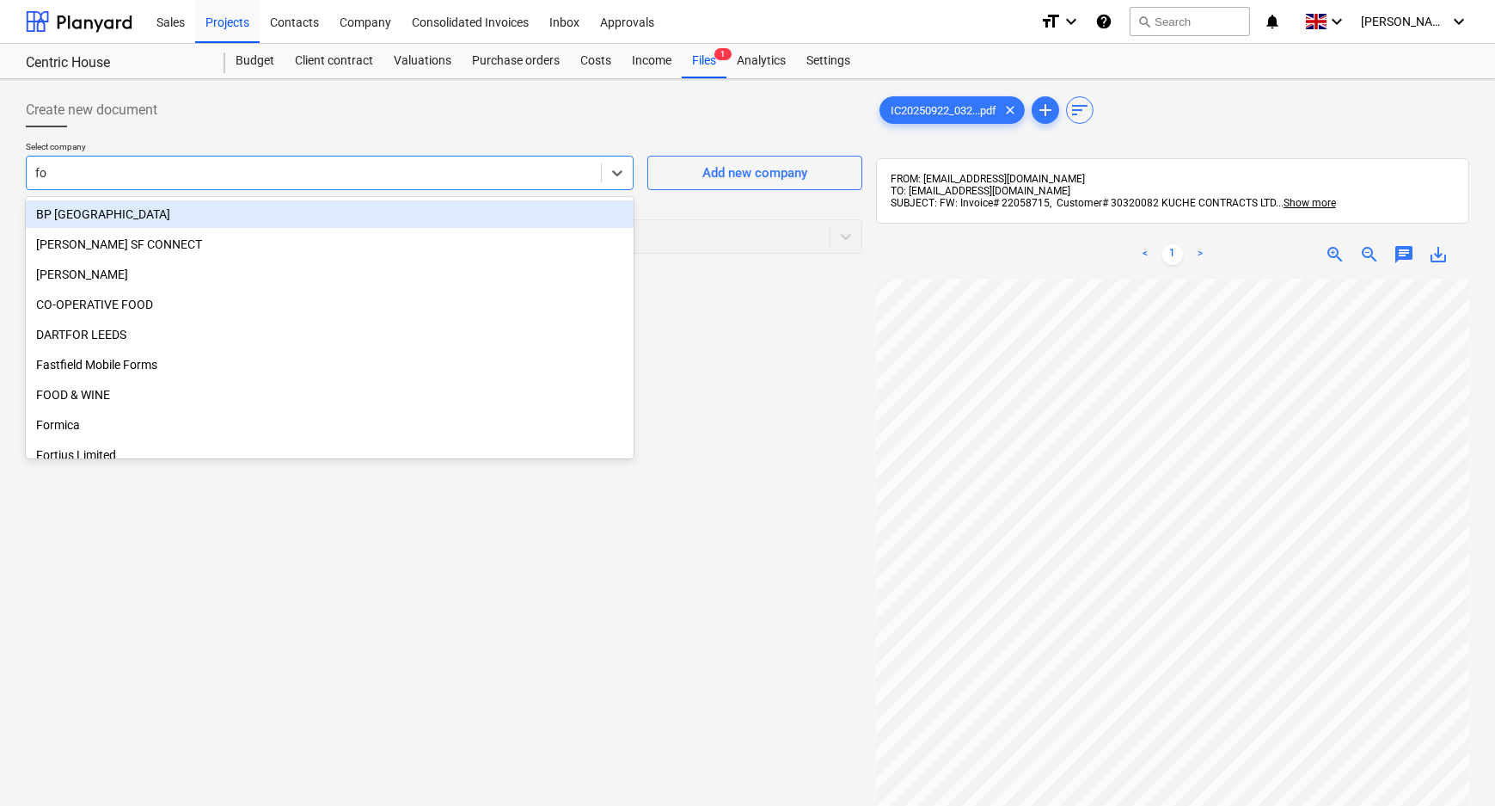
type input "for"
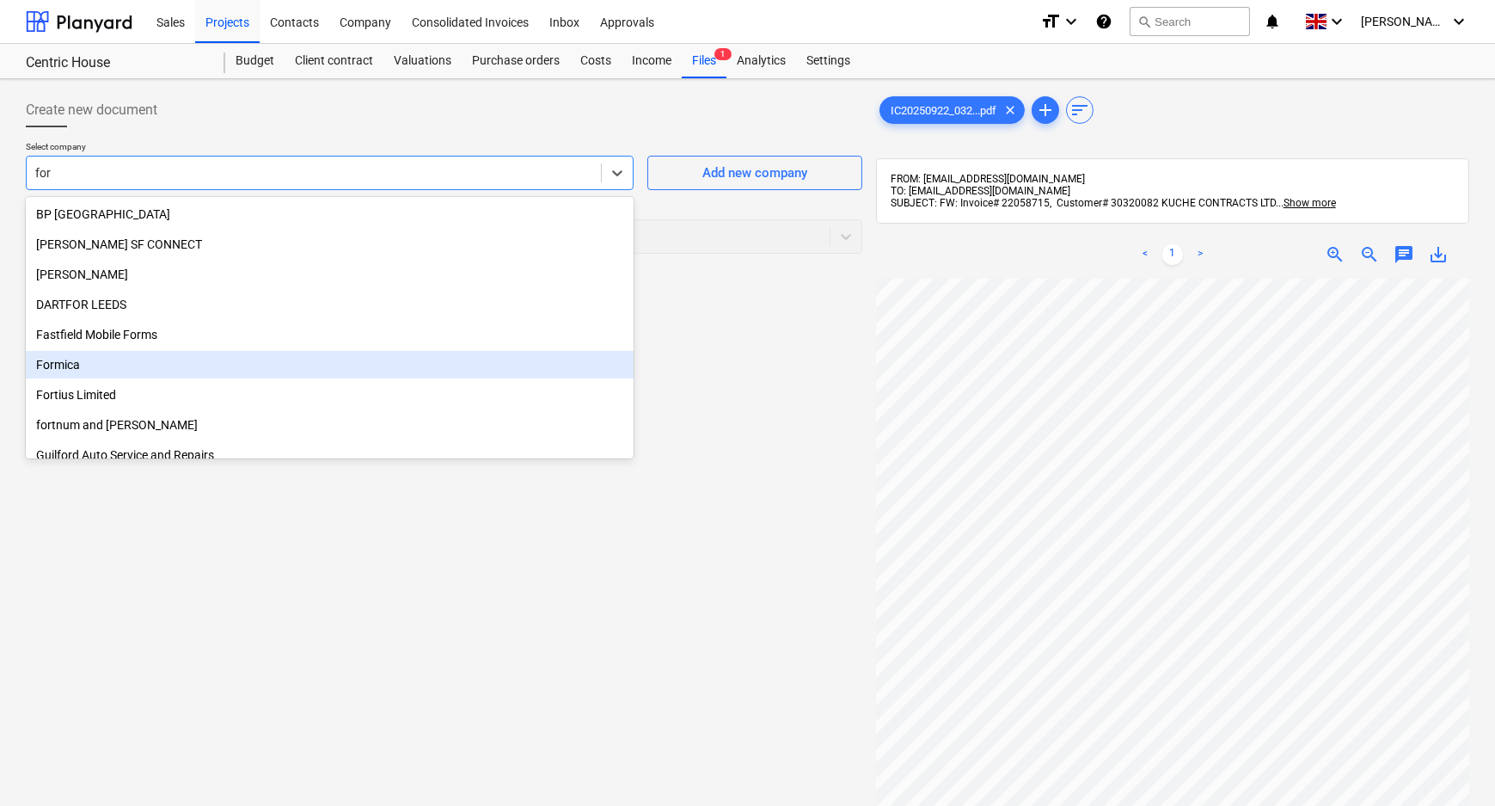
click at [168, 372] on div "Formica" at bounding box center [330, 365] width 608 height 28
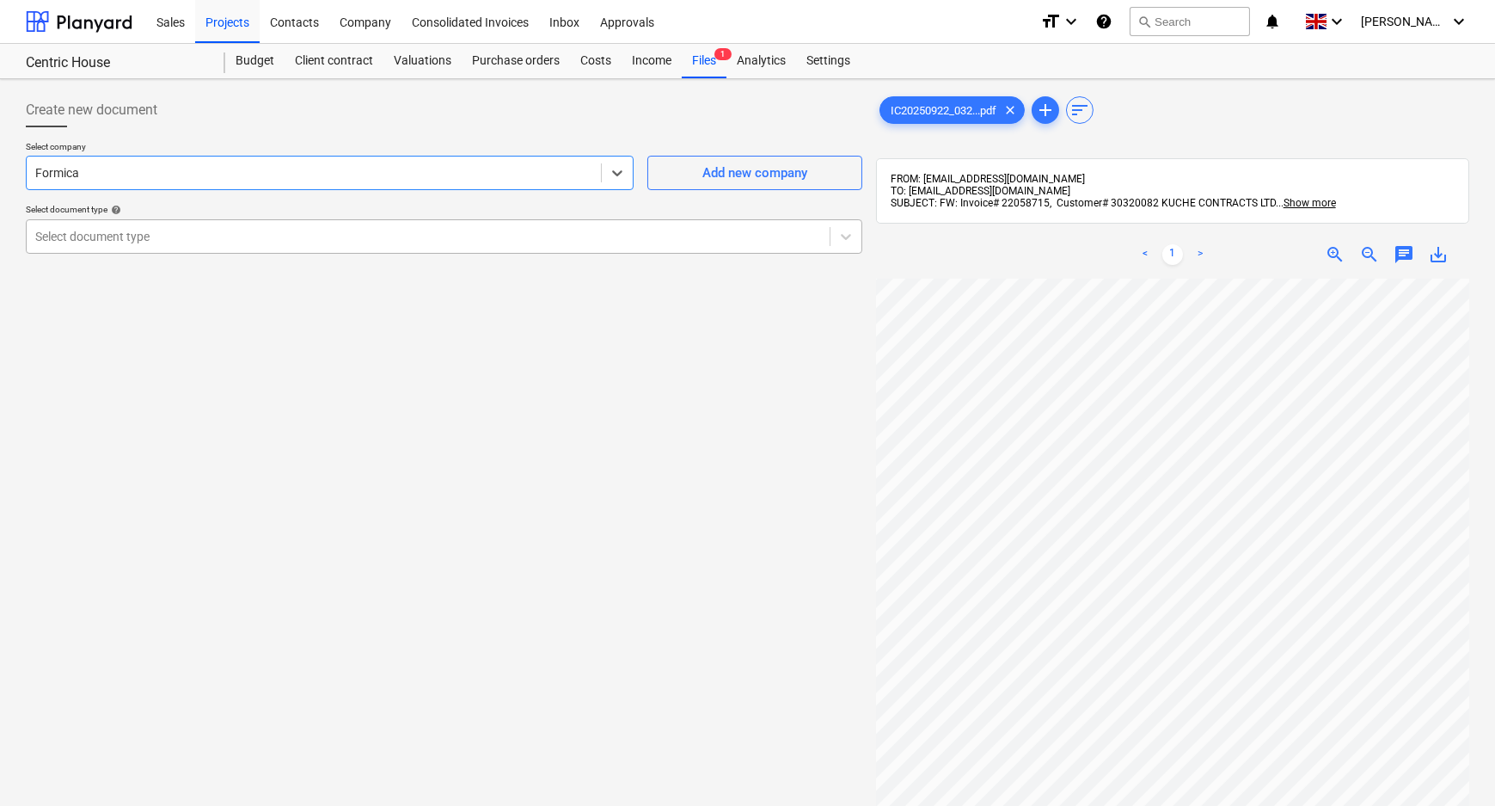
click at [157, 236] on div at bounding box center [428, 236] width 786 height 17
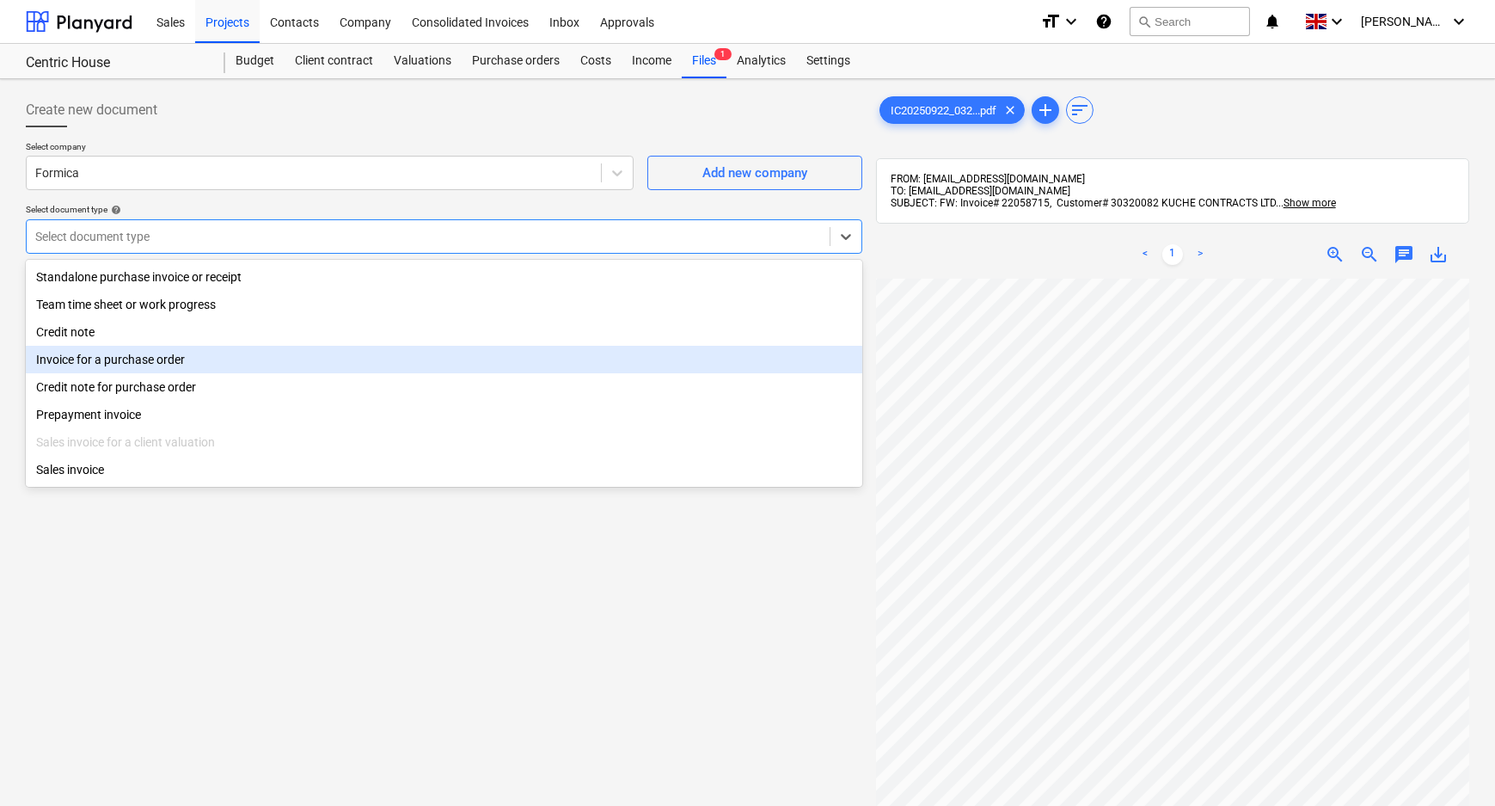
drag, startPoint x: 142, startPoint y: 347, endPoint x: 140, endPoint y: 363, distance: 15.6
click at [140, 363] on div "Standalone purchase invoice or receipt Team time sheet or work progress Credit …" at bounding box center [444, 373] width 837 height 227
click at [140, 363] on div "Invoice for a purchase order" at bounding box center [444, 360] width 837 height 28
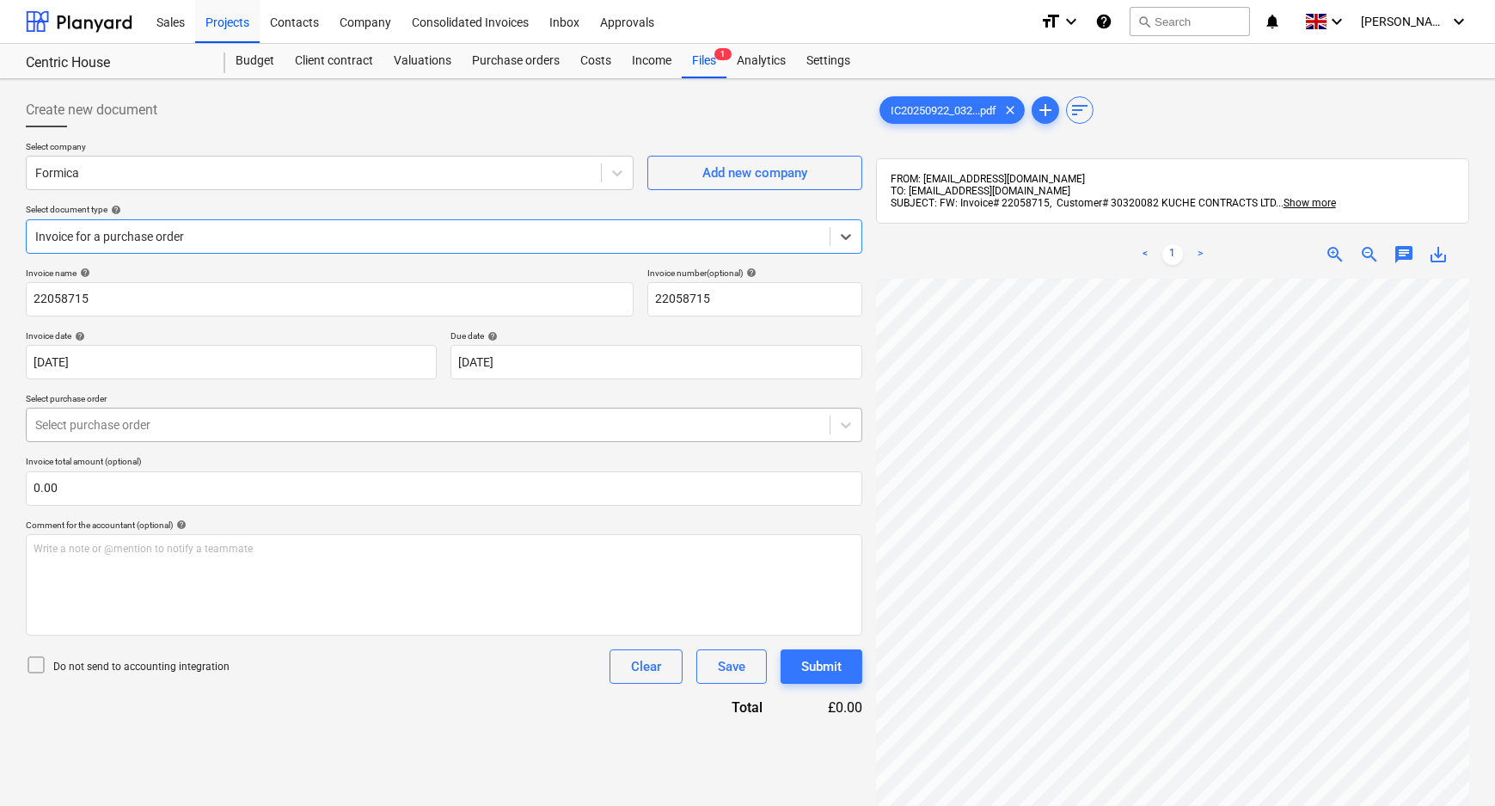
click at [129, 429] on div at bounding box center [428, 424] width 786 height 17
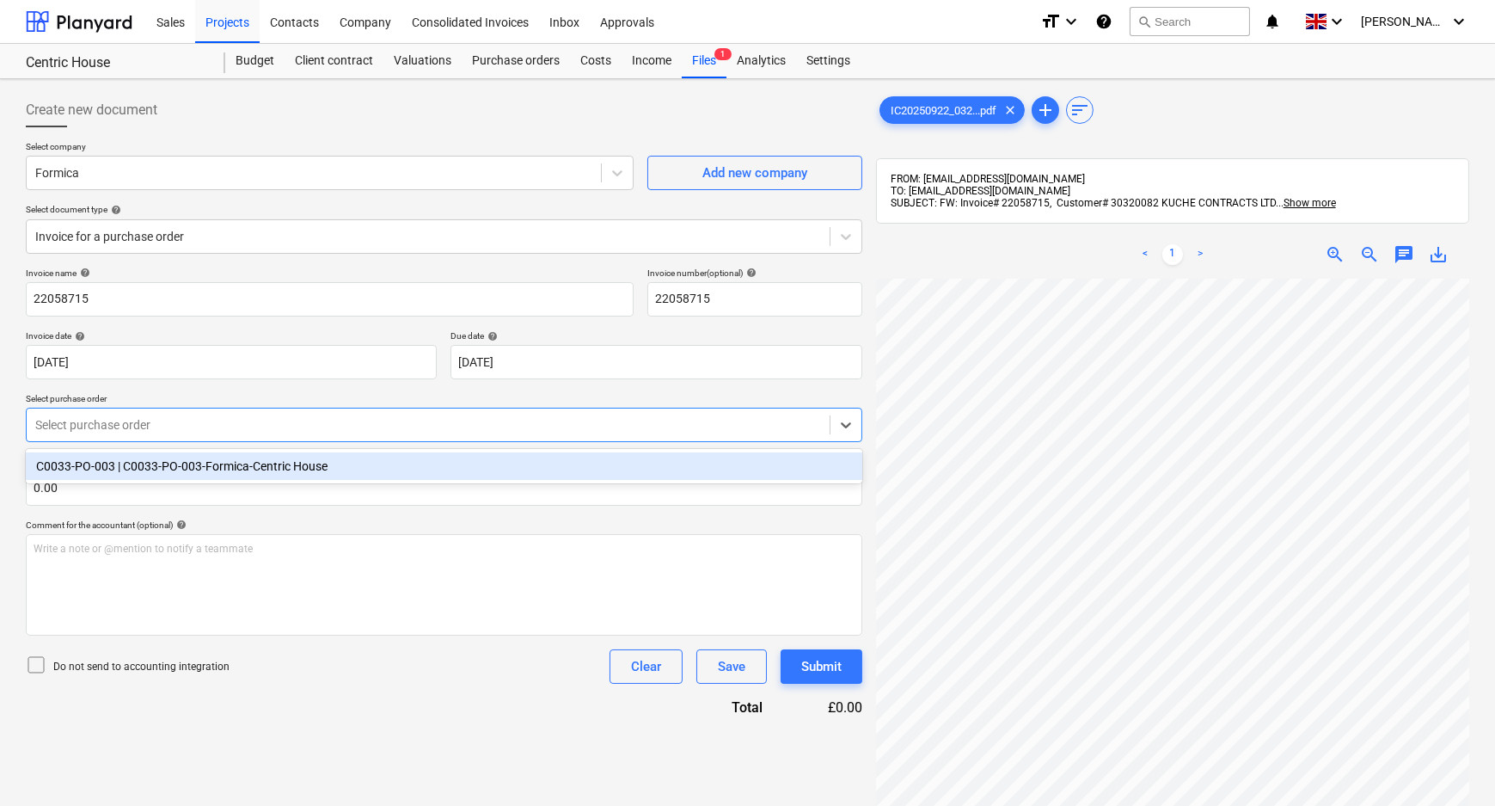
click at [125, 466] on div "C0033-PO-003 | C0033-PO-003-Formica-Centric House" at bounding box center [444, 466] width 837 height 28
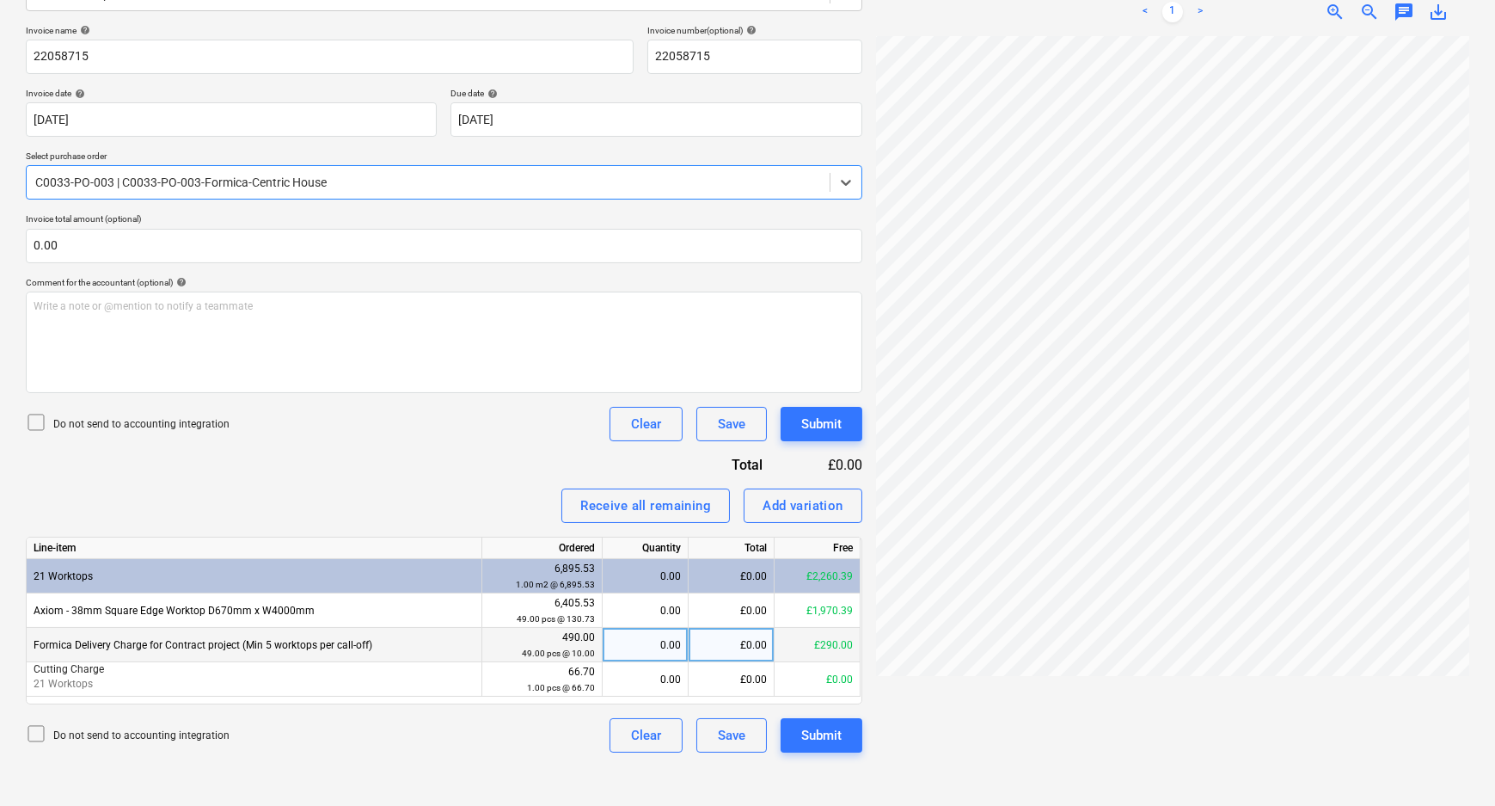
scroll to position [245, 0]
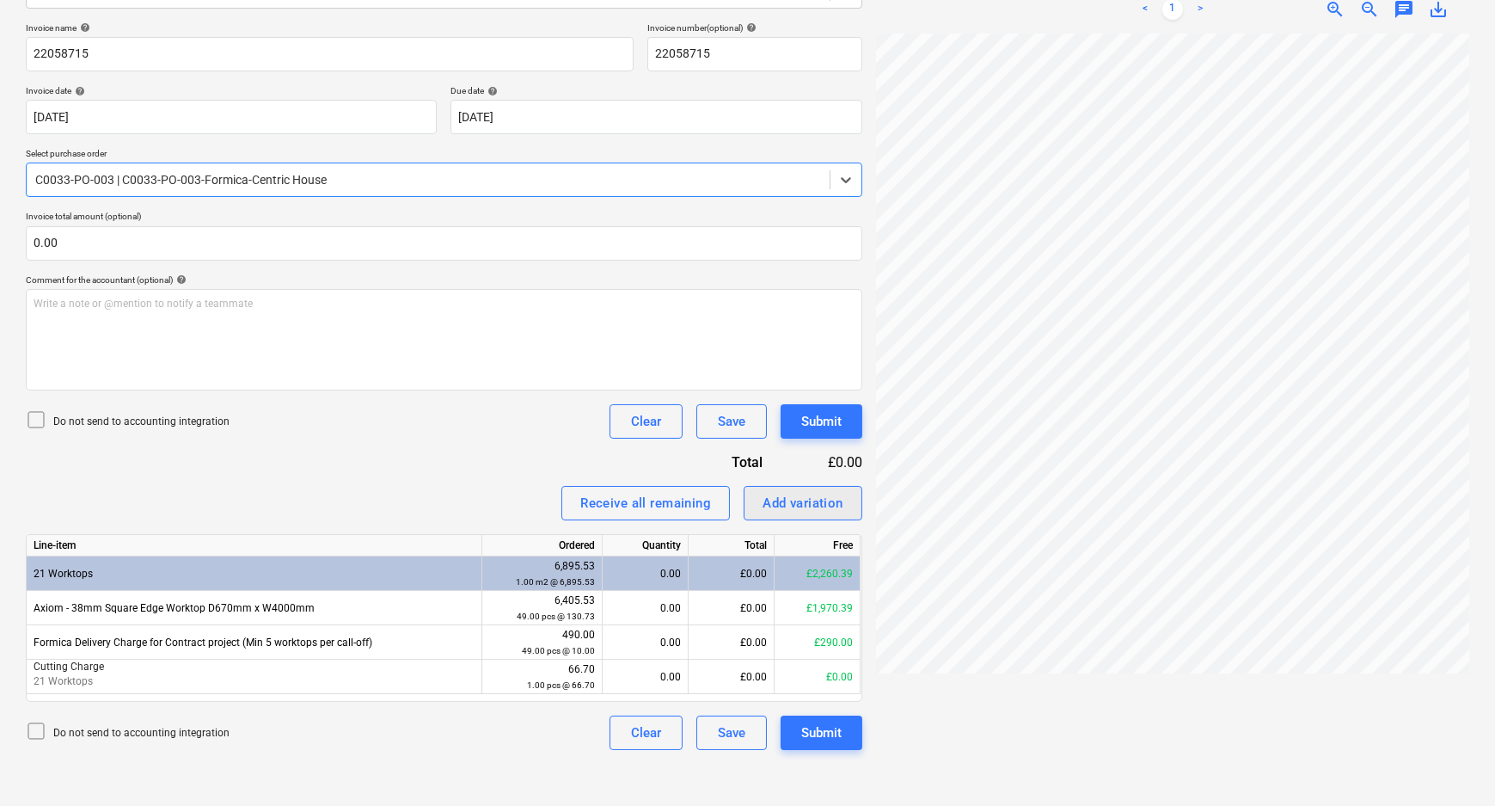
click at [791, 499] on div "Add variation" at bounding box center [803, 503] width 81 height 22
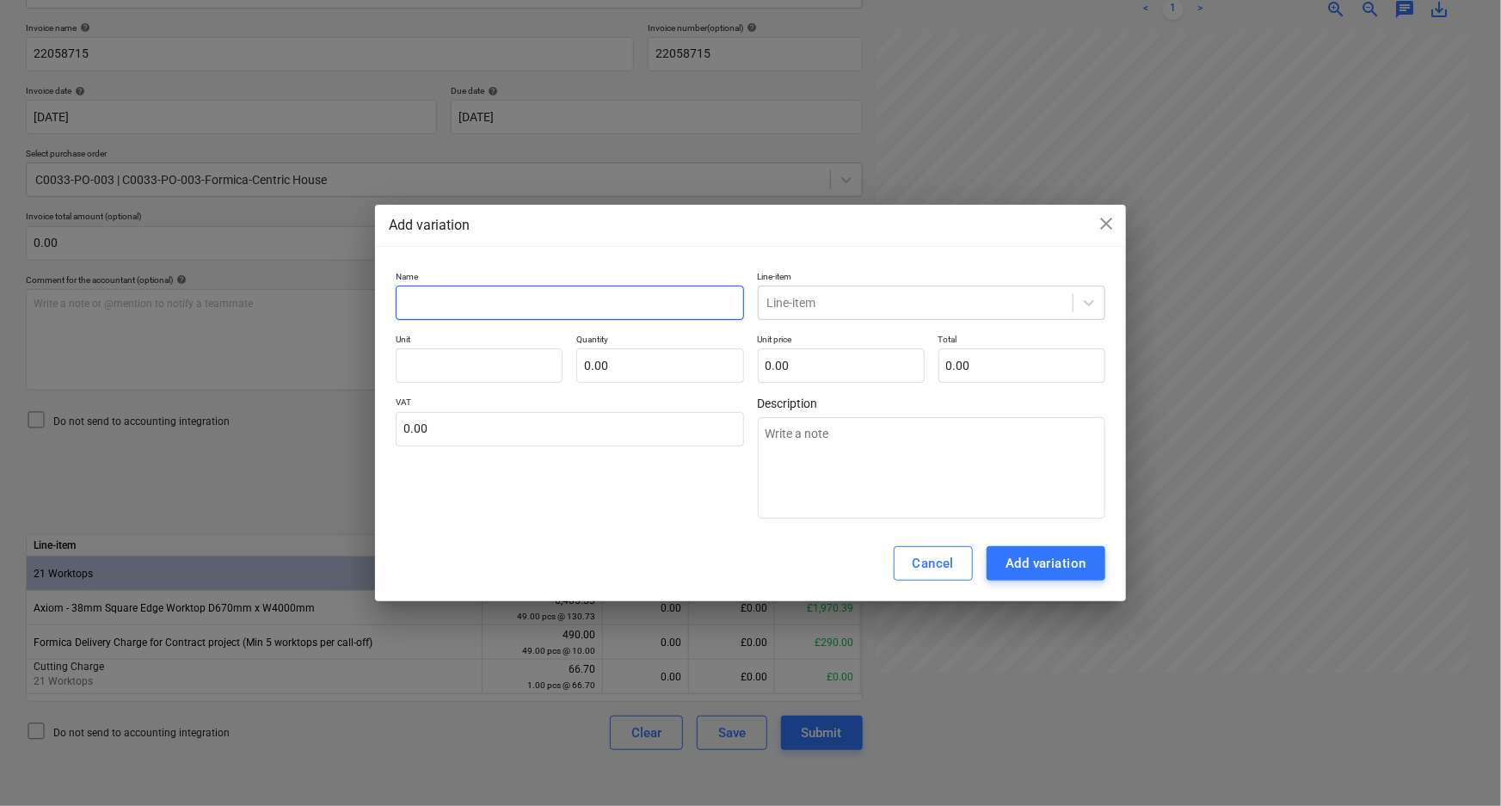
click at [521, 308] on input "text" at bounding box center [569, 303] width 347 height 34
type textarea "x"
type input "E"
type textarea "x"
type input "Ex"
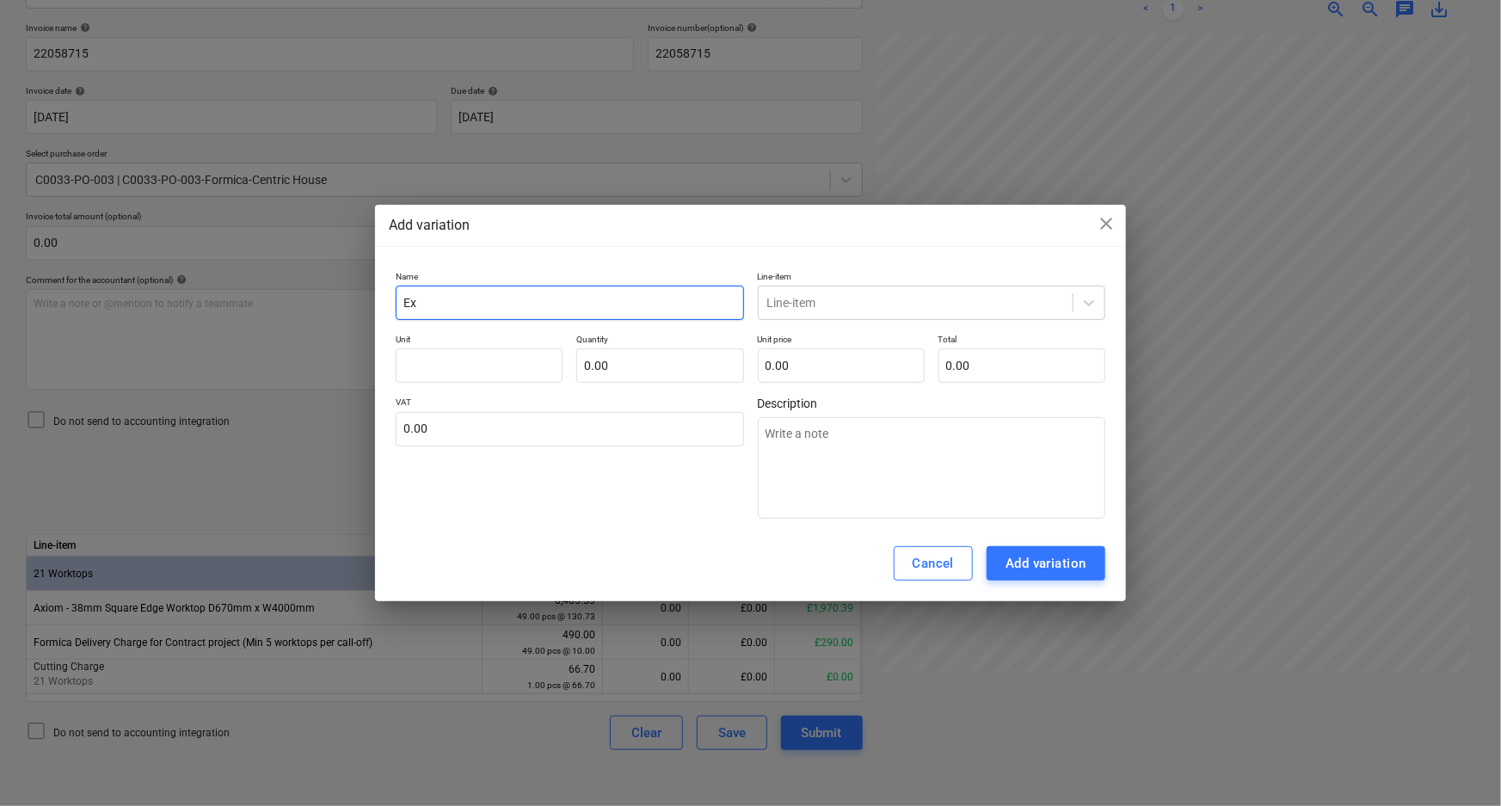
type textarea "x"
type input "Ext"
type textarea "x"
type input "Extr"
type textarea "x"
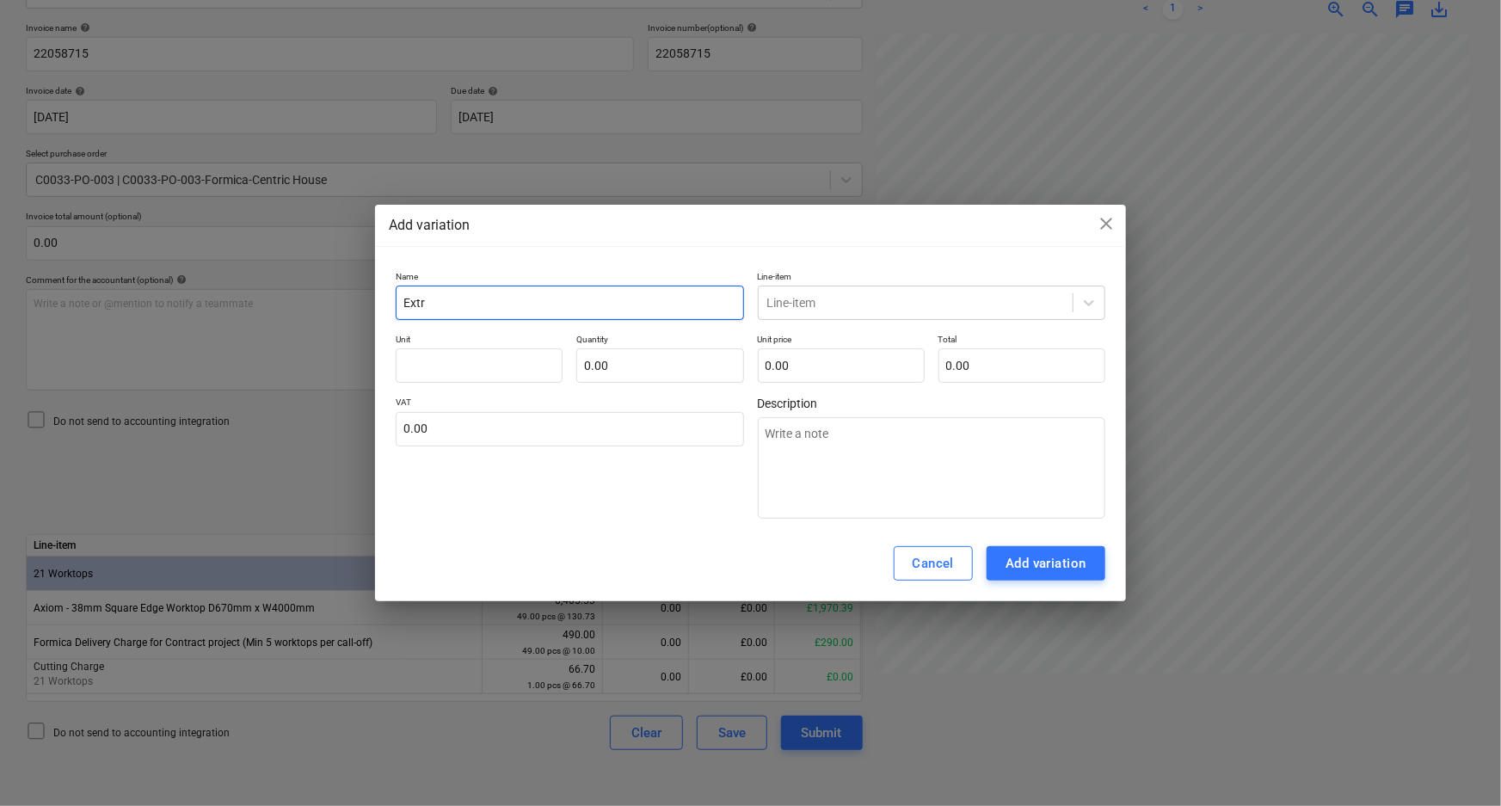
type input "Extra"
type textarea "x"
type input "Extra"
type textarea "x"
type input "Extra e"
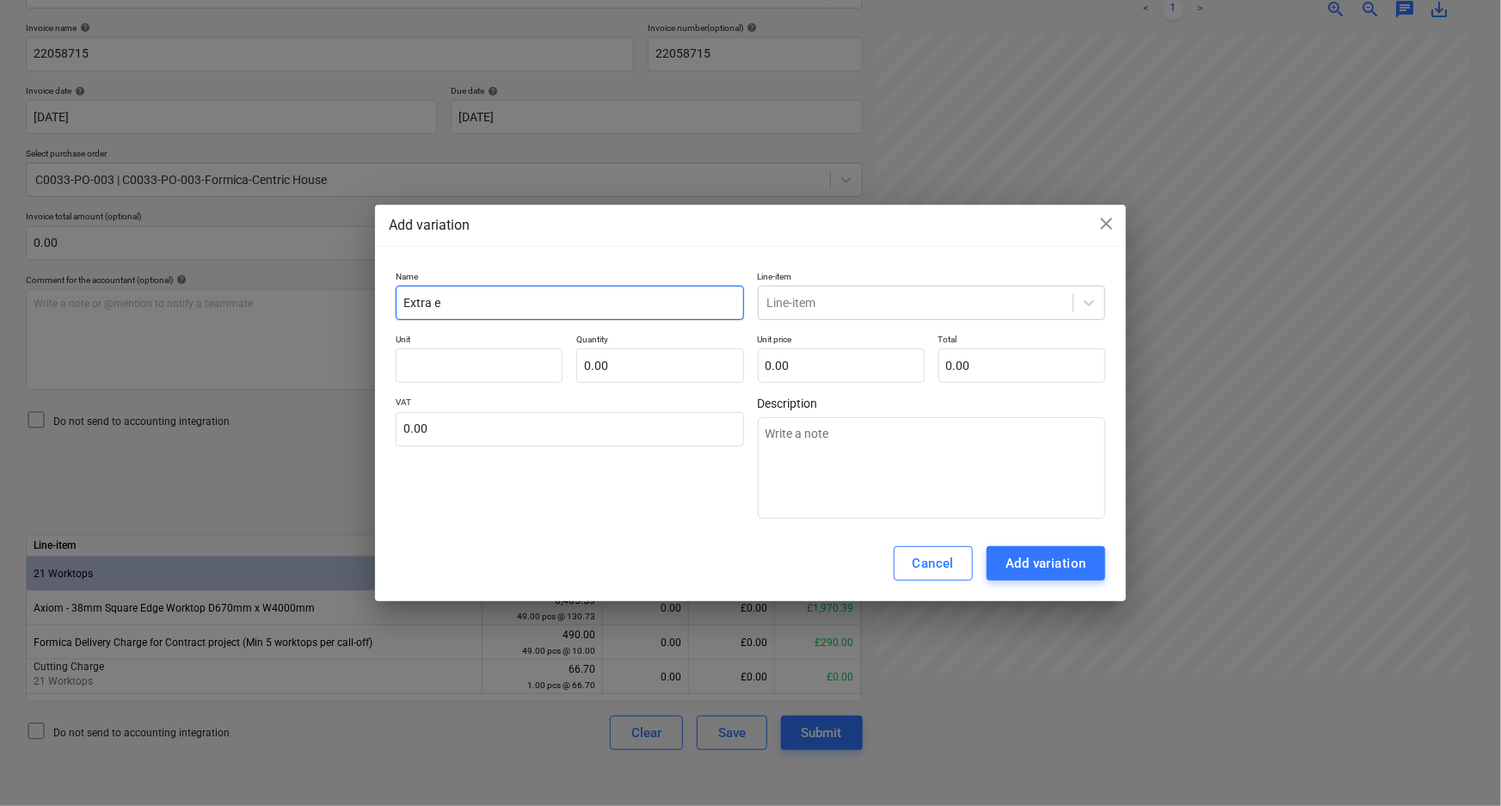
type textarea "x"
type input "Extra ed"
type textarea "x"
type input "Extra edg"
type textarea "x"
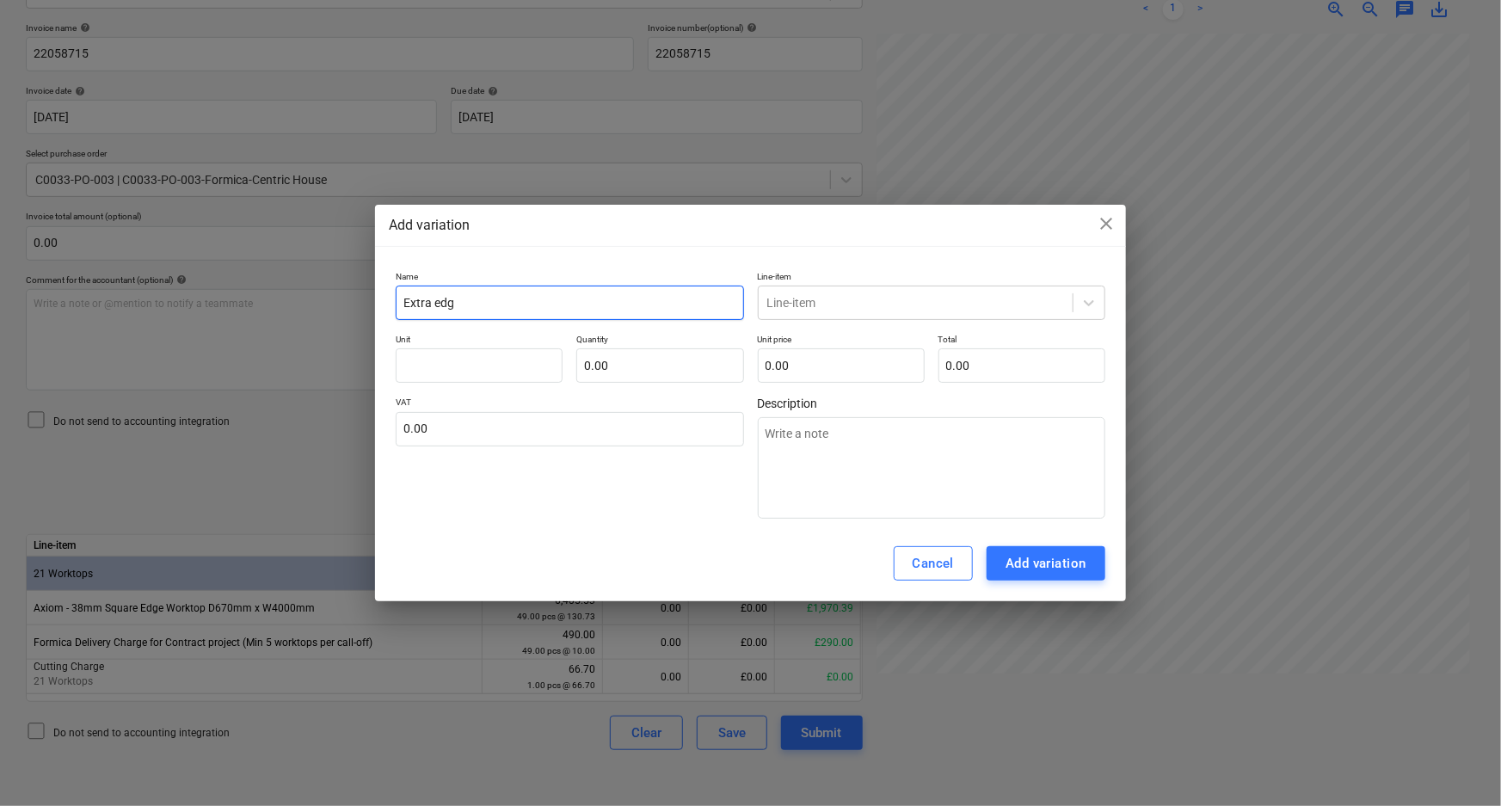
type input "Extra edgi"
type textarea "x"
type input "Extra [PERSON_NAME]"
type textarea "x"
type input "Extra edging"
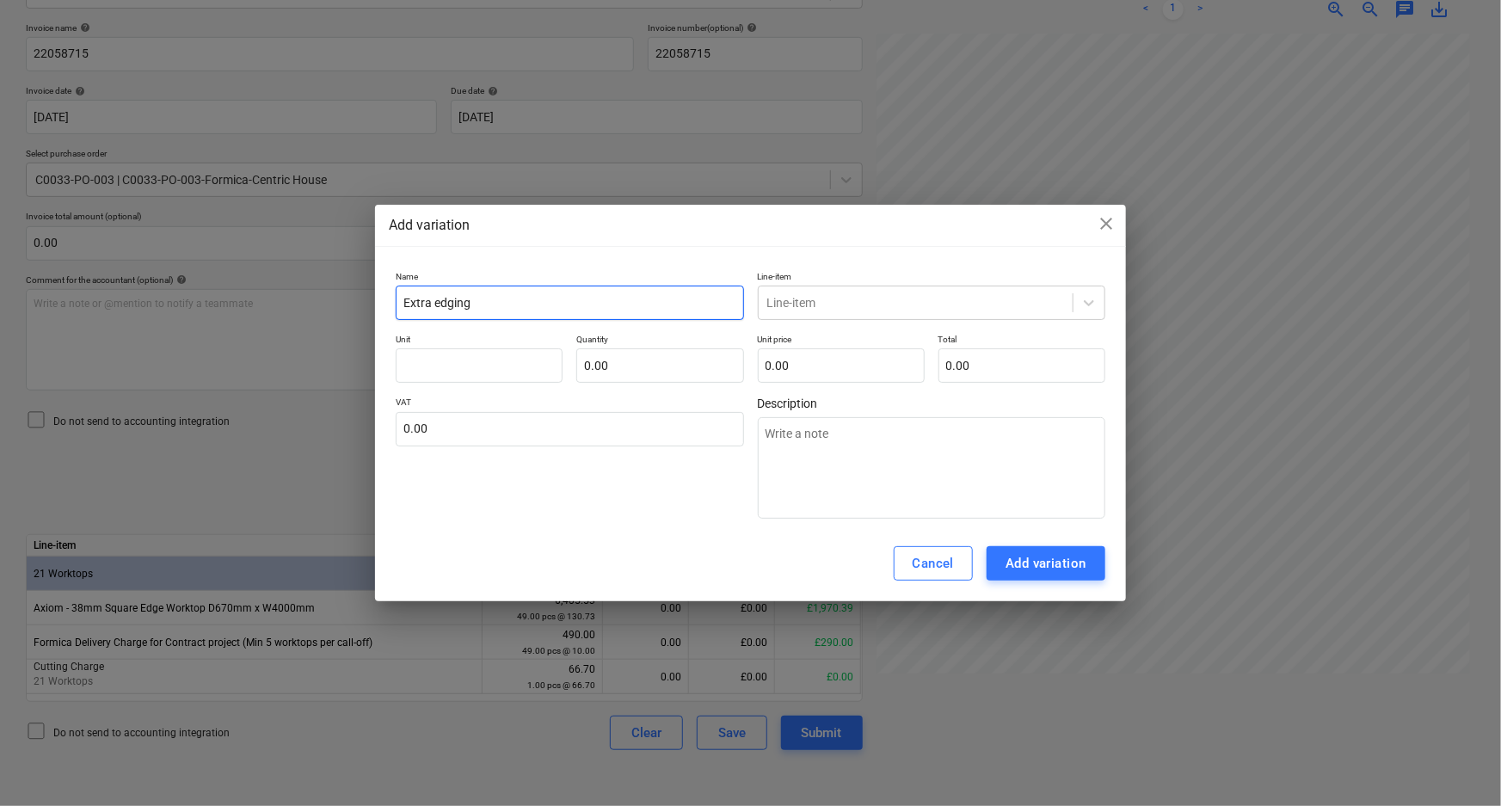
type textarea "x"
type input "Extra edging"
click at [475, 370] on input "text" at bounding box center [479, 365] width 167 height 34
type textarea "x"
type input "p"
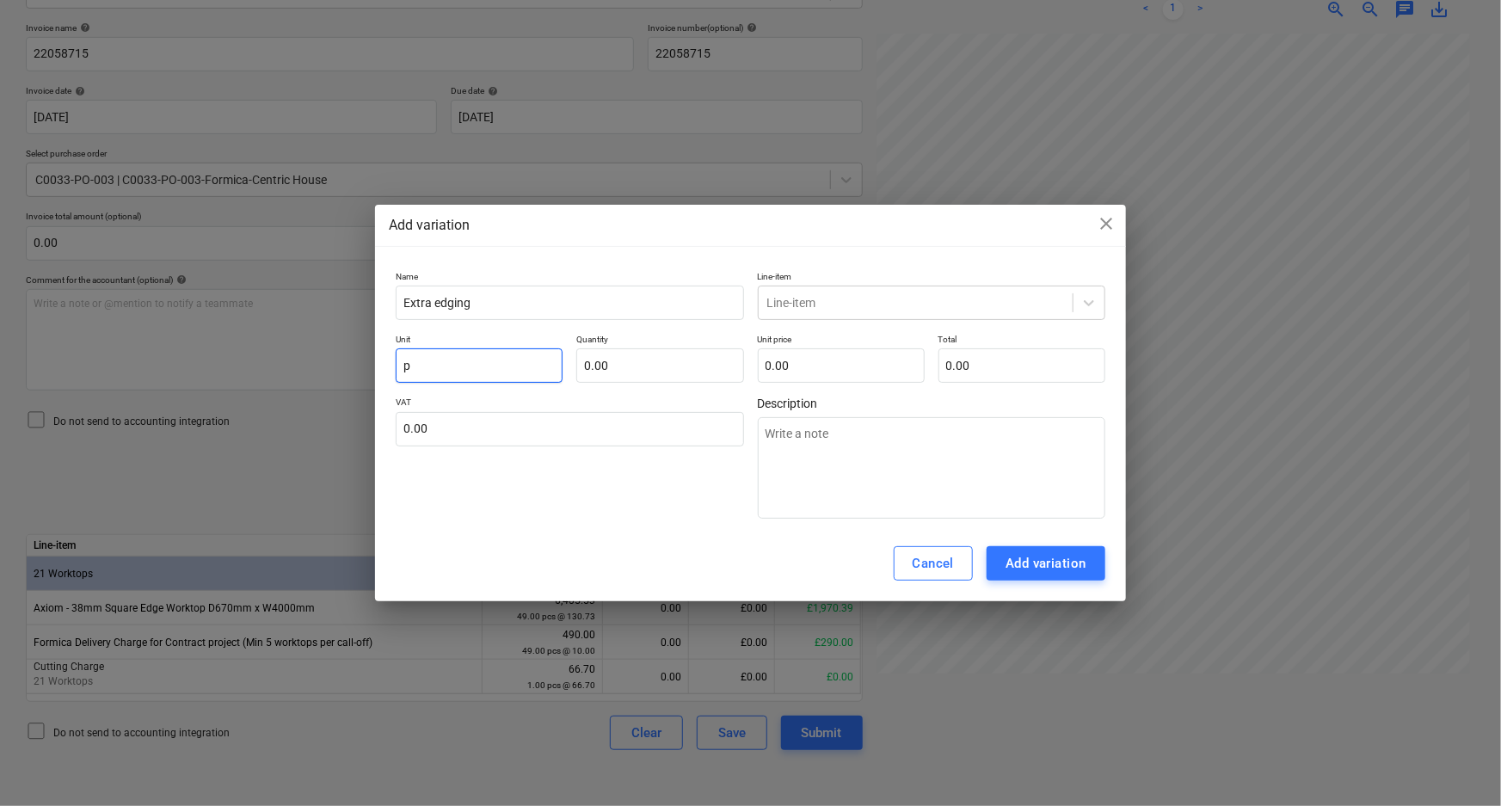
type textarea "x"
type input "pc"
type textarea "x"
type input "pcs"
drag, startPoint x: 596, startPoint y: 362, endPoint x: 634, endPoint y: 356, distance: 38.3
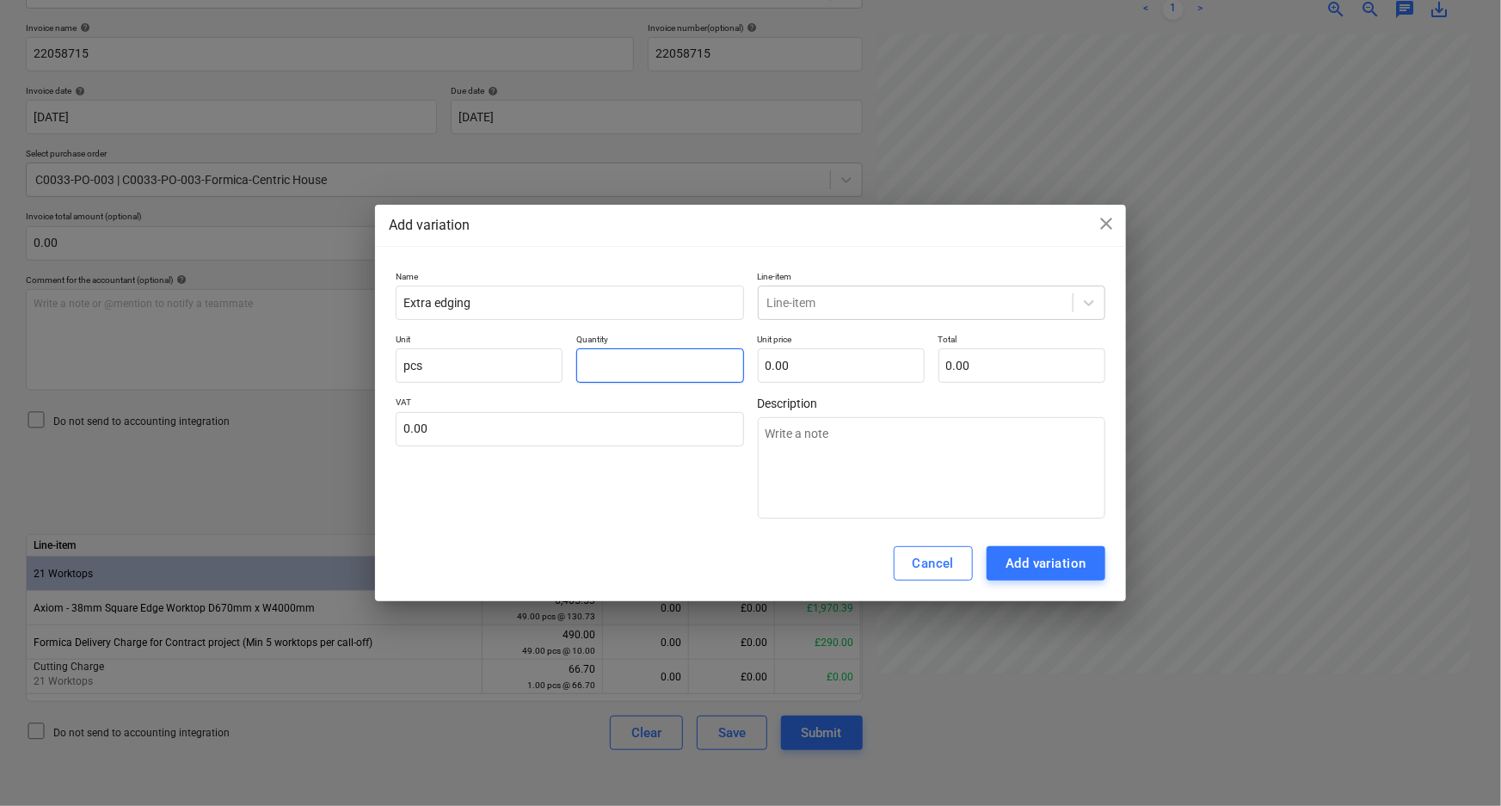
click at [601, 361] on input "text" at bounding box center [659, 365] width 167 height 34
type textarea "x"
type input "1.00"
click at [795, 358] on input "text" at bounding box center [841, 365] width 167 height 34
type textarea "x"
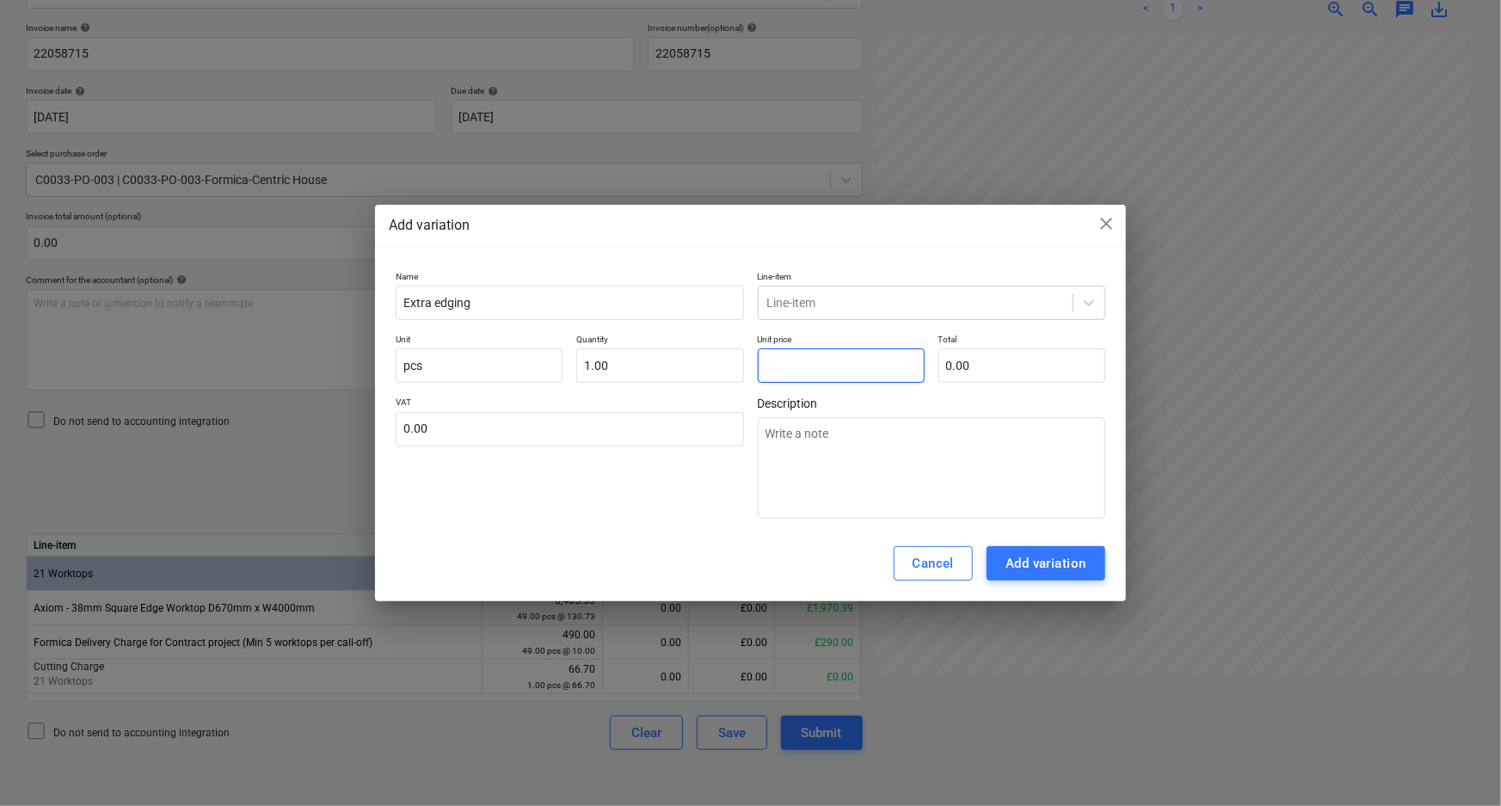
type input "3"
type input "3.00"
type textarea "x"
type input "33"
type input "33.00"
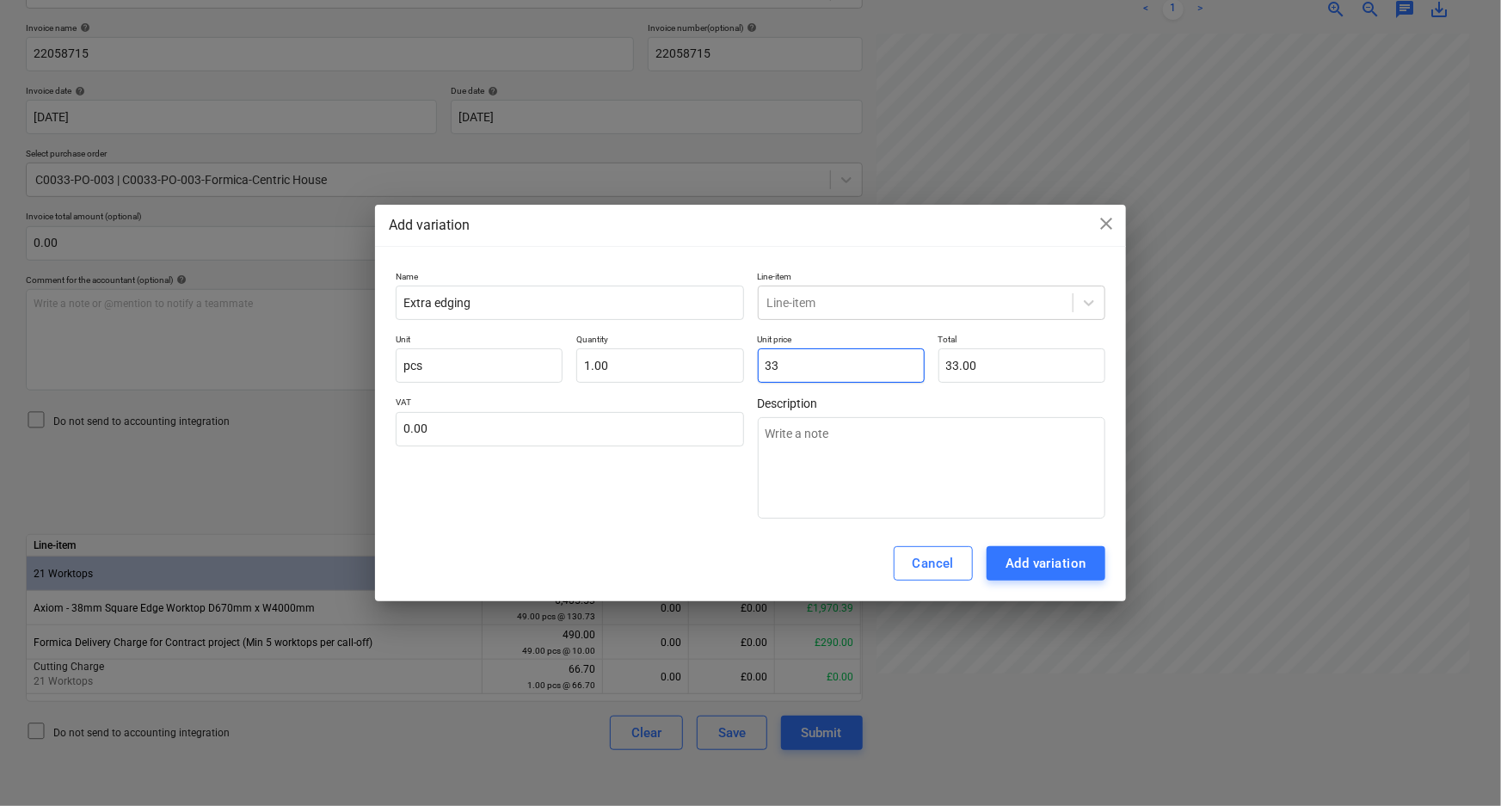
type textarea "x"
type input "33."
type textarea "x"
type input "33.8"
type input "33.80"
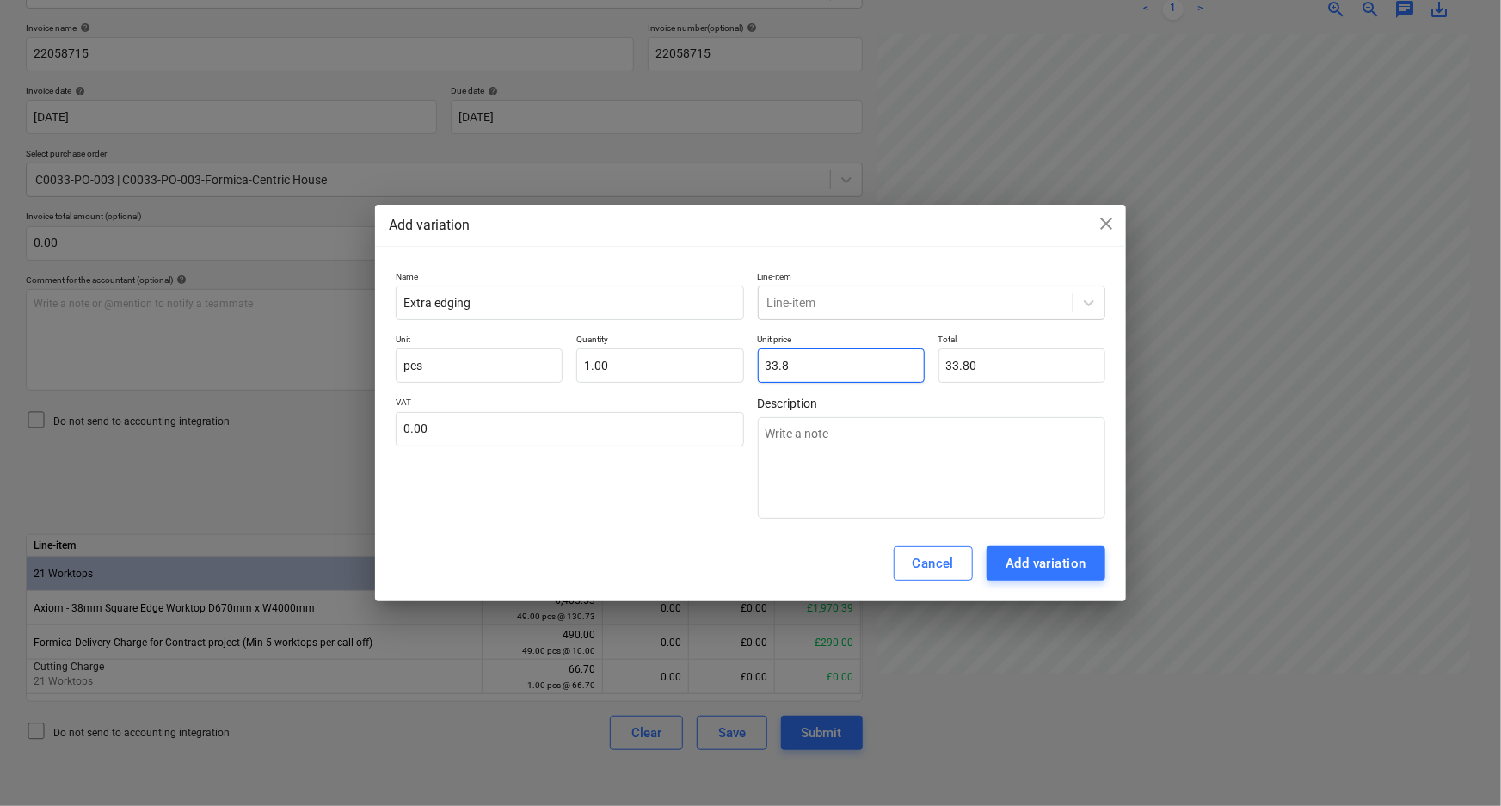
type textarea "x"
type input "33.80"
click at [580, 418] on input "text" at bounding box center [569, 429] width 347 height 34
type textarea "x"
type input "2"
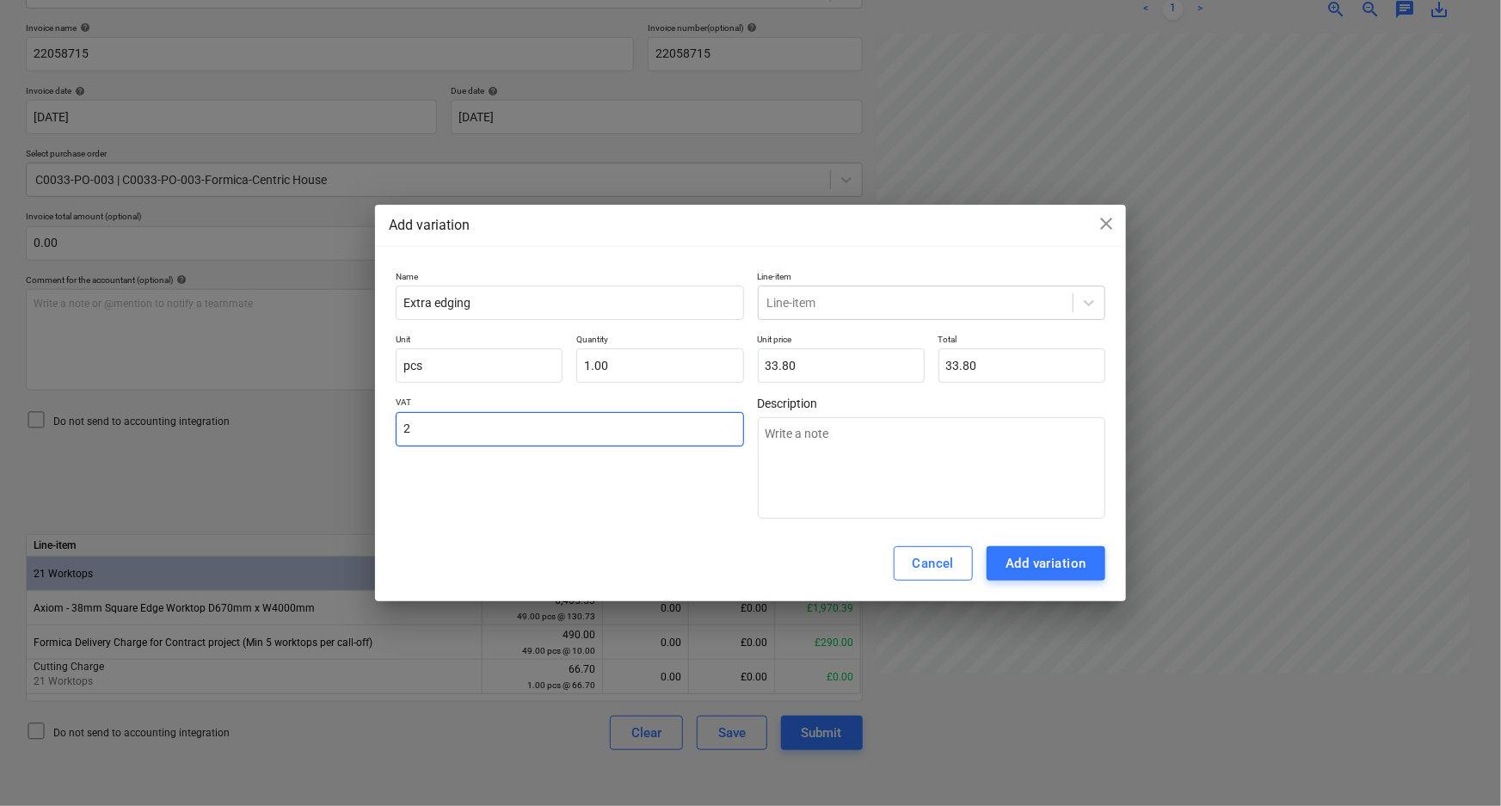
type textarea "x"
type input "20.00"
click at [895, 288] on div "Line-item" at bounding box center [931, 303] width 347 height 34
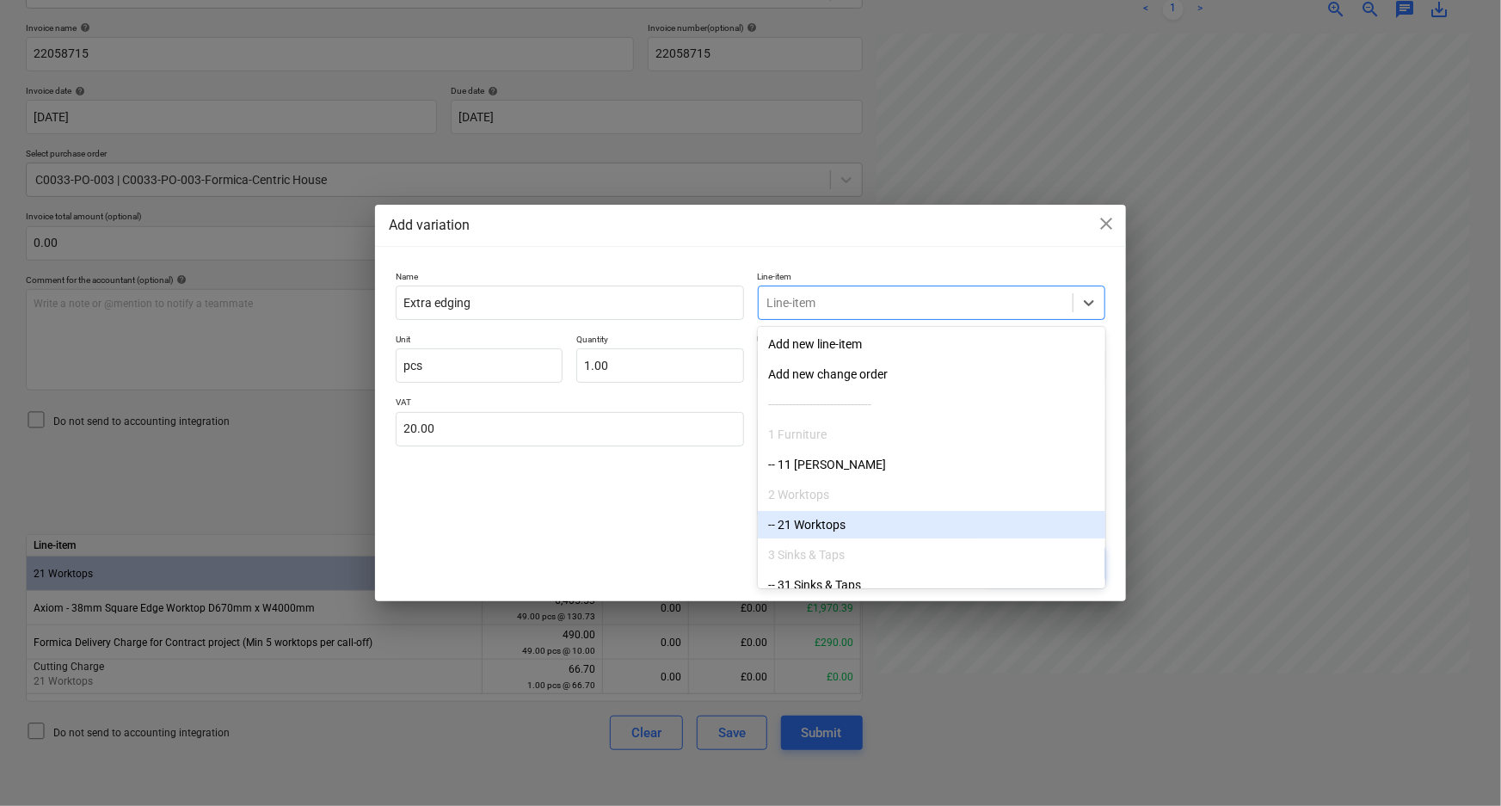
click at [876, 513] on div "-- 21 Worktops" at bounding box center [931, 525] width 347 height 28
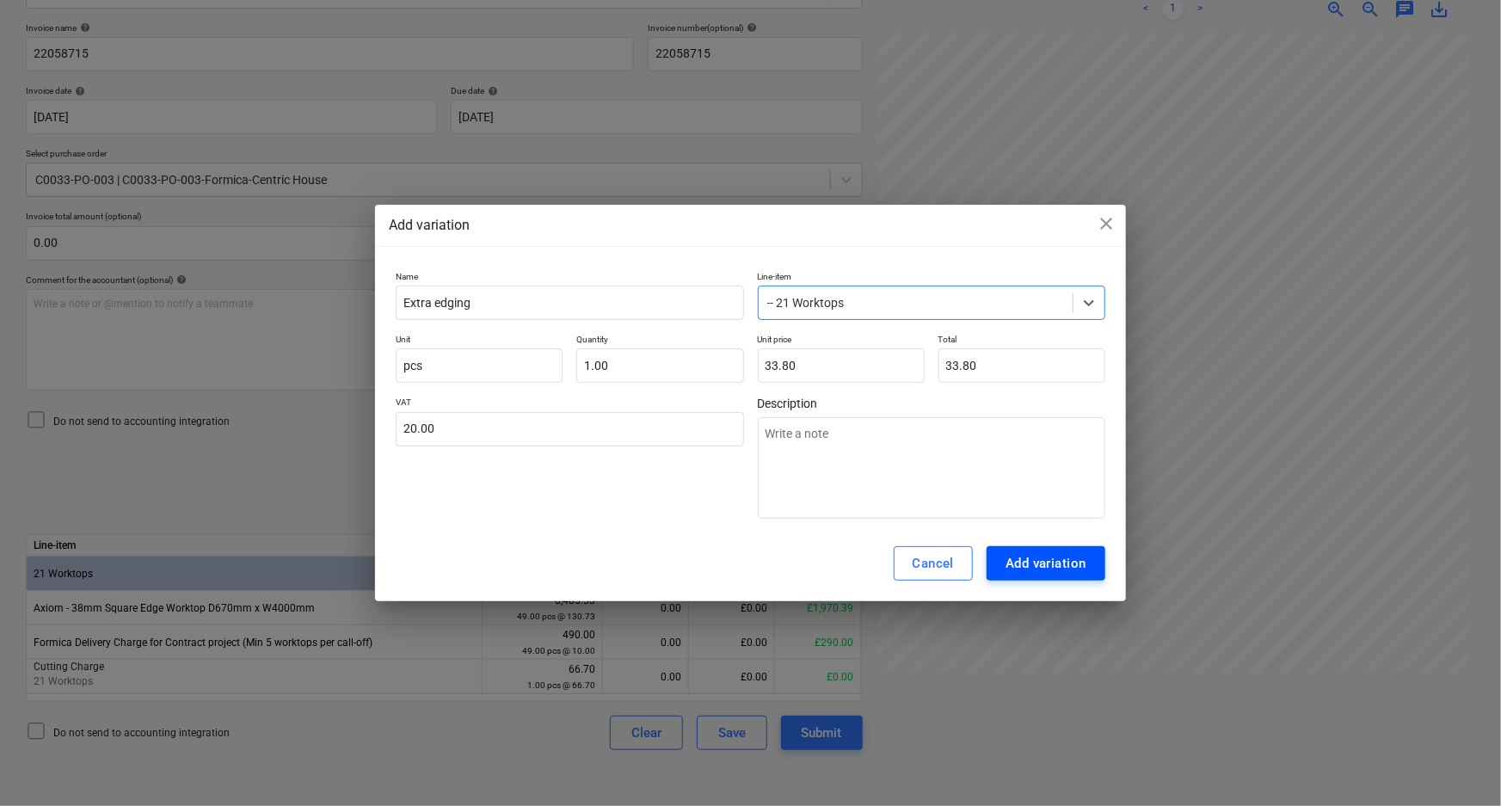
click at [1015, 568] on div "Add variation" at bounding box center [1045, 563] width 81 height 22
type textarea "x"
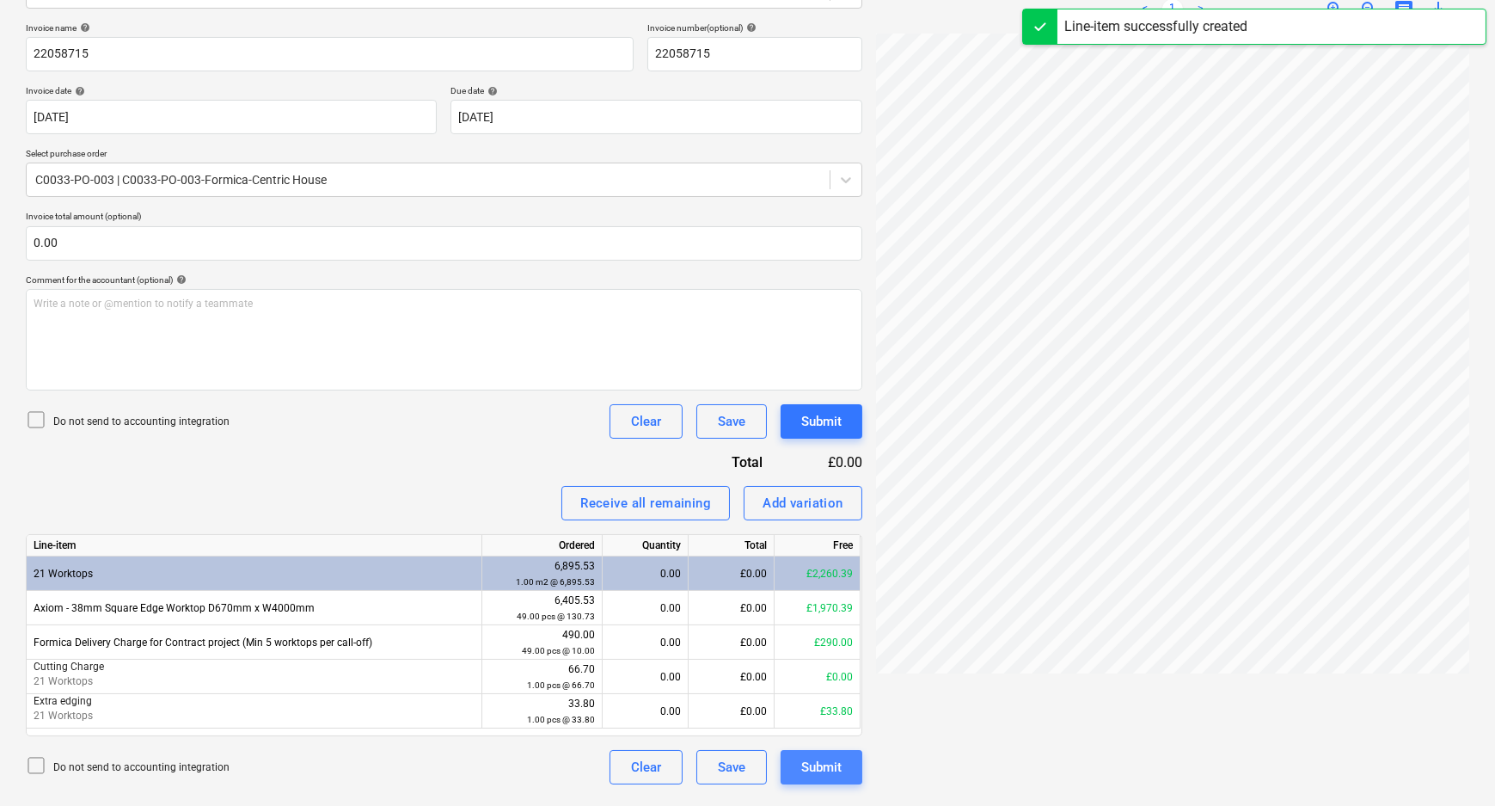
click at [826, 711] on div "Submit" at bounding box center [821, 767] width 40 height 22
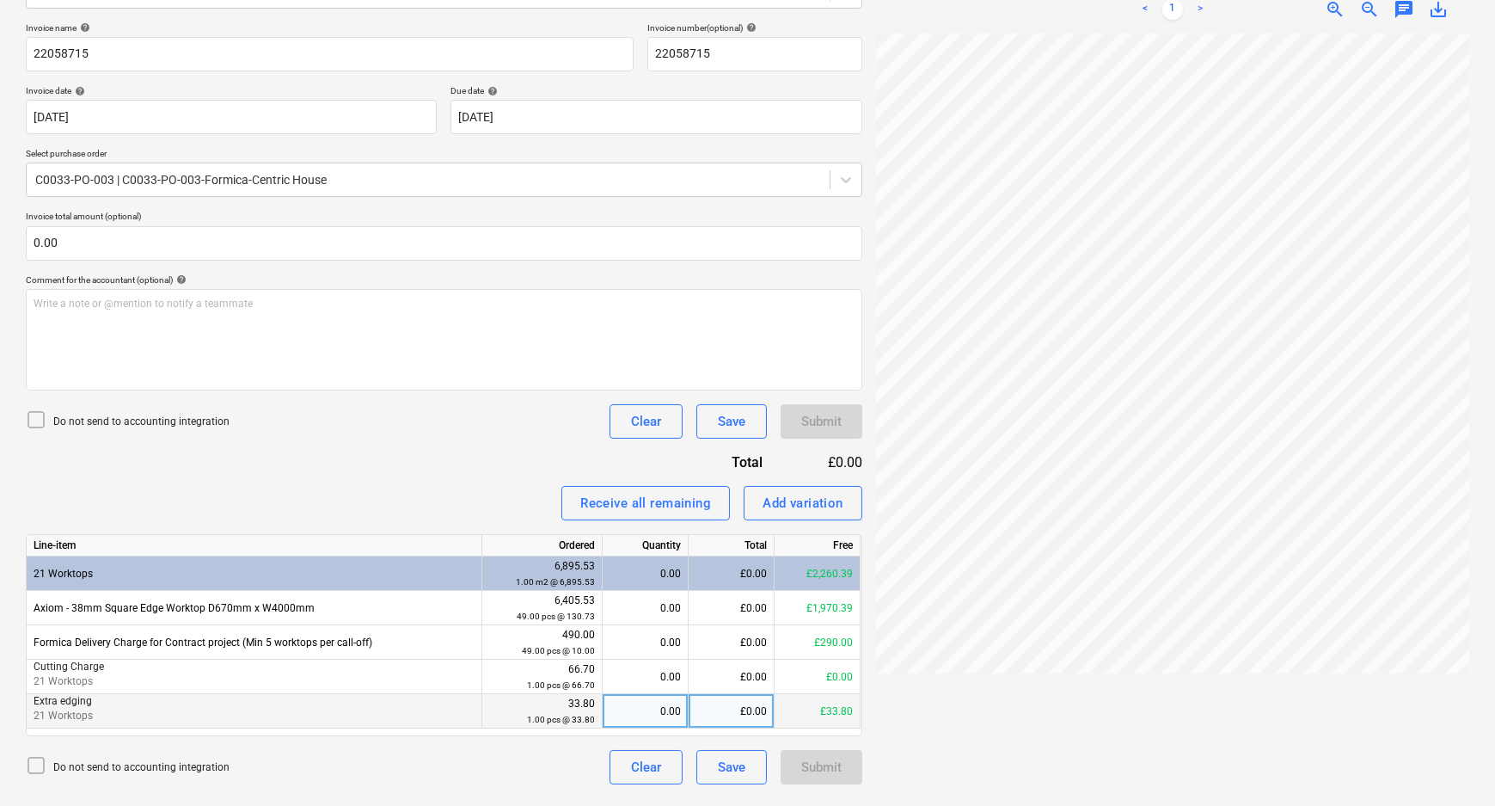
click at [645, 711] on div "0.00" at bounding box center [645, 711] width 71 height 34
type input "1"
click at [504, 711] on div "Do not send to accounting integration Clear Save Submit" at bounding box center [444, 767] width 837 height 34
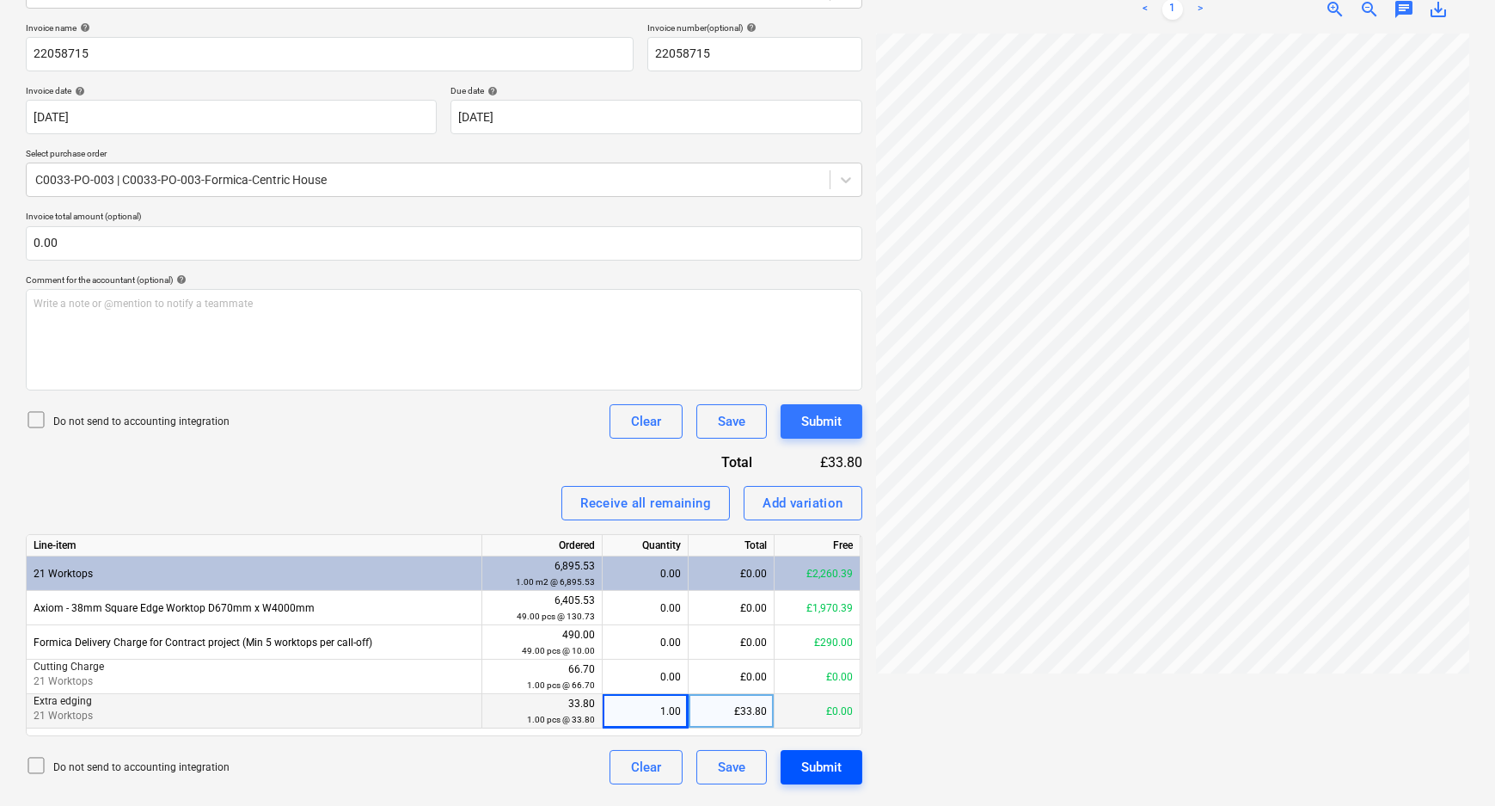
click at [784, 711] on button "Submit" at bounding box center [822, 767] width 82 height 34
